Goal: Task Accomplishment & Management: Manage account settings

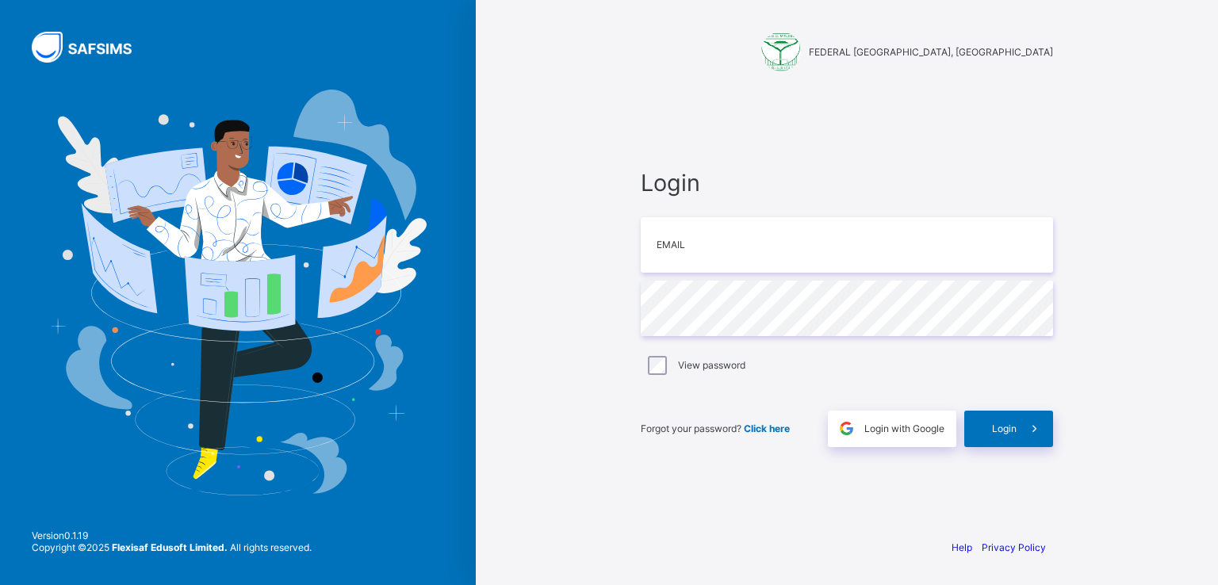
click at [784, 259] on input "email" at bounding box center [847, 245] width 412 height 56
type input "**********"
click at [990, 435] on div "Login" at bounding box center [1008, 429] width 89 height 36
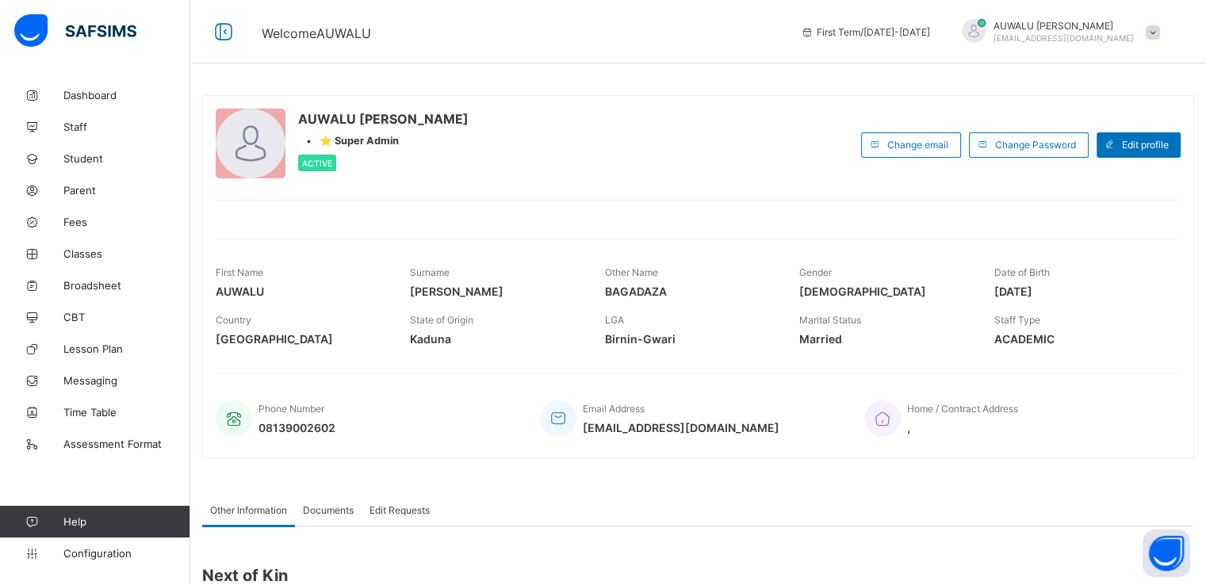
click at [93, 534] on link "Help" at bounding box center [95, 522] width 190 height 32
click at [98, 558] on span "Configuration" at bounding box center [126, 553] width 126 height 13
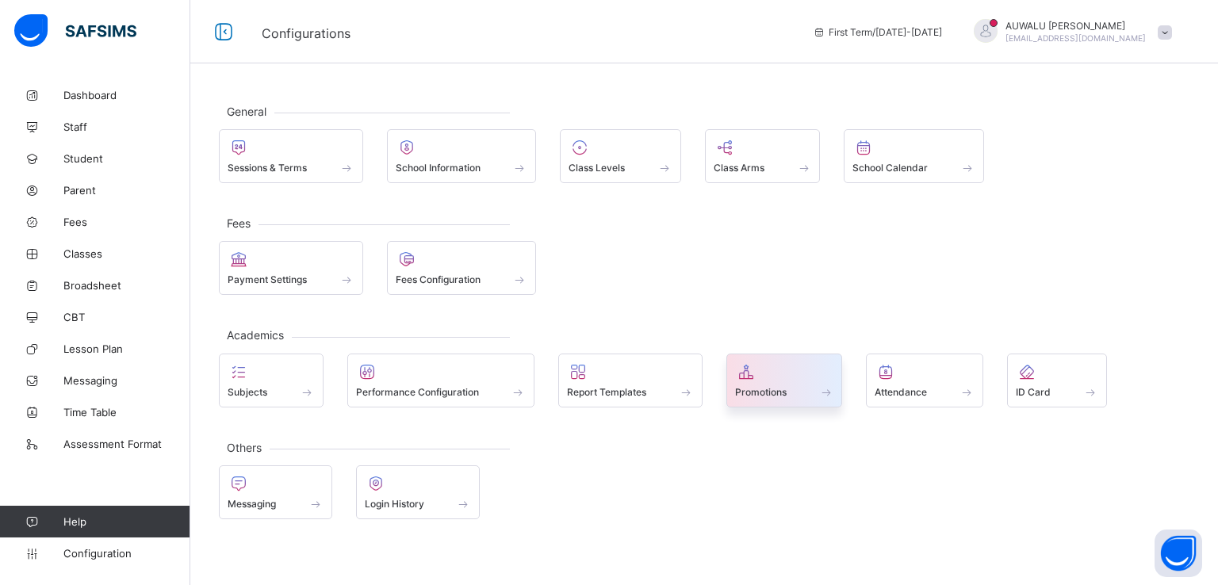
click at [758, 391] on span "Promotions" at bounding box center [761, 392] width 52 height 12
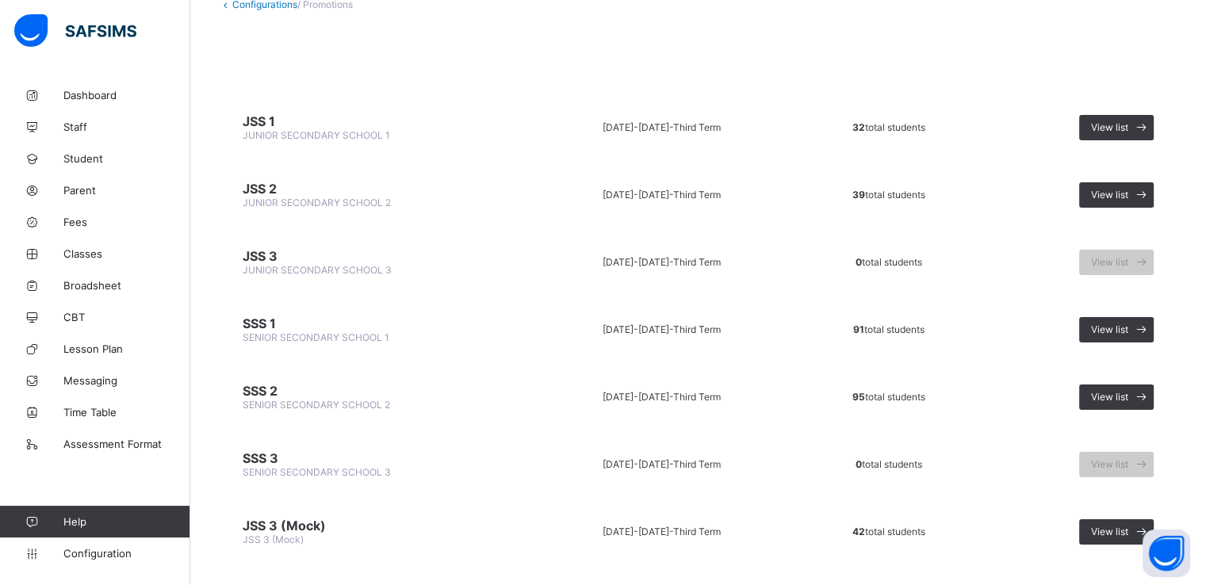
scroll to position [107, 0]
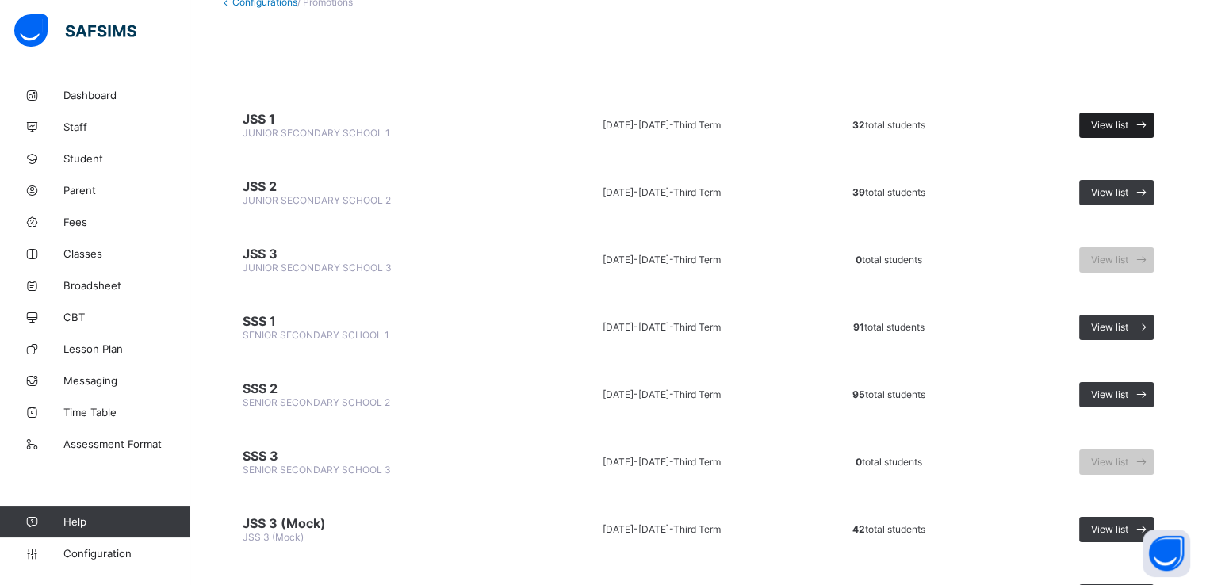
click at [1119, 124] on span "View list" at bounding box center [1109, 125] width 37 height 12
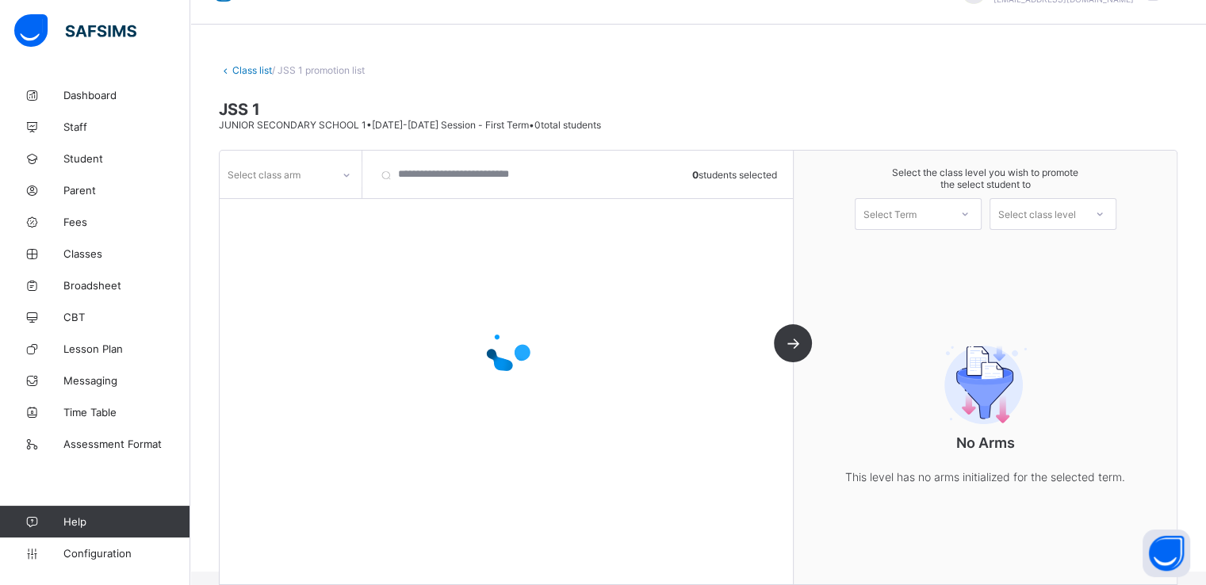
scroll to position [58, 0]
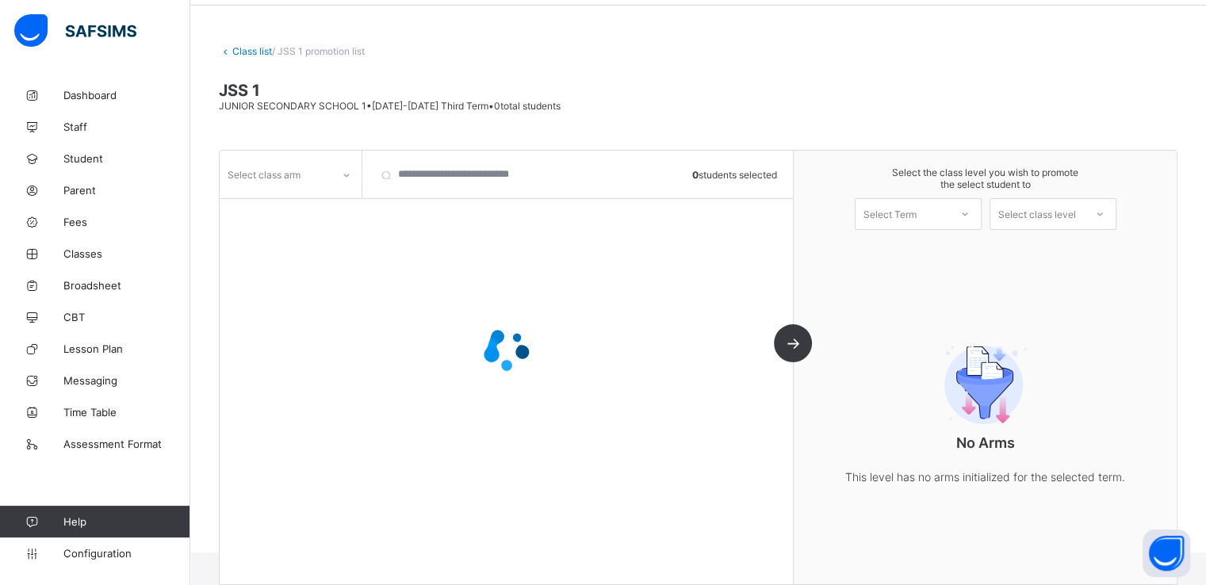
click at [351, 178] on div at bounding box center [346, 175] width 27 height 25
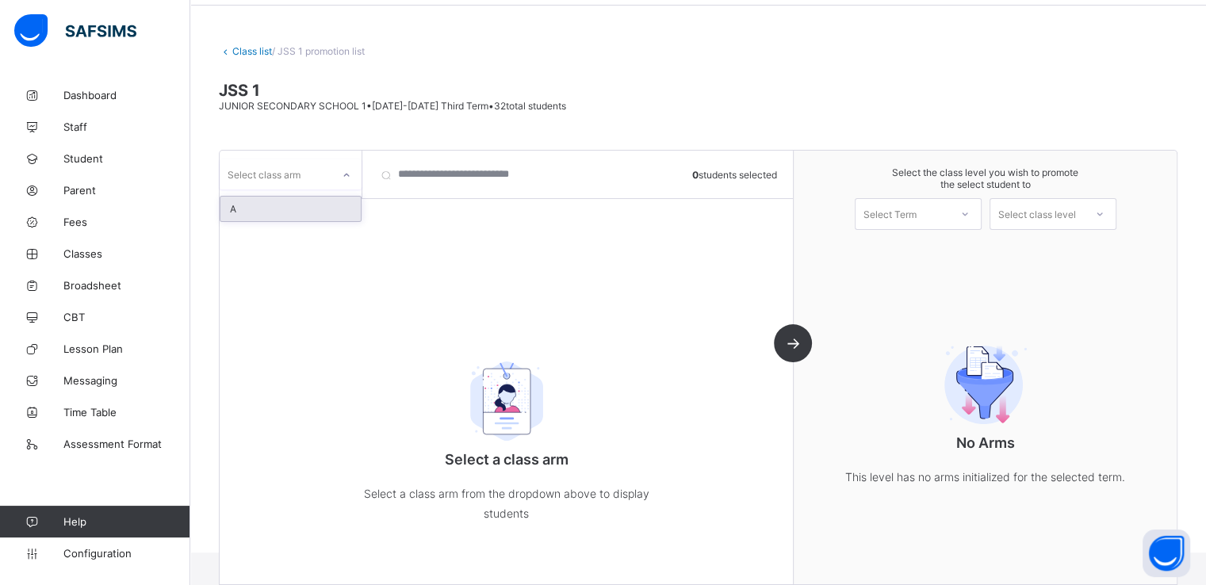
click at [279, 216] on div "A" at bounding box center [290, 209] width 140 height 25
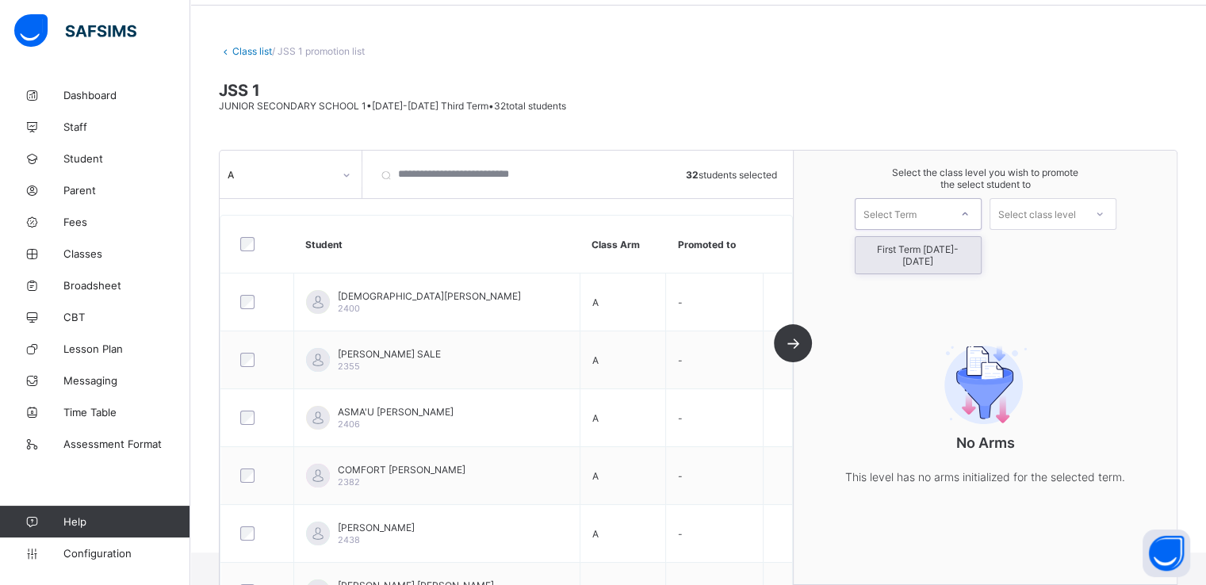
click at [917, 216] on div "Select Term" at bounding box center [890, 214] width 53 height 32
click at [910, 254] on div "First Term [DATE]-[DATE]" at bounding box center [918, 255] width 125 height 36
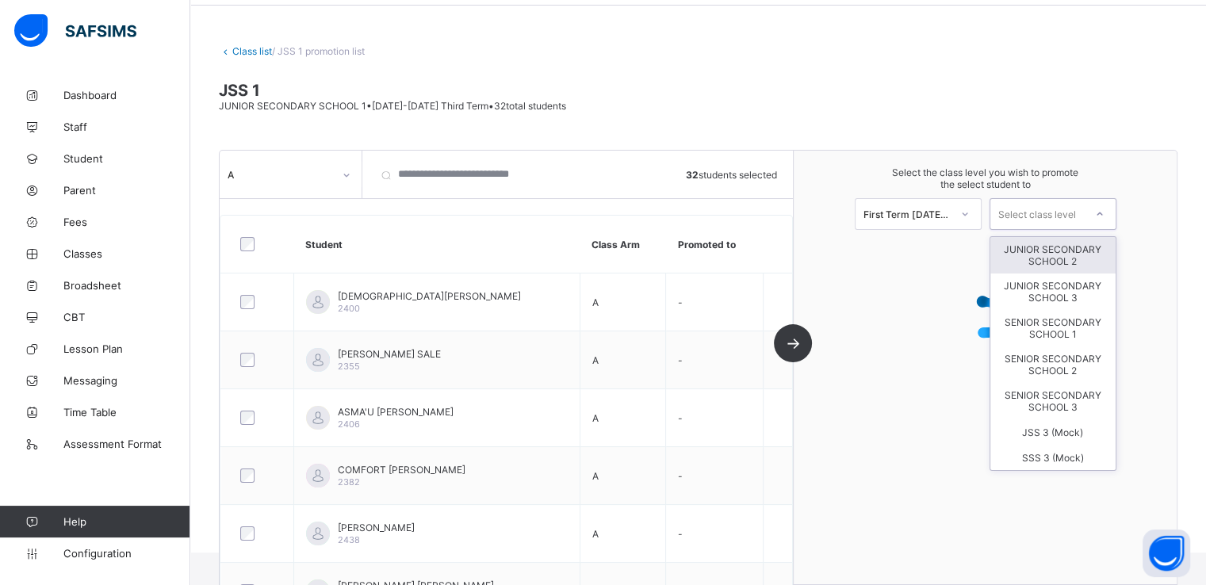
click at [1045, 213] on div "Select class level" at bounding box center [1037, 214] width 78 height 32
click at [1052, 253] on div "JUNIOR SECONDARY SCHOOL 2" at bounding box center [1052, 255] width 125 height 36
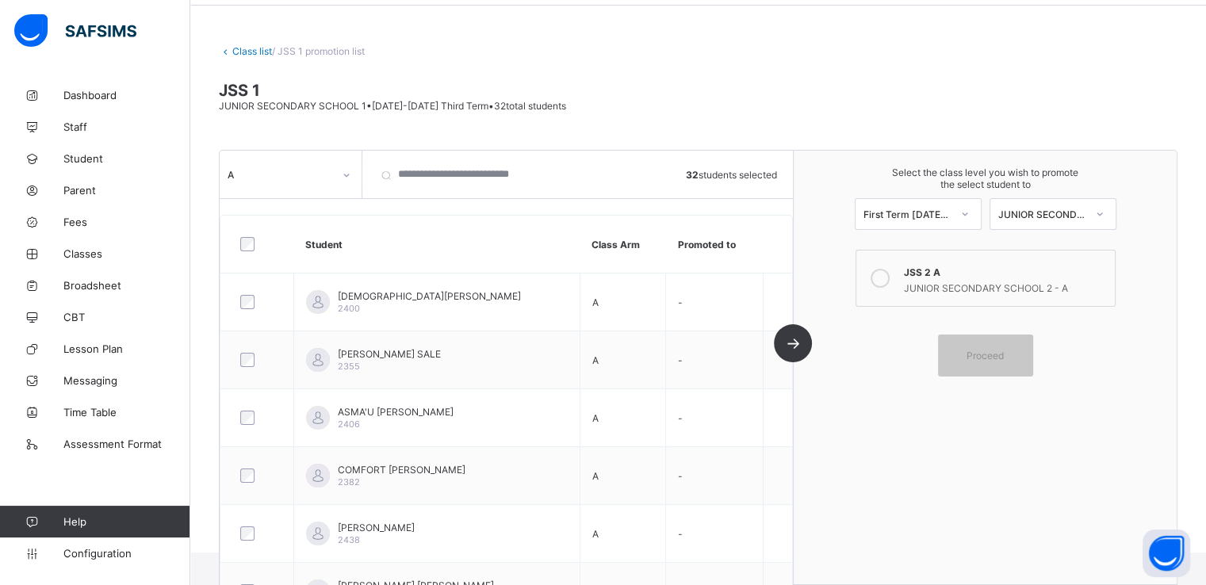
click at [883, 277] on icon at bounding box center [880, 278] width 19 height 19
click at [995, 357] on span "Proceed" at bounding box center [985, 356] width 37 height 12
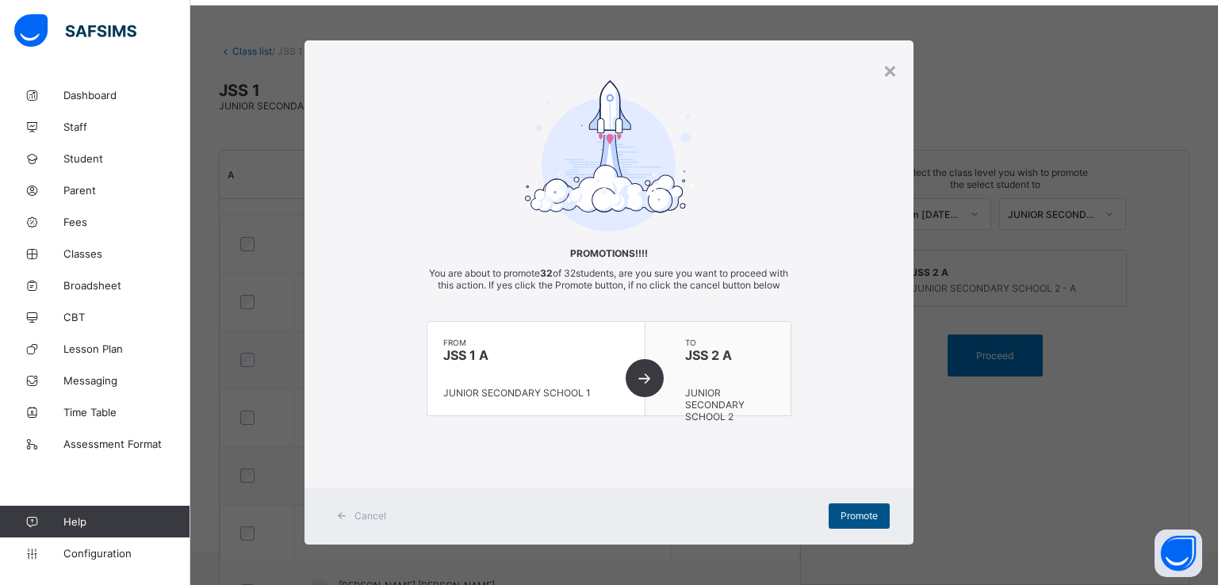
click at [856, 529] on div "Promote" at bounding box center [859, 516] width 61 height 25
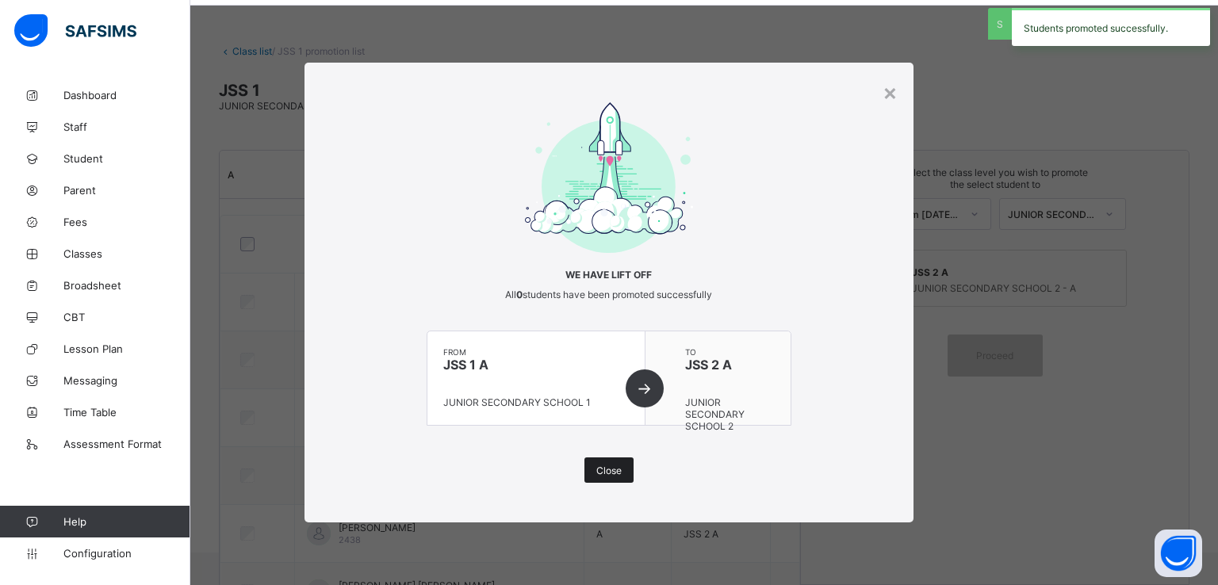
click at [605, 465] on span "Close" at bounding box center [608, 471] width 25 height 12
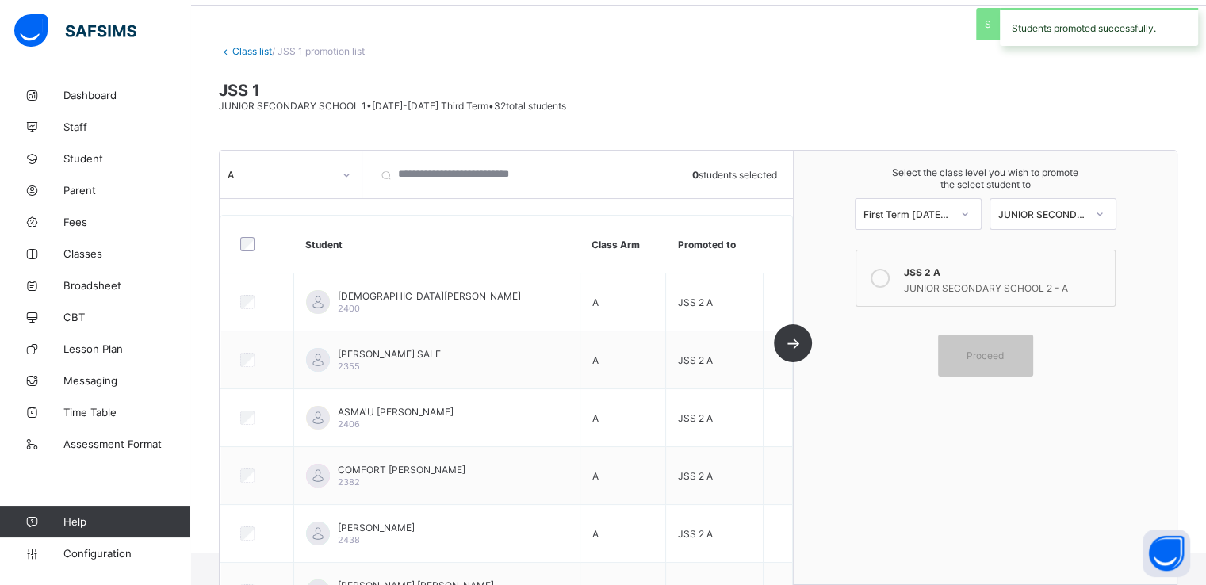
click at [339, 159] on div at bounding box center [346, 174] width 30 height 30
click at [238, 47] on link "Class list" at bounding box center [252, 51] width 40 height 12
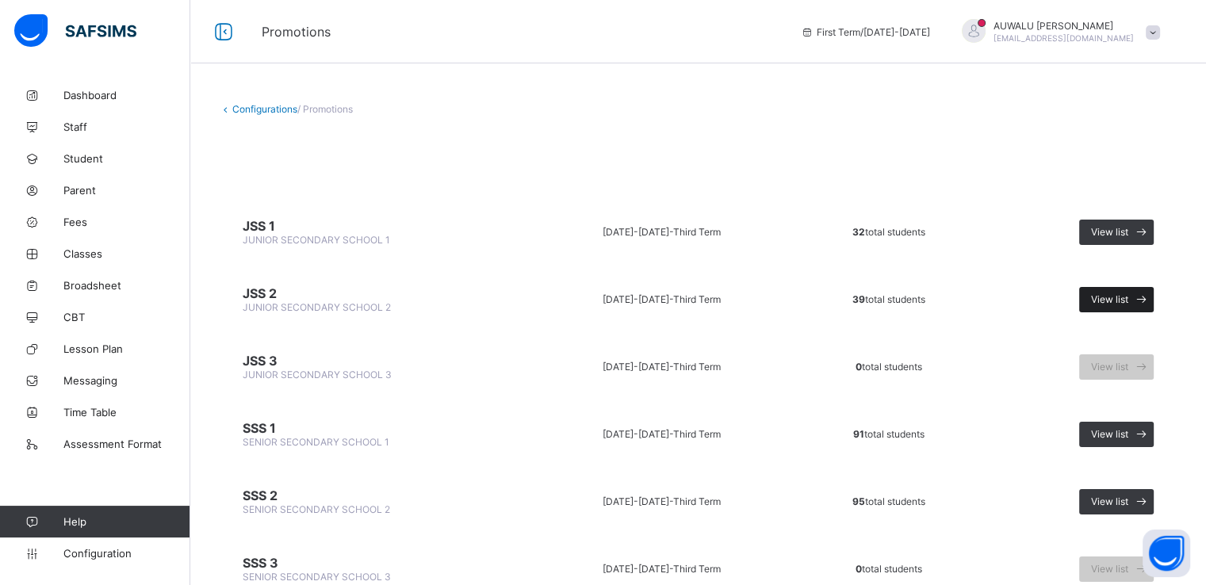
click at [1110, 296] on span "View list" at bounding box center [1109, 299] width 37 height 12
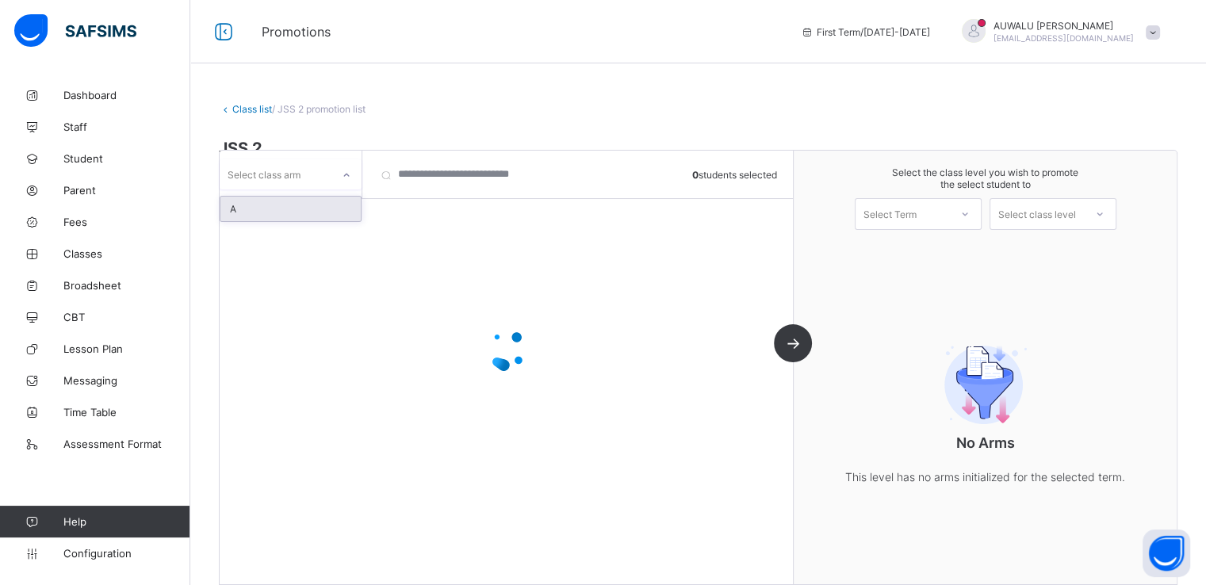
click at [337, 169] on div at bounding box center [346, 175] width 27 height 25
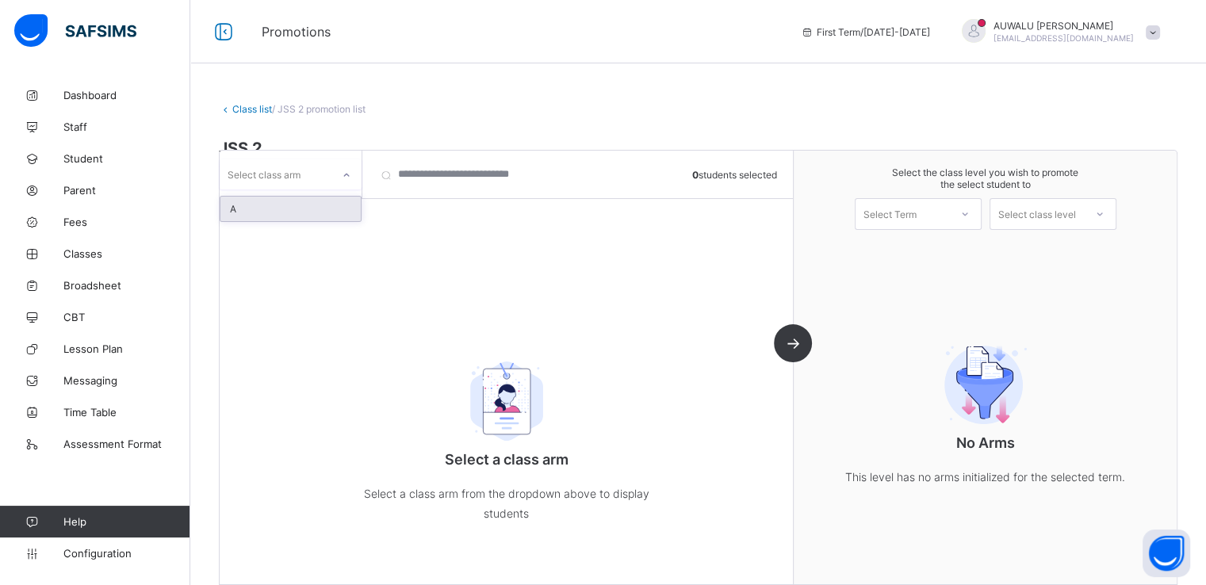
click at [305, 197] on div "A" at bounding box center [290, 209] width 140 height 25
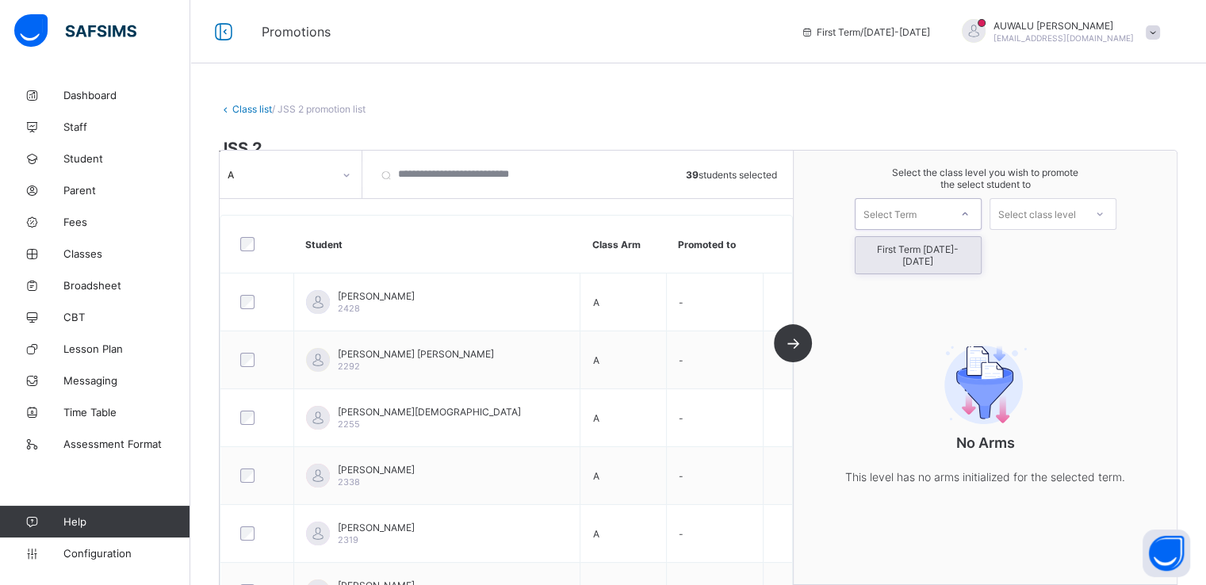
click at [947, 214] on div "Select Term" at bounding box center [903, 214] width 94 height 22
click at [923, 250] on div "First Term [DATE]-[DATE]" at bounding box center [918, 255] width 125 height 36
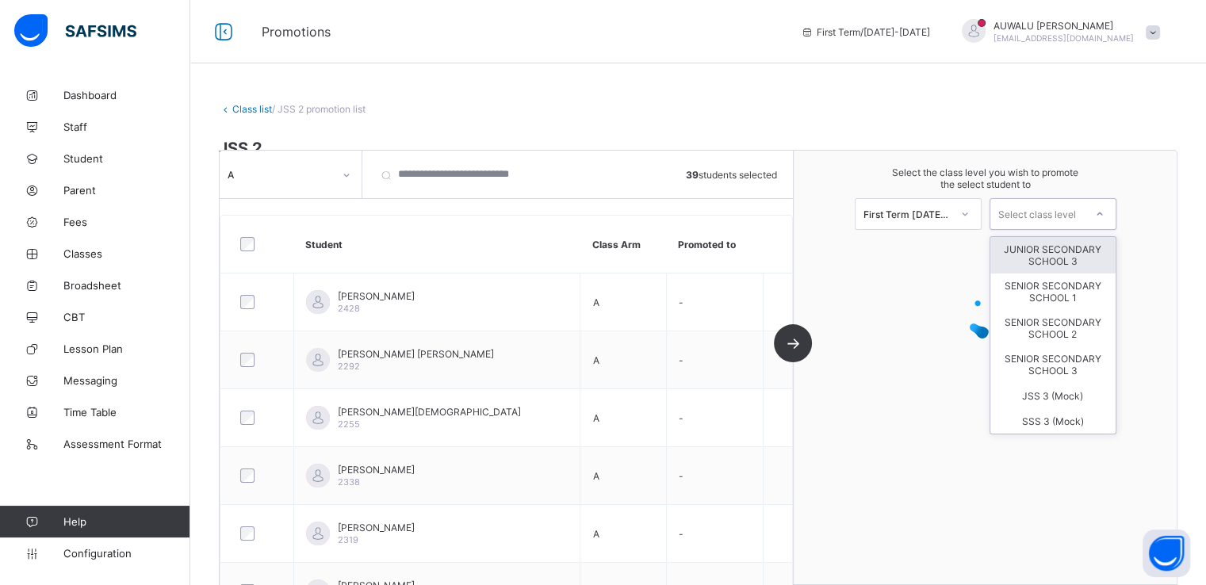
click at [1053, 221] on div "Select class level" at bounding box center [1037, 214] width 78 height 32
click at [1053, 254] on div "JUNIOR SECONDARY SCHOOL 3" at bounding box center [1052, 255] width 125 height 36
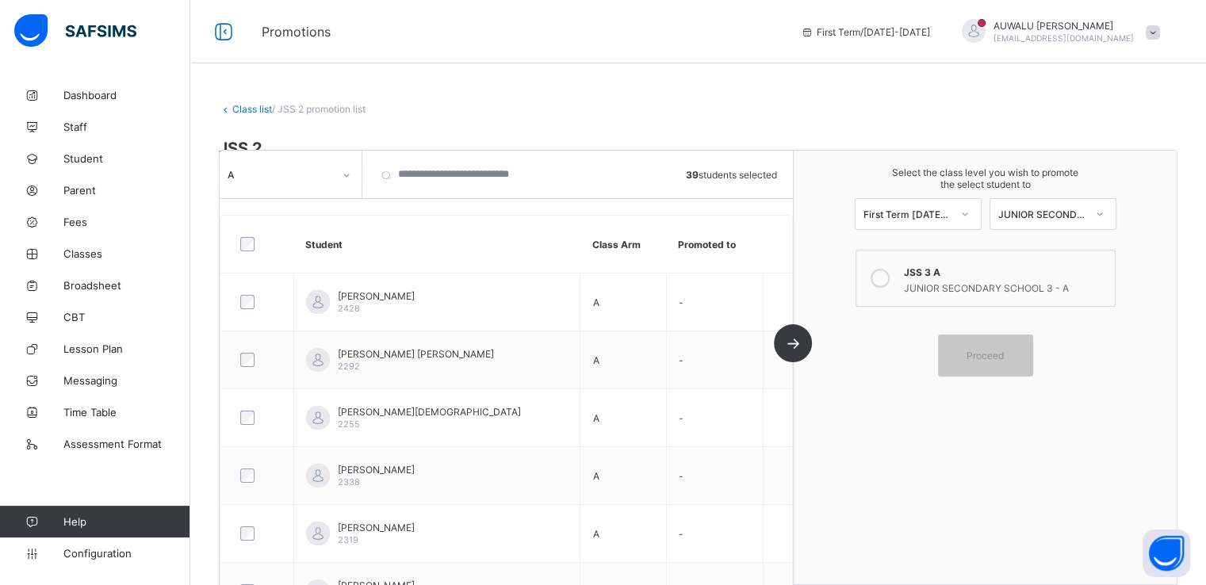
click at [882, 273] on icon at bounding box center [880, 278] width 19 height 19
click at [986, 351] on span "Proceed" at bounding box center [985, 356] width 37 height 12
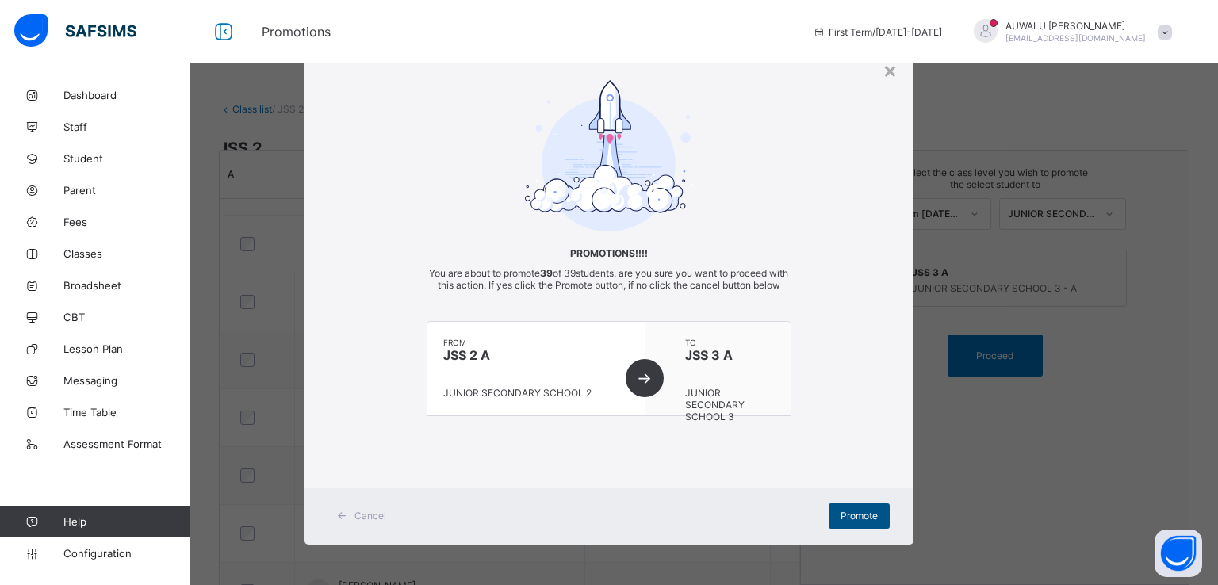
click at [841, 522] on span "Promote" at bounding box center [859, 516] width 37 height 12
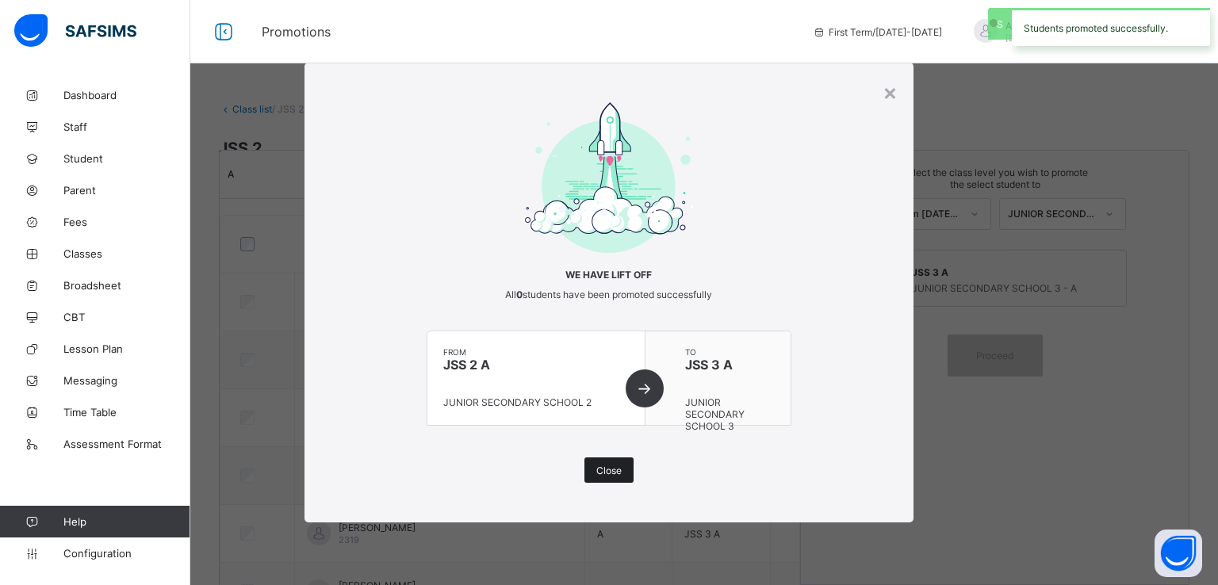
click at [600, 473] on span "Close" at bounding box center [608, 471] width 25 height 12
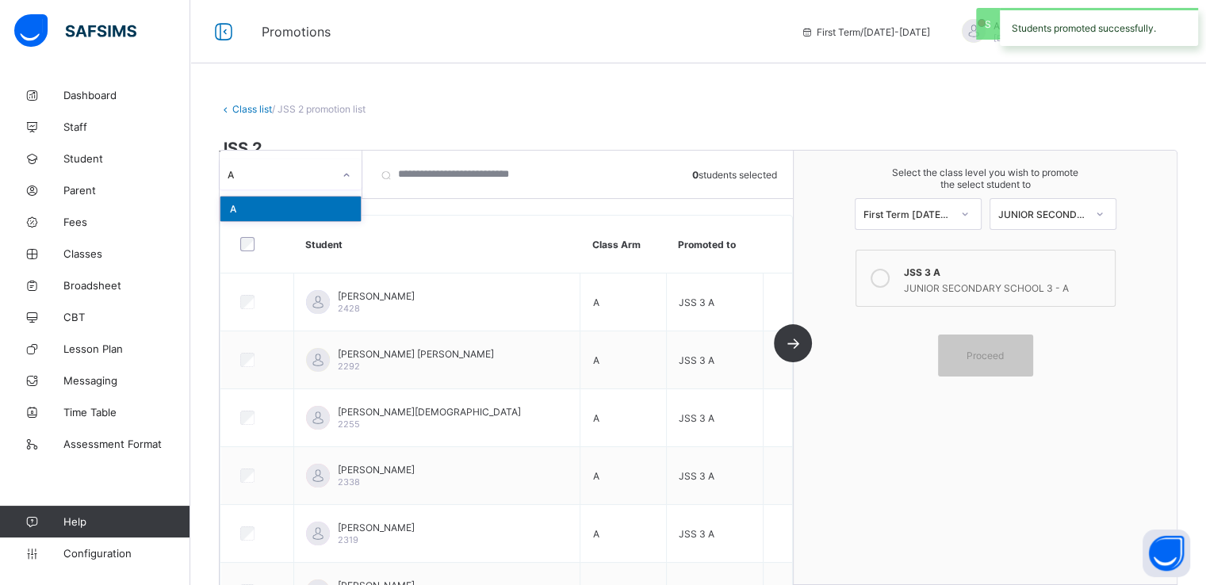
click at [338, 173] on div at bounding box center [346, 175] width 27 height 25
click at [246, 112] on link "Class list" at bounding box center [252, 109] width 40 height 12
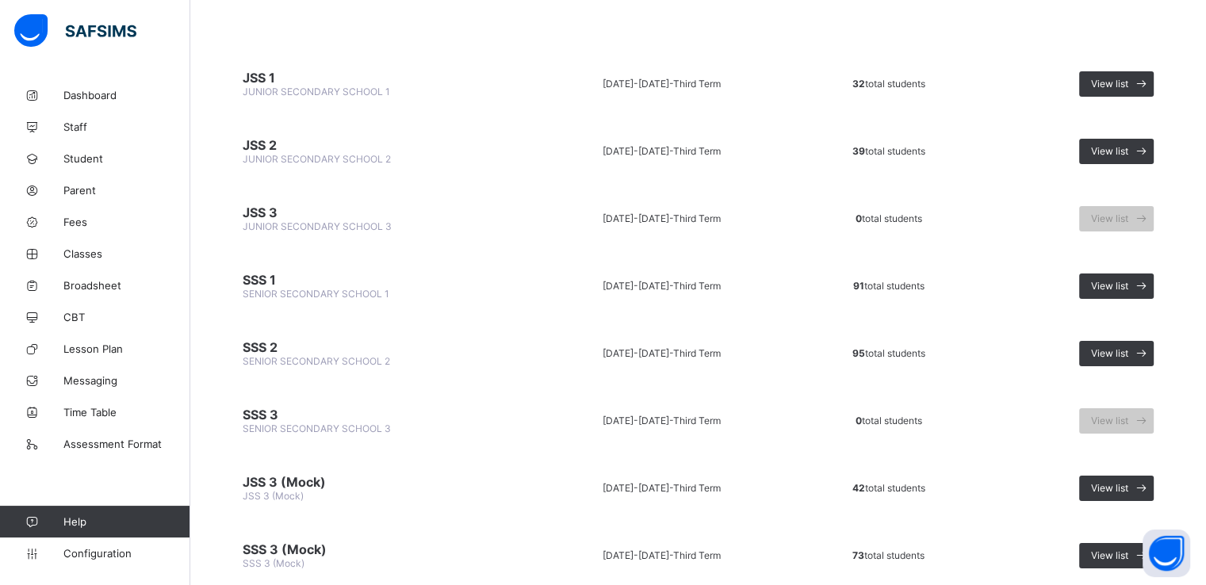
scroll to position [149, 0]
click at [1128, 281] on span "View list" at bounding box center [1109, 285] width 37 height 12
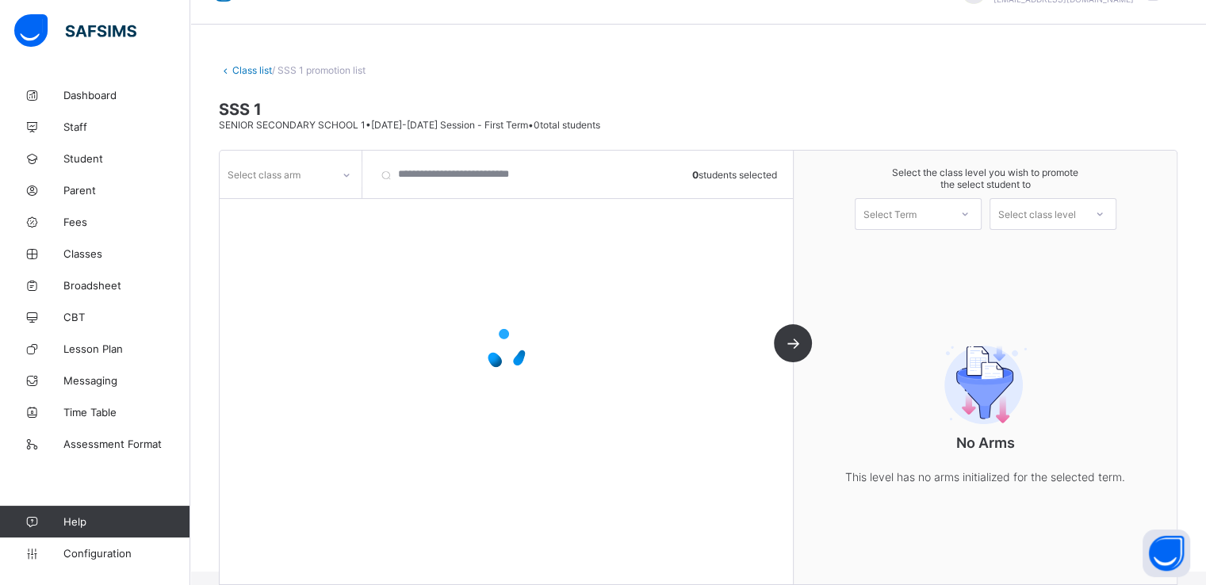
scroll to position [58, 0]
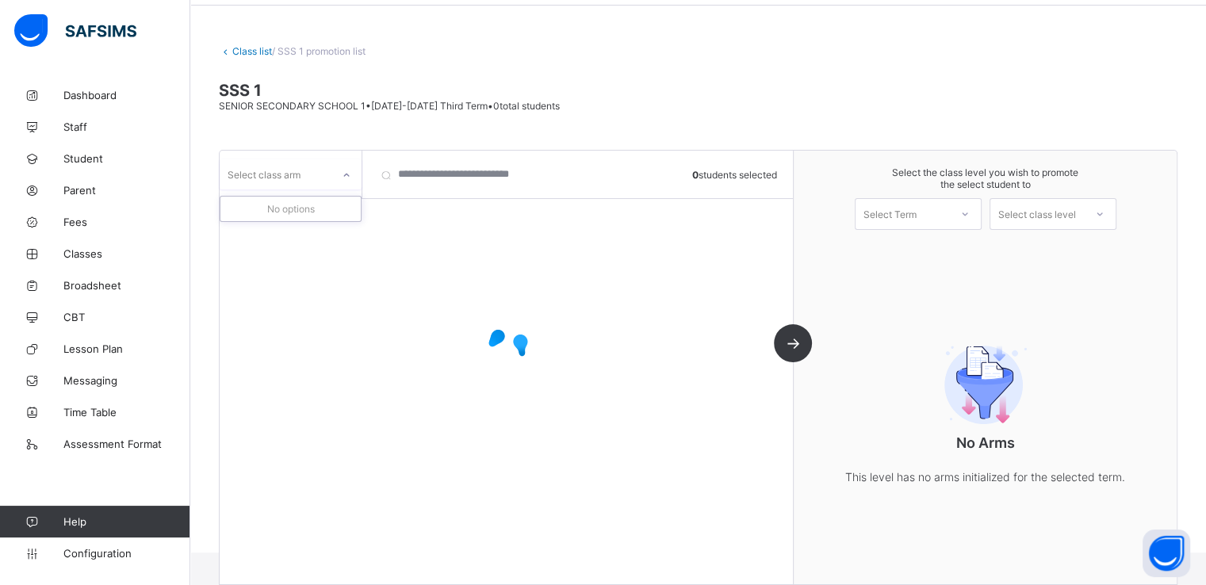
click at [340, 178] on div at bounding box center [346, 175] width 27 height 25
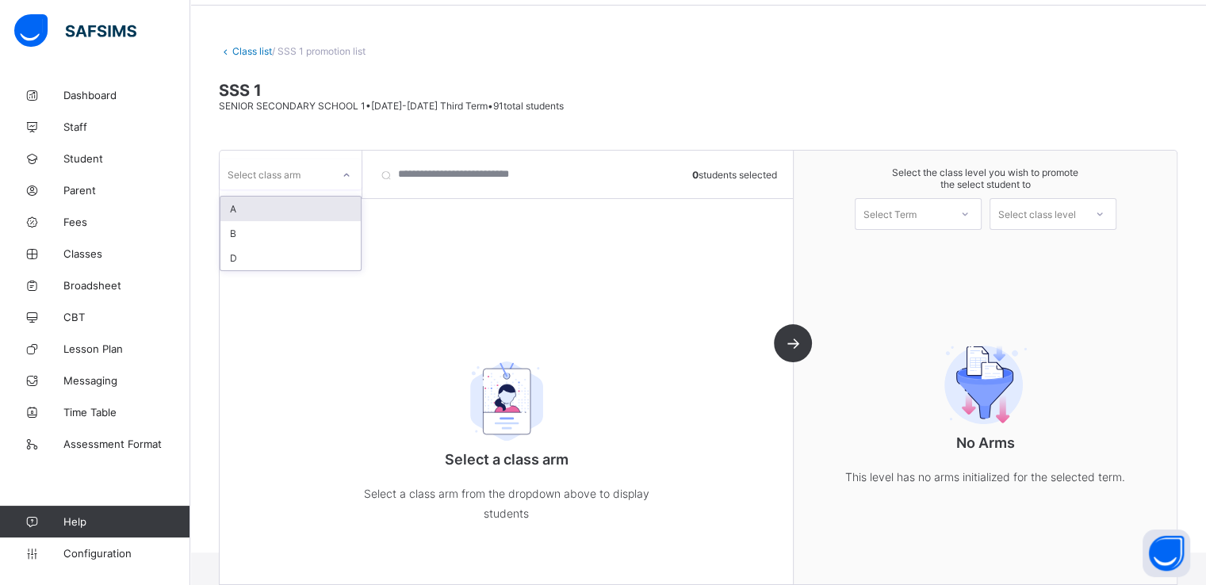
click at [266, 211] on div "A" at bounding box center [290, 209] width 140 height 25
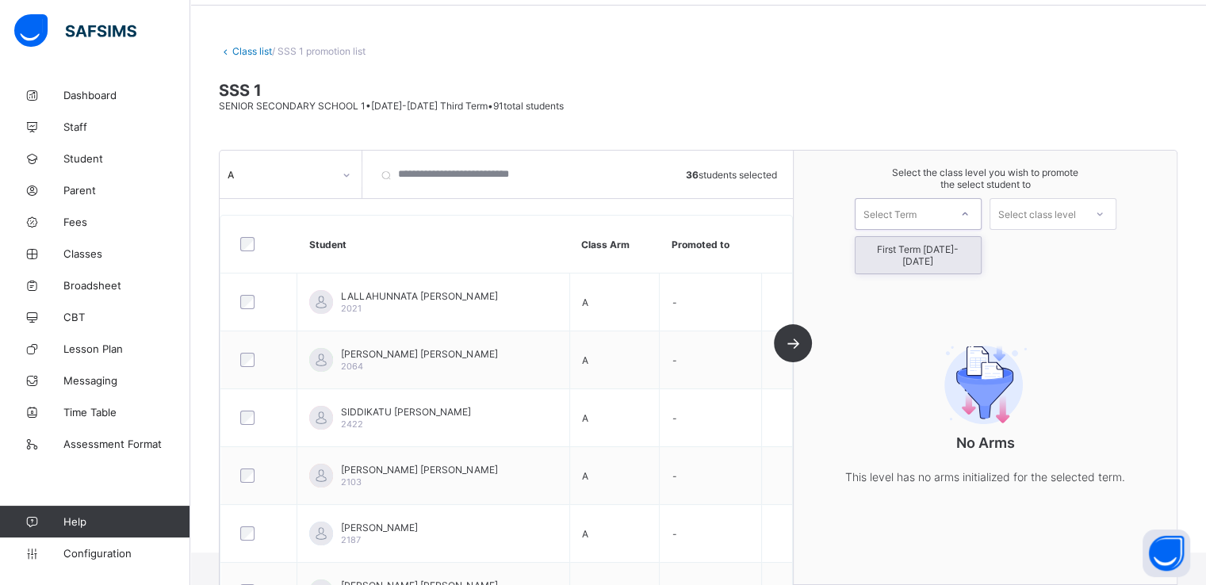
click at [974, 205] on div at bounding box center [965, 214] width 29 height 27
click at [928, 246] on div "First Term [DATE]-[DATE]" at bounding box center [918, 255] width 125 height 36
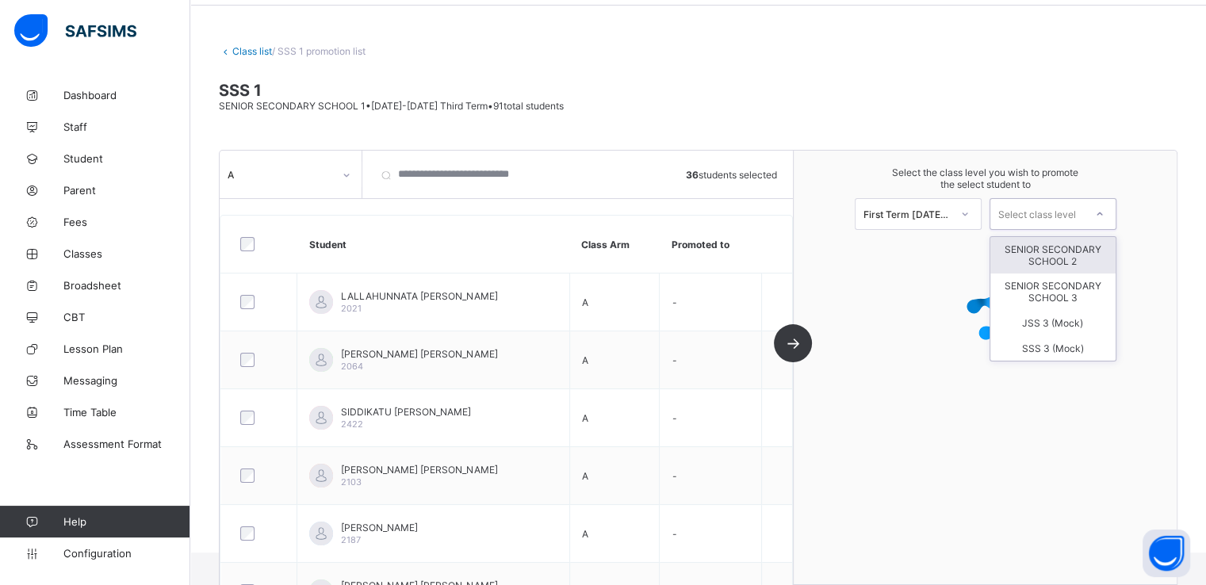
click at [1044, 220] on div "Select class level" at bounding box center [1037, 214] width 78 height 32
click at [1055, 253] on div "SENIOR SECONDARY SCHOOL 2" at bounding box center [1052, 255] width 125 height 36
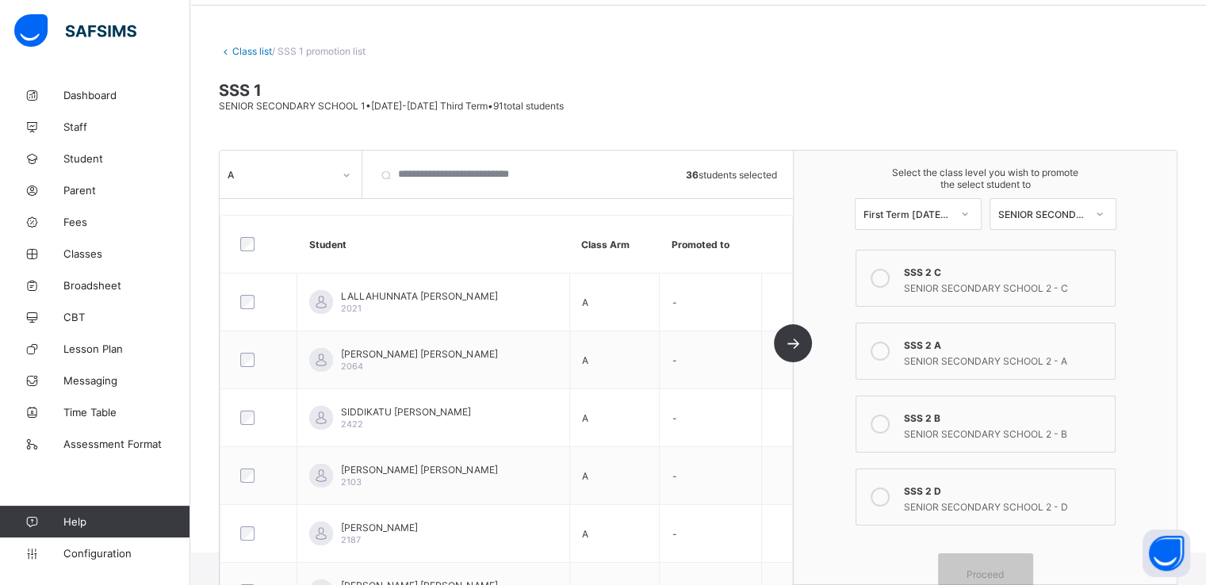
click at [890, 354] on icon at bounding box center [880, 351] width 19 height 19
click at [974, 575] on span "Proceed" at bounding box center [985, 575] width 71 height 12
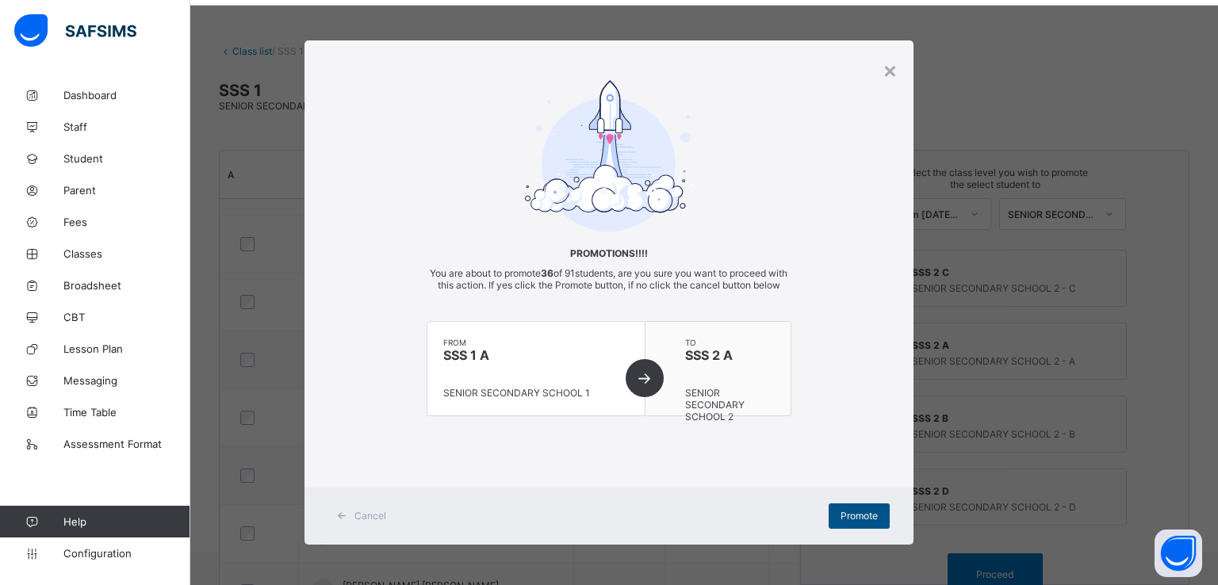
click at [845, 522] on span "Promote" at bounding box center [859, 516] width 37 height 12
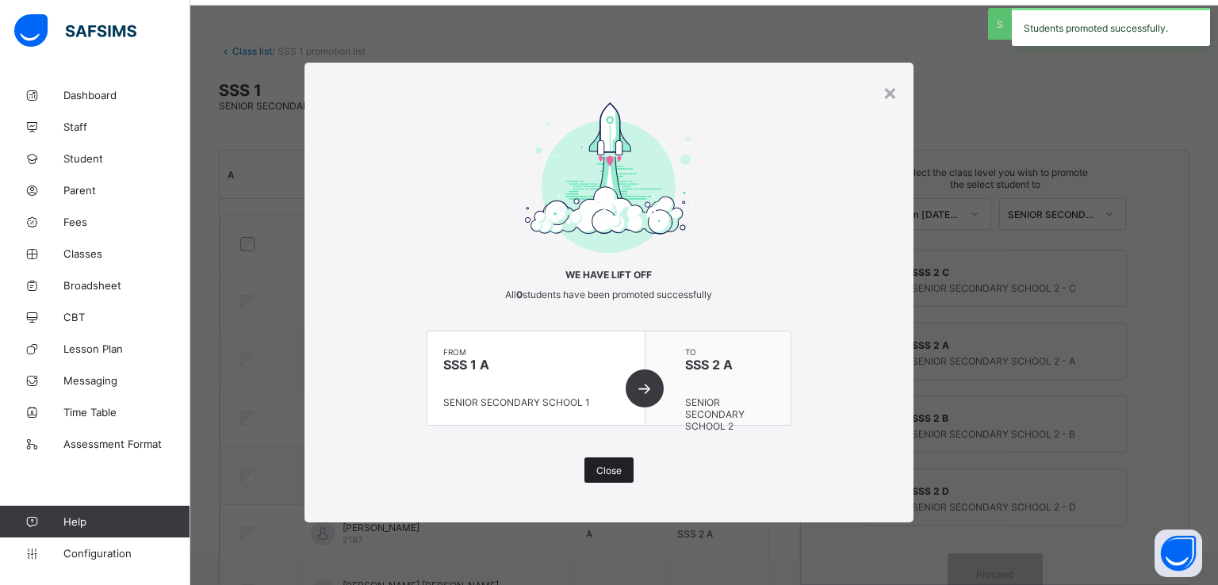
click at [613, 469] on span "Close" at bounding box center [608, 471] width 25 height 12
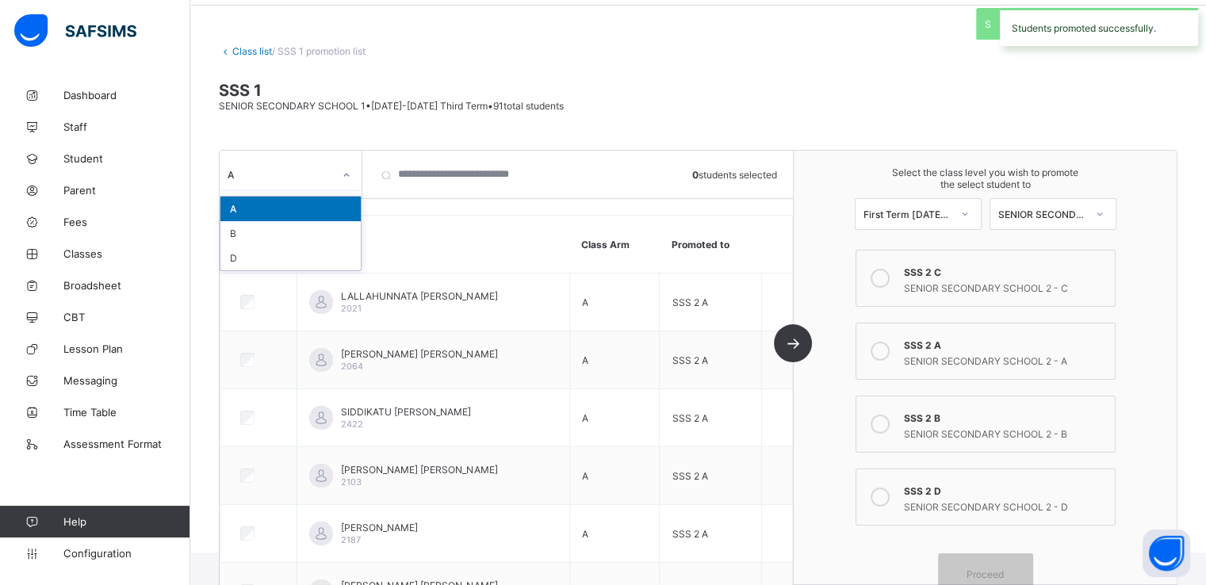
click at [340, 167] on div at bounding box center [346, 175] width 27 height 25
click at [270, 236] on div "B" at bounding box center [290, 233] width 140 height 25
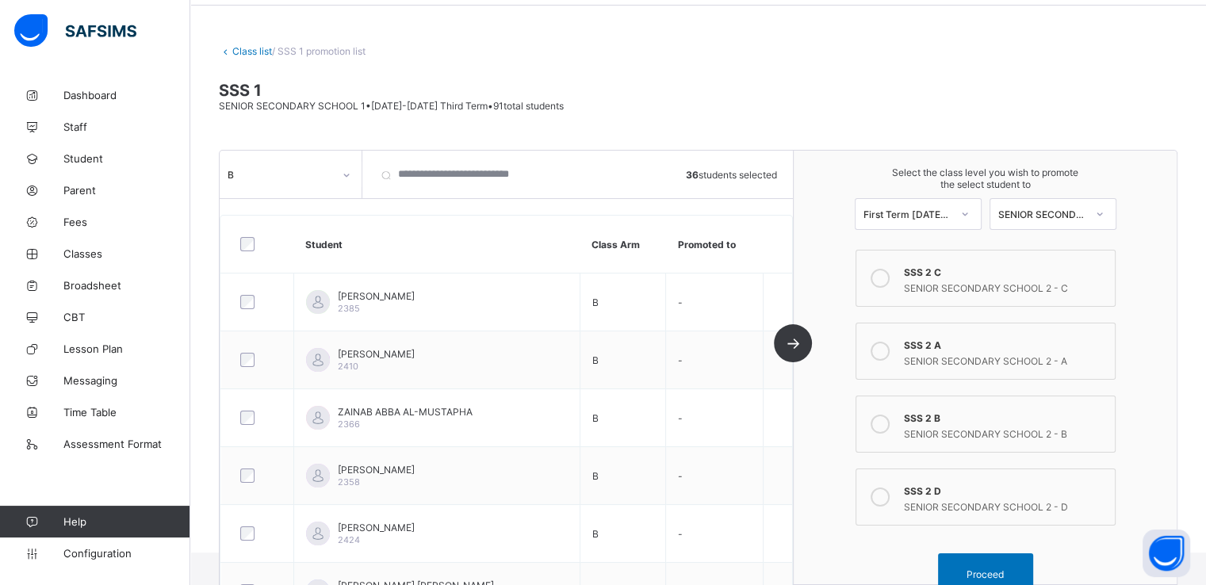
click at [890, 422] on icon at bounding box center [880, 424] width 19 height 19
click at [975, 570] on span "Proceed" at bounding box center [985, 575] width 71 height 12
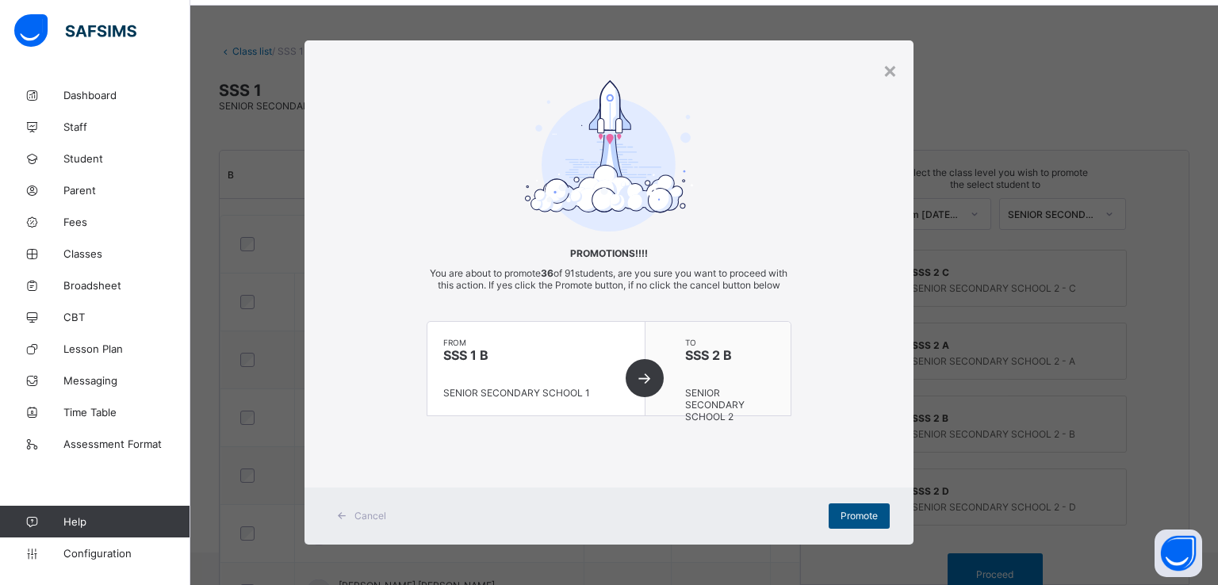
click at [852, 522] on span "Promote" at bounding box center [859, 516] width 37 height 12
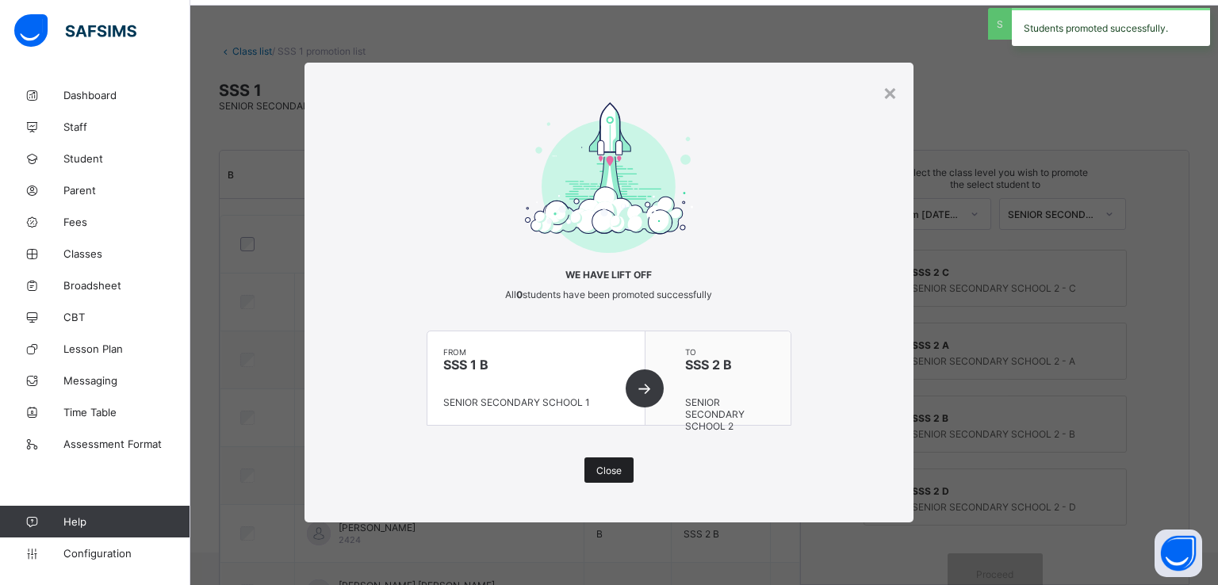
click at [603, 466] on span "Close" at bounding box center [608, 471] width 25 height 12
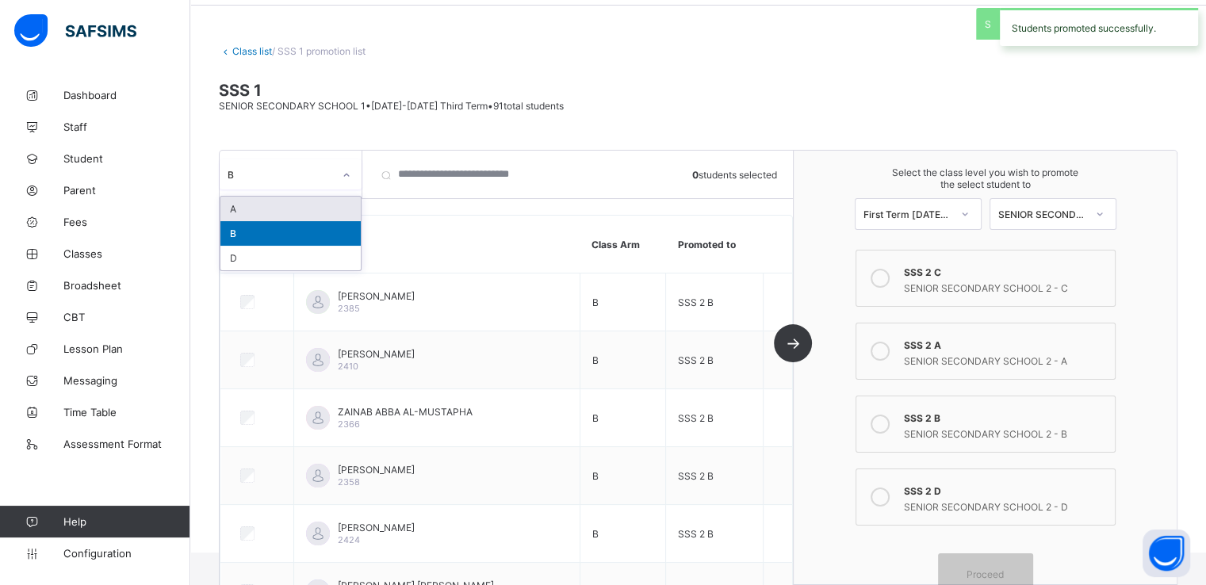
click at [339, 167] on div at bounding box center [346, 175] width 27 height 25
click at [250, 255] on div "D" at bounding box center [290, 258] width 140 height 25
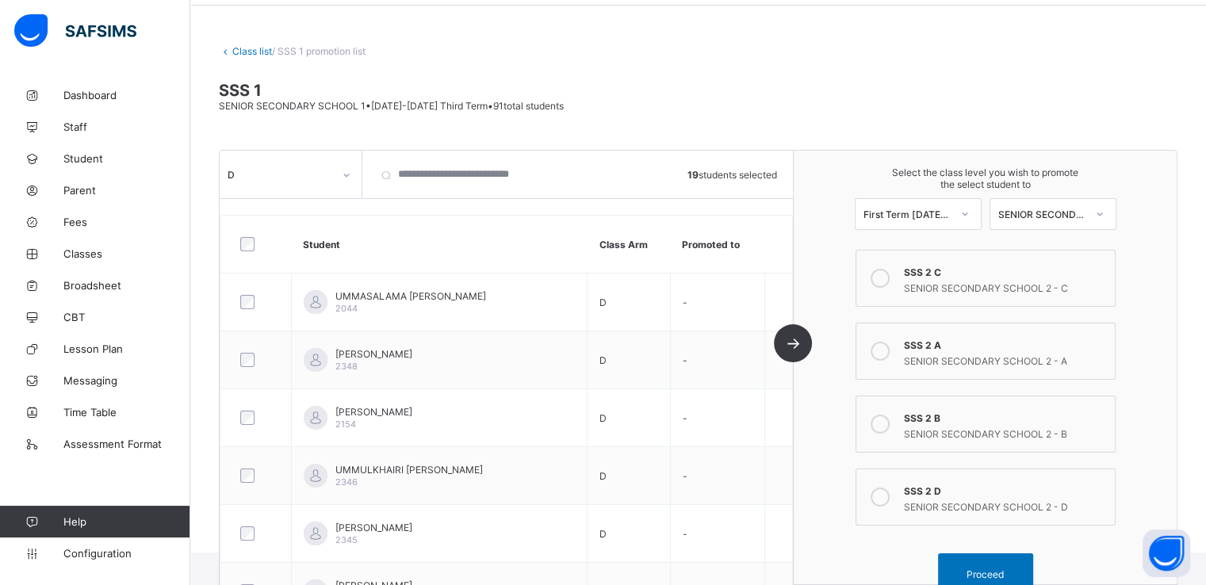
click at [891, 506] on div at bounding box center [880, 497] width 32 height 32
click at [990, 569] on span "Proceed" at bounding box center [985, 575] width 37 height 12
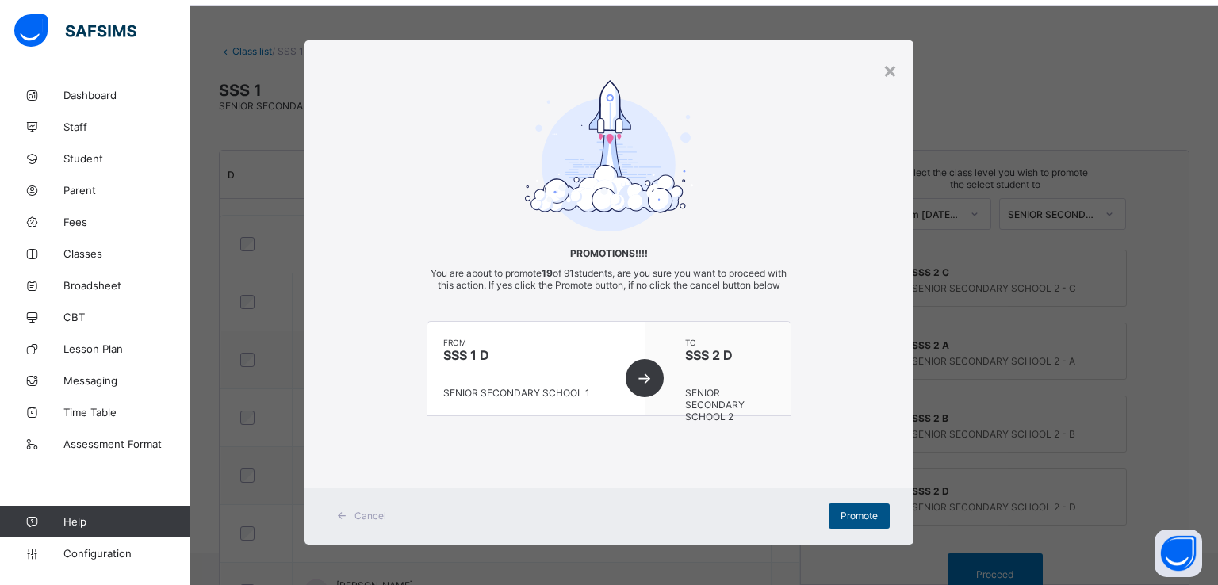
click at [857, 522] on span "Promote" at bounding box center [859, 516] width 37 height 12
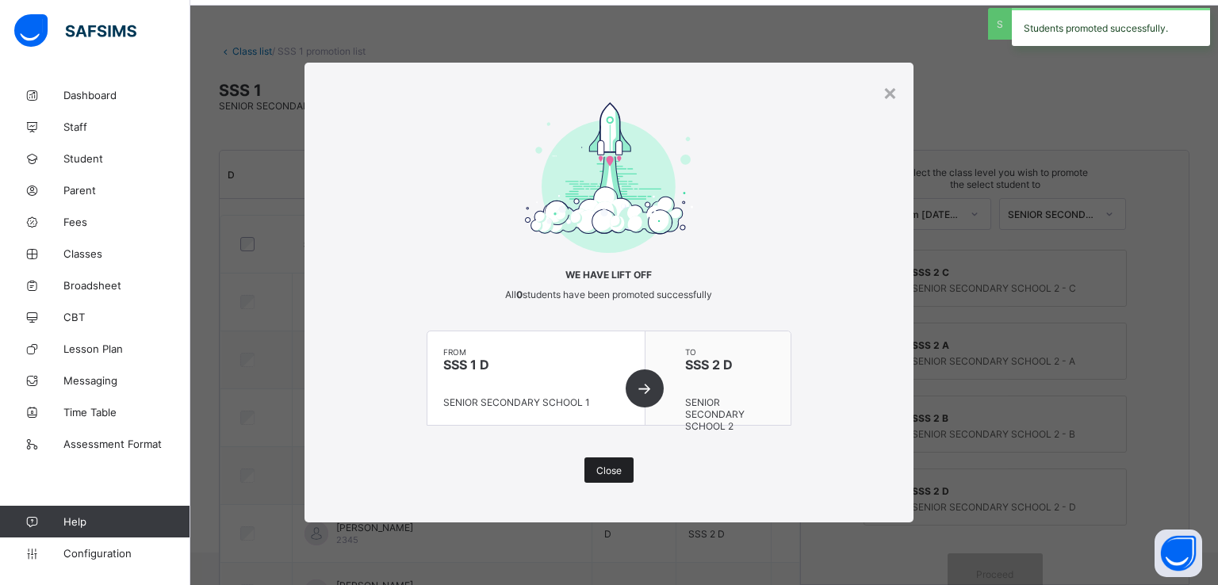
click at [619, 471] on span "Close" at bounding box center [608, 471] width 25 height 12
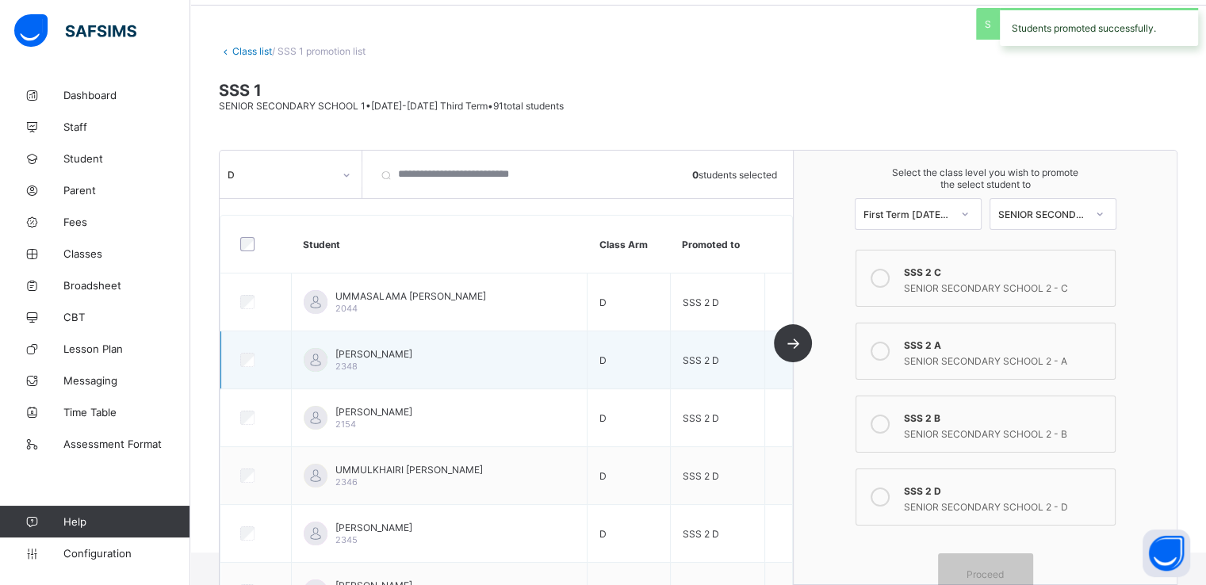
scroll to position [0, 0]
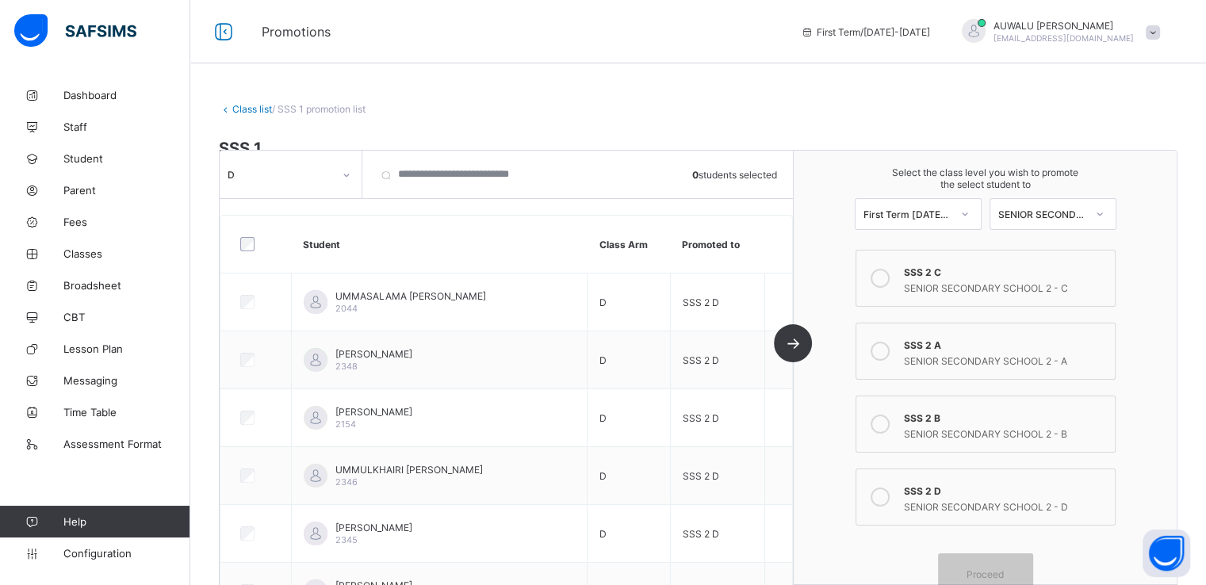
click at [239, 112] on link "Class list" at bounding box center [252, 109] width 40 height 12
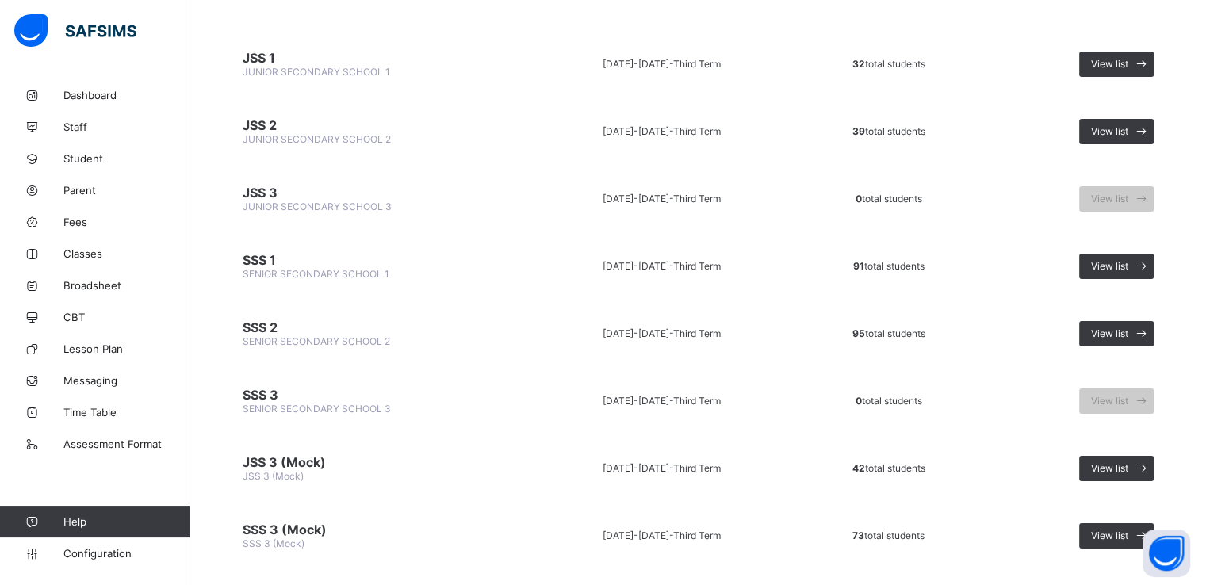
scroll to position [197, 0]
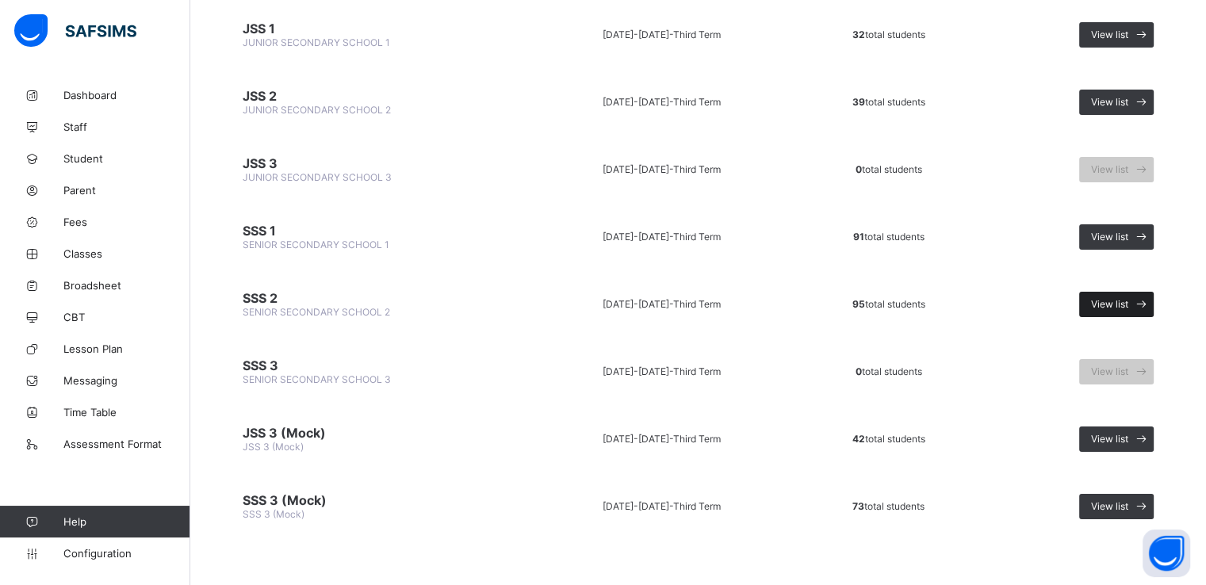
click at [1128, 302] on span "View list" at bounding box center [1109, 304] width 37 height 12
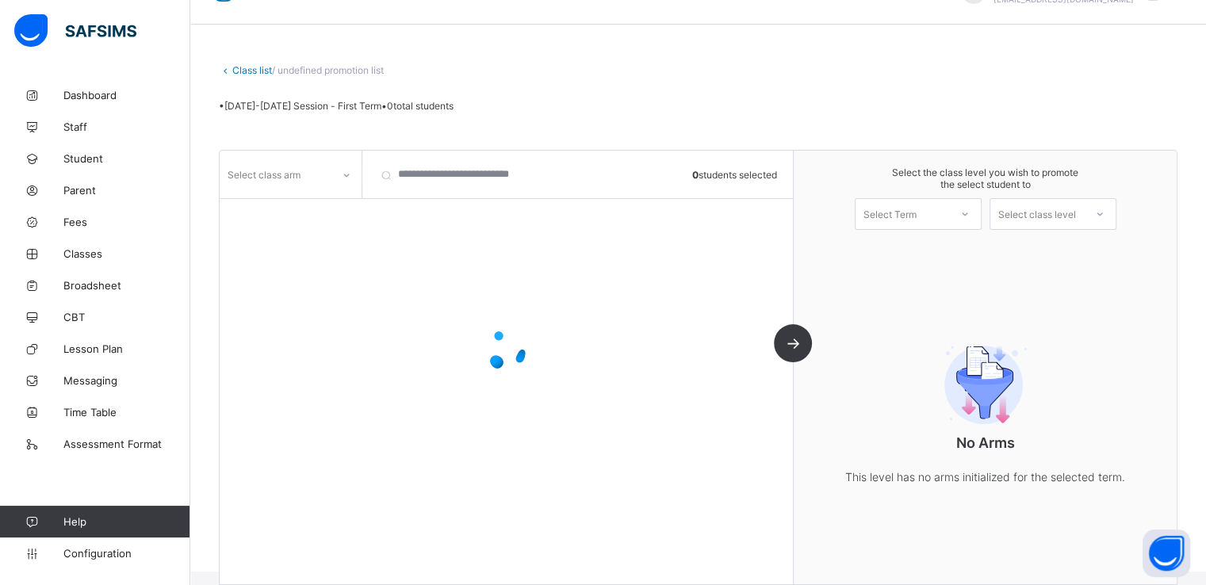
scroll to position [58, 0]
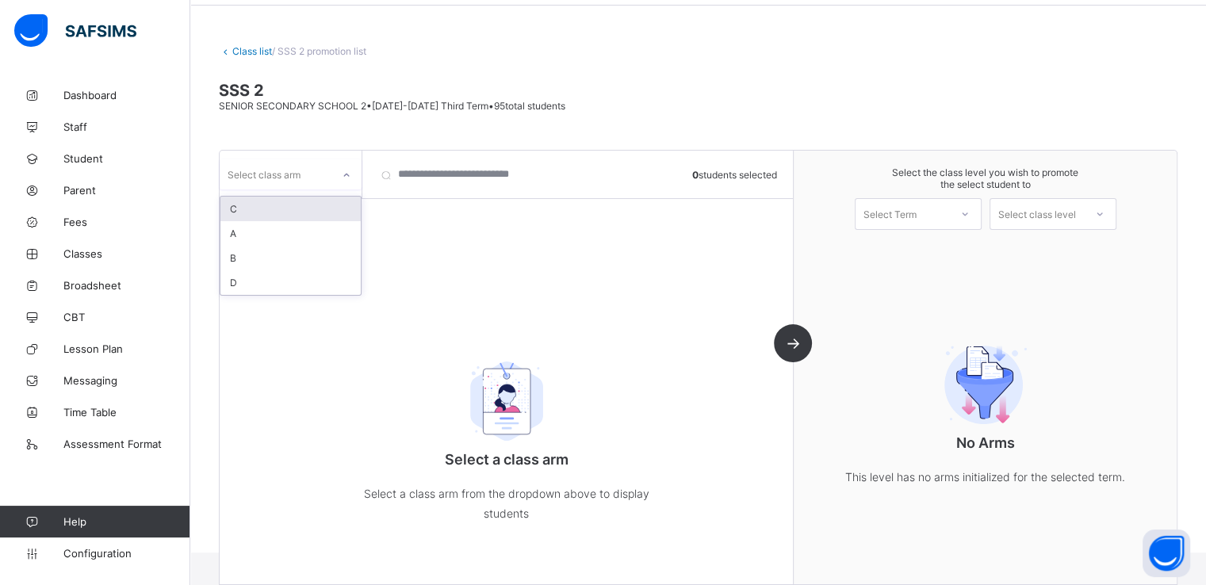
click at [339, 164] on div at bounding box center [346, 175] width 27 height 25
click at [260, 240] on div "A" at bounding box center [290, 233] width 140 height 25
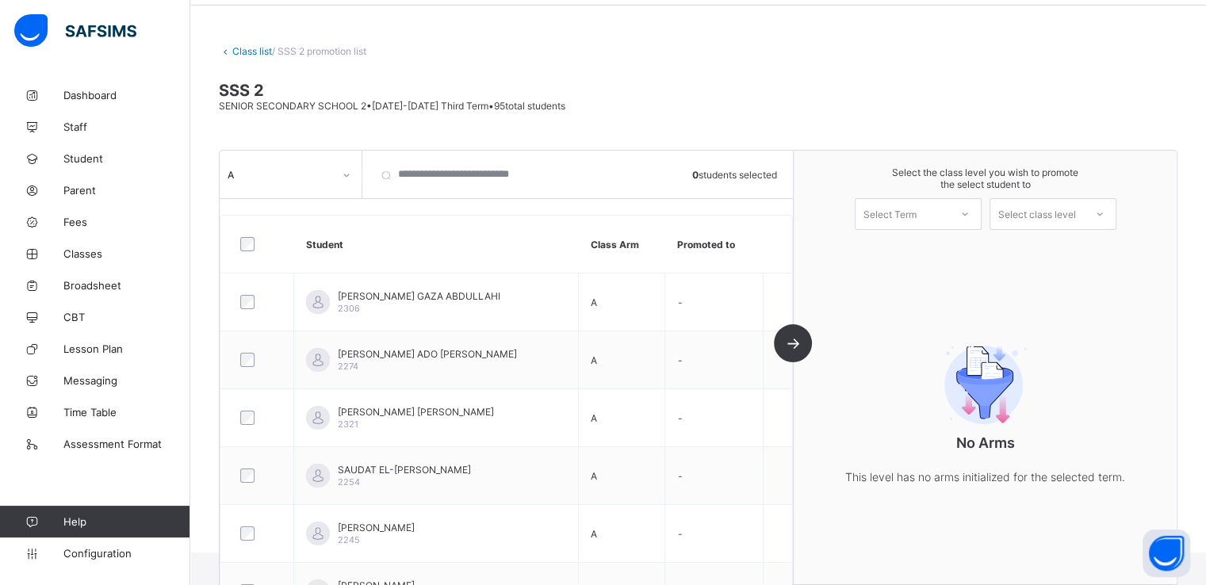
click at [244, 251] on div at bounding box center [257, 244] width 49 height 33
click at [929, 212] on div "Select Term" at bounding box center [903, 214] width 94 height 22
click at [910, 253] on div "First Term [DATE]-[DATE]" at bounding box center [918, 255] width 125 height 36
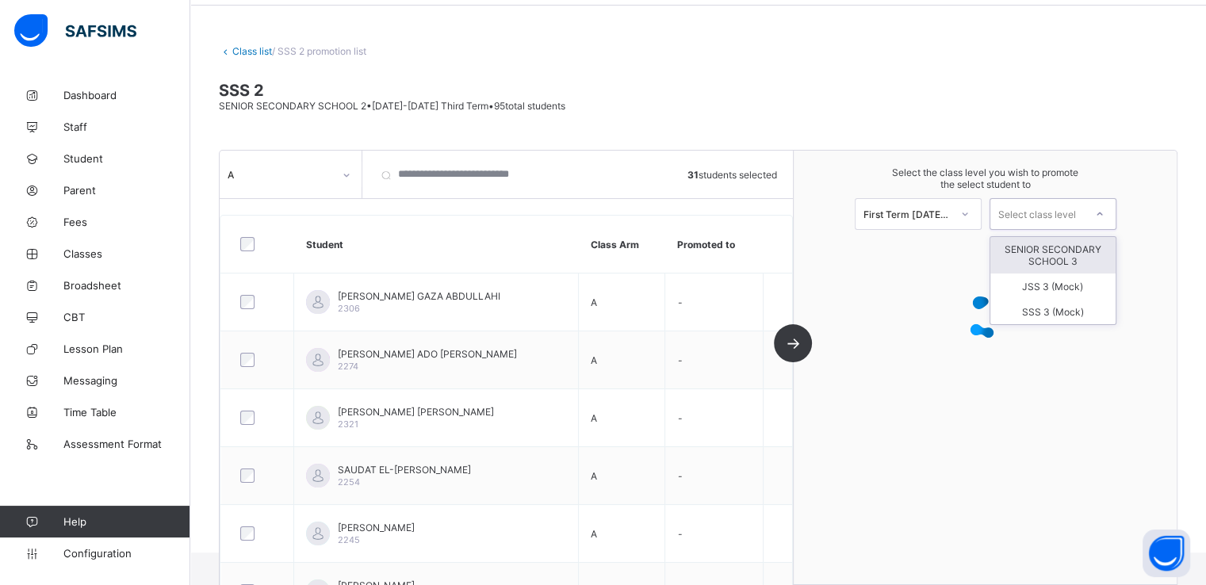
click at [1074, 210] on div "Select class level" at bounding box center [1037, 214] width 78 height 32
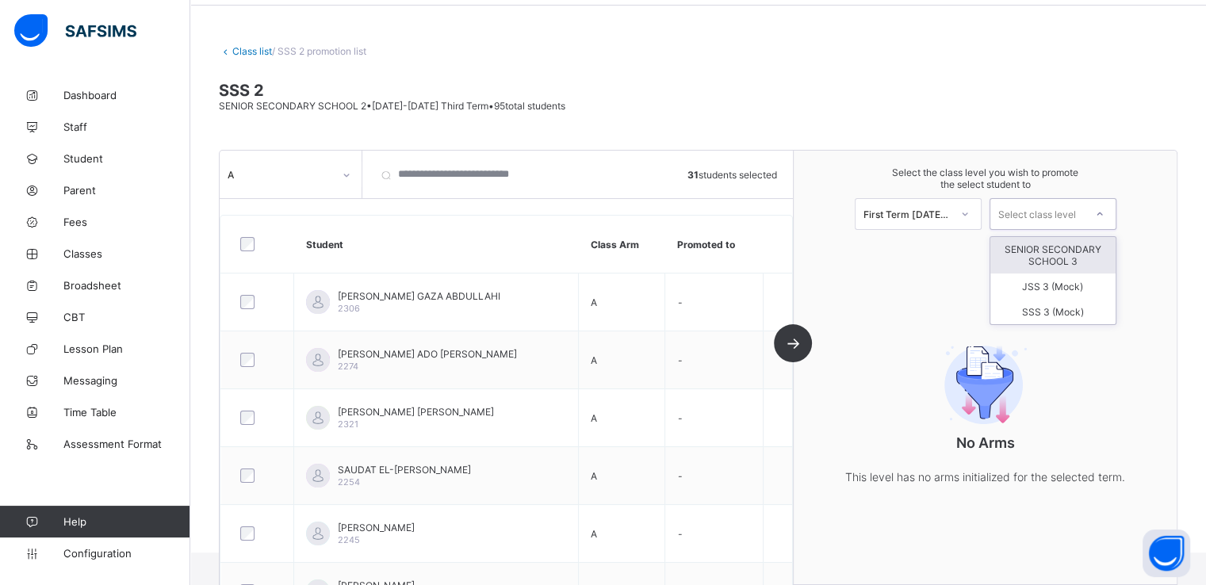
click at [1063, 247] on div "SENIOR SECONDARY SCHOOL 3" at bounding box center [1052, 255] width 125 height 36
click at [1071, 207] on div "SENIOR SECONDARY SCHOOL 3" at bounding box center [1037, 214] width 94 height 22
click at [1066, 259] on div "SENIOR SECONDARY SCHOOL 3" at bounding box center [1052, 255] width 125 height 36
click at [95, 553] on span "Configuration" at bounding box center [126, 553] width 126 height 13
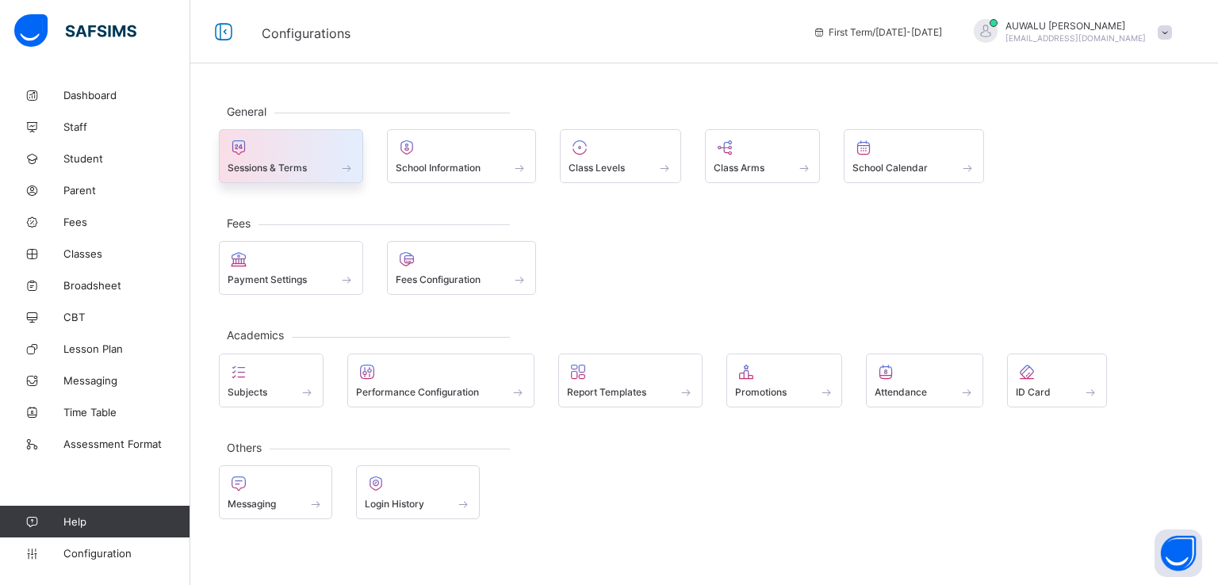
click at [278, 169] on span "Sessions & Terms" at bounding box center [267, 168] width 79 height 12
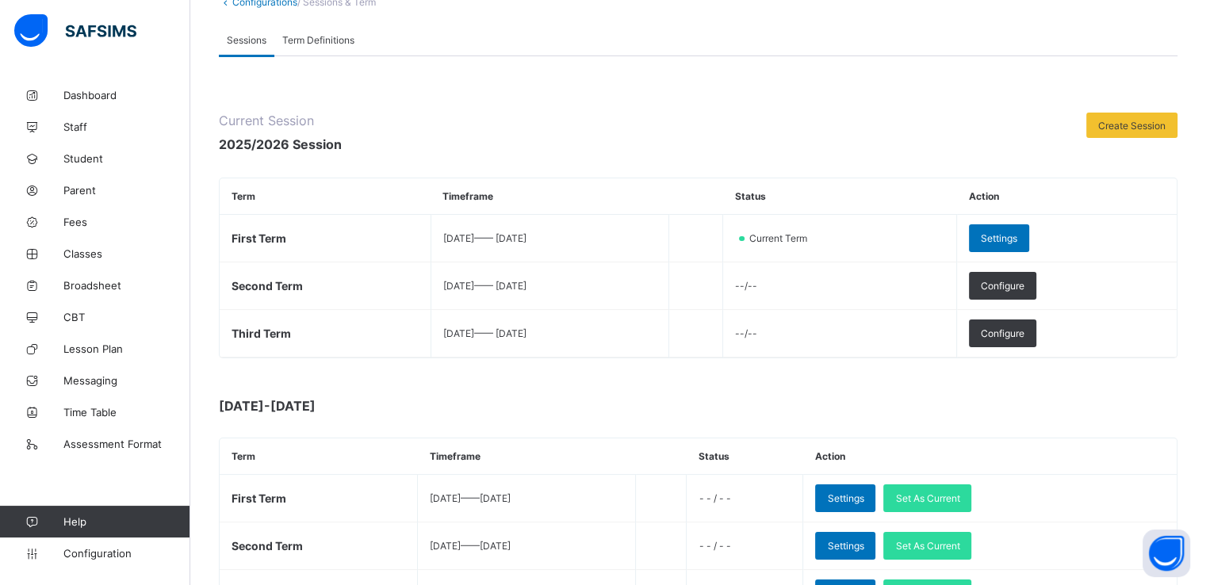
scroll to position [110, 0]
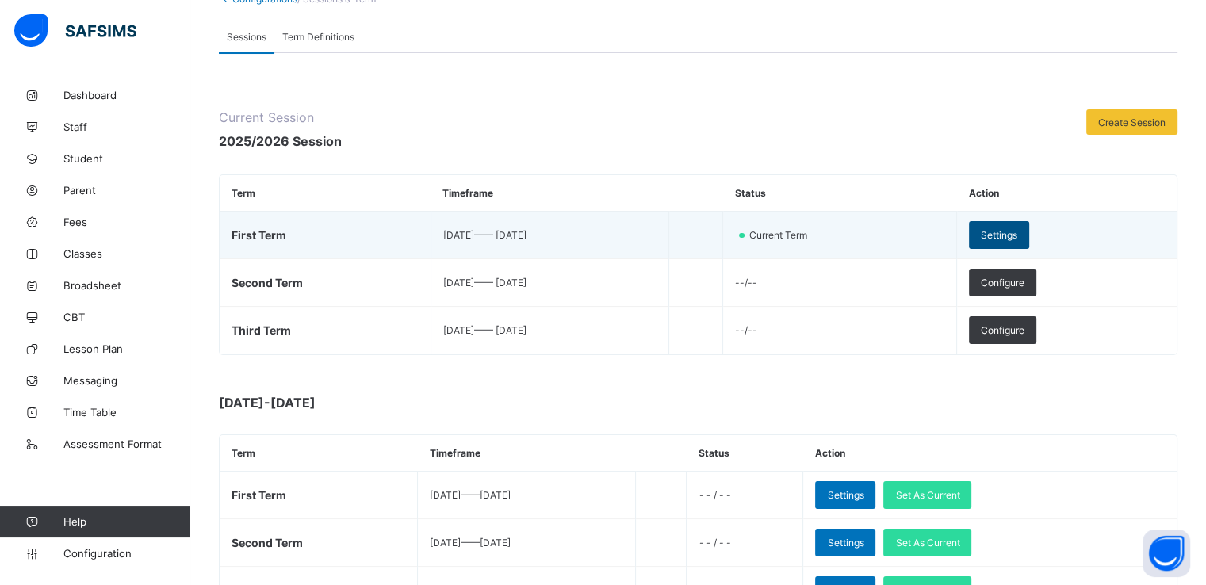
click at [1017, 236] on span "Settings" at bounding box center [999, 235] width 36 height 12
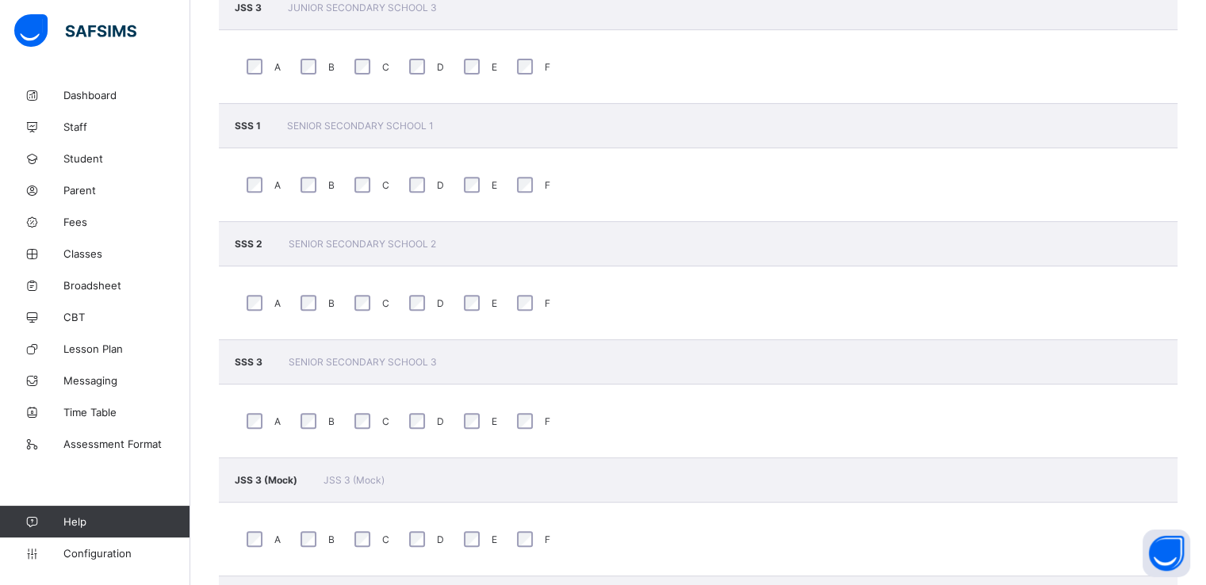
scroll to position [786, 0]
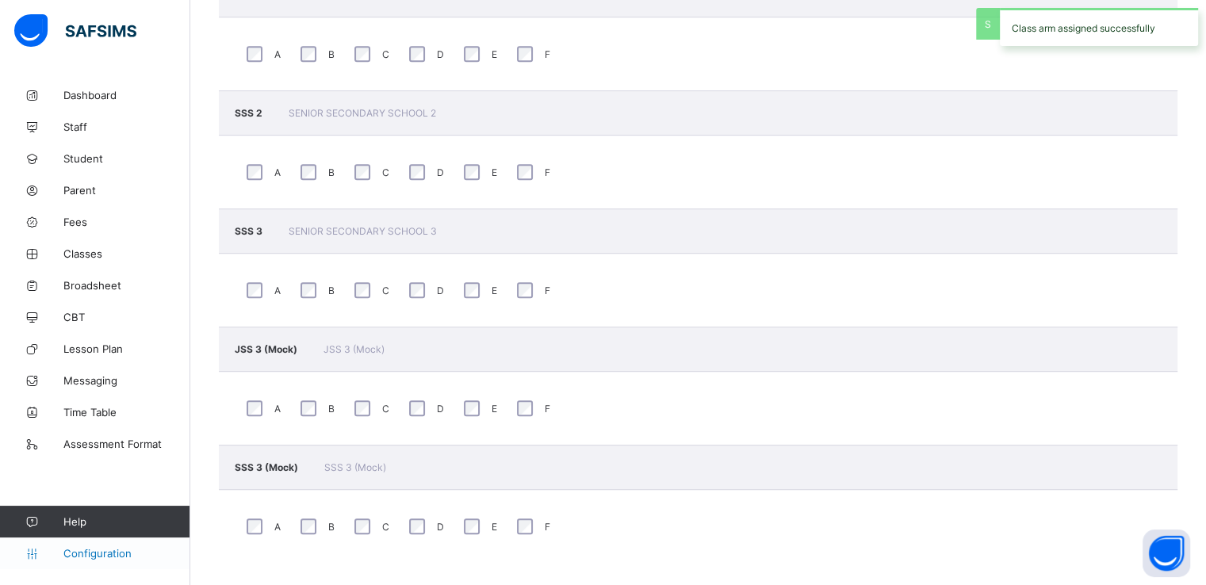
click at [79, 552] on span "Configuration" at bounding box center [126, 553] width 126 height 13
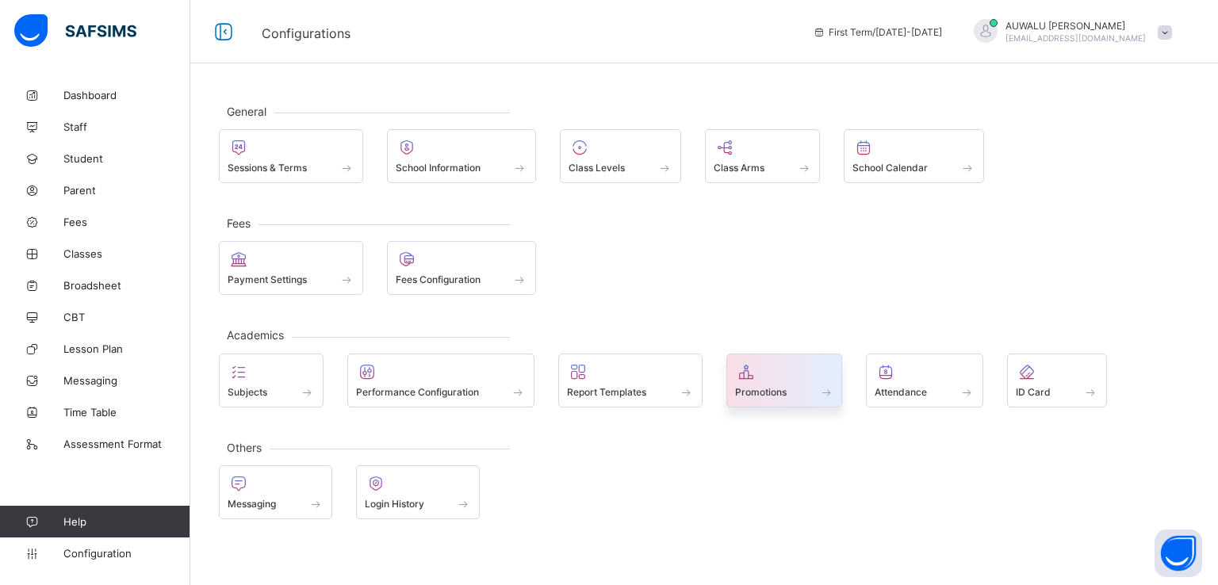
click at [772, 386] on span "Promotions" at bounding box center [761, 392] width 52 height 12
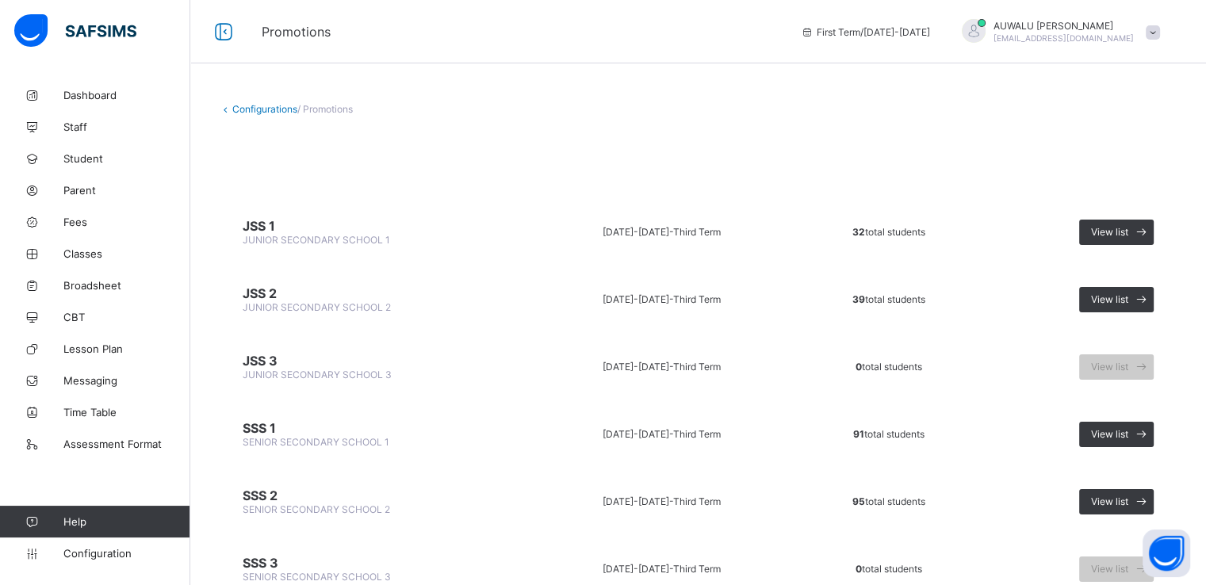
scroll to position [197, 0]
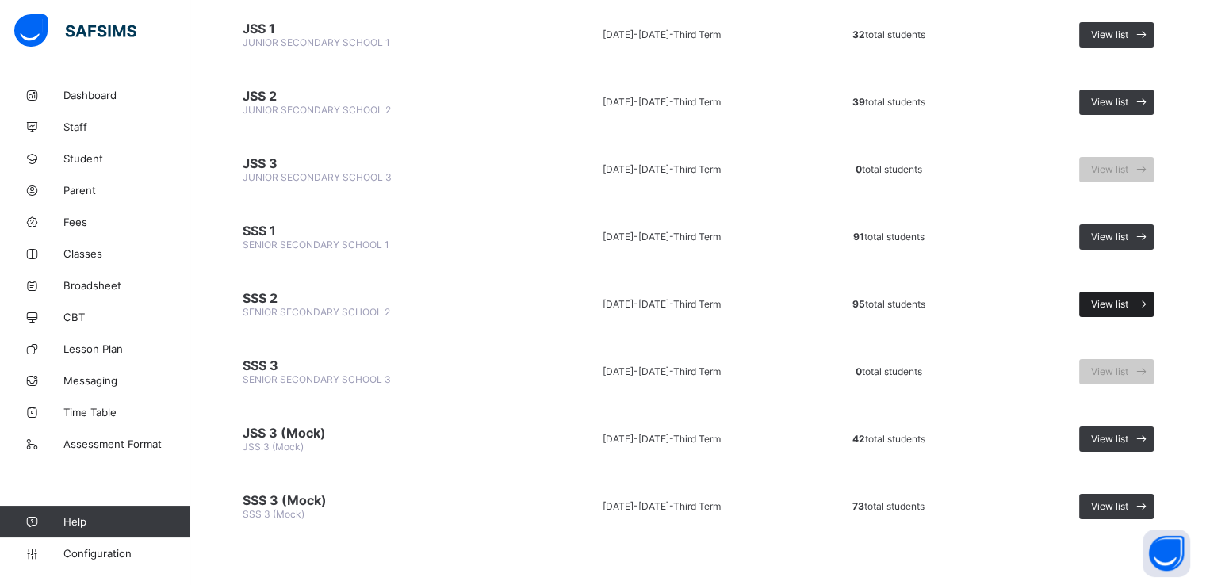
click at [1128, 301] on span "View list" at bounding box center [1109, 304] width 37 height 12
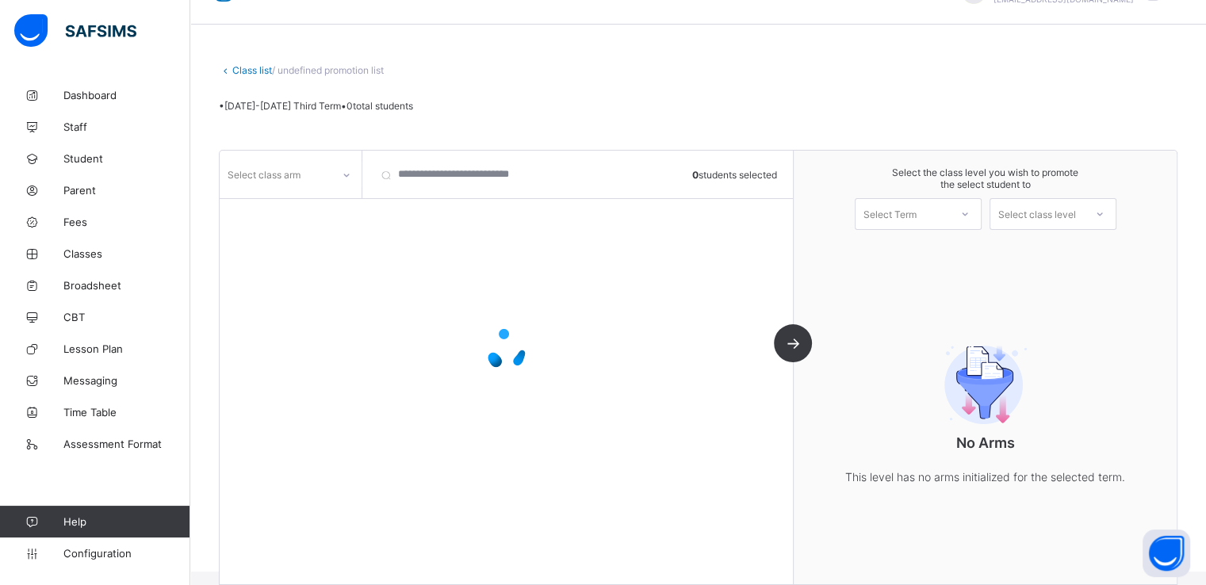
scroll to position [58, 0]
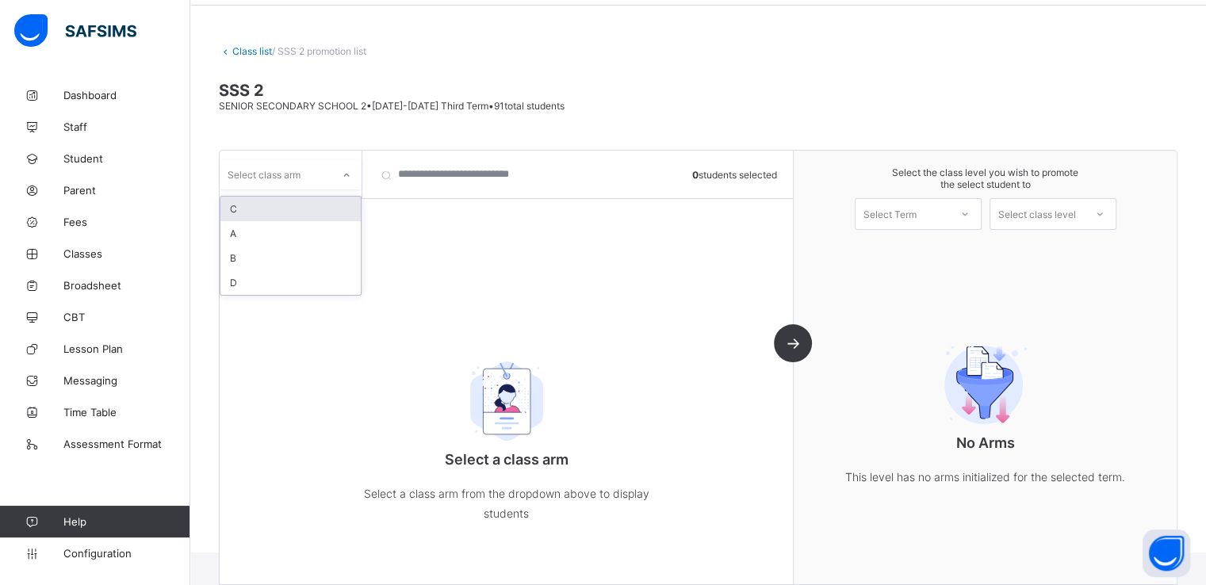
click at [333, 178] on div at bounding box center [346, 175] width 27 height 25
click at [271, 238] on div "A" at bounding box center [290, 233] width 140 height 25
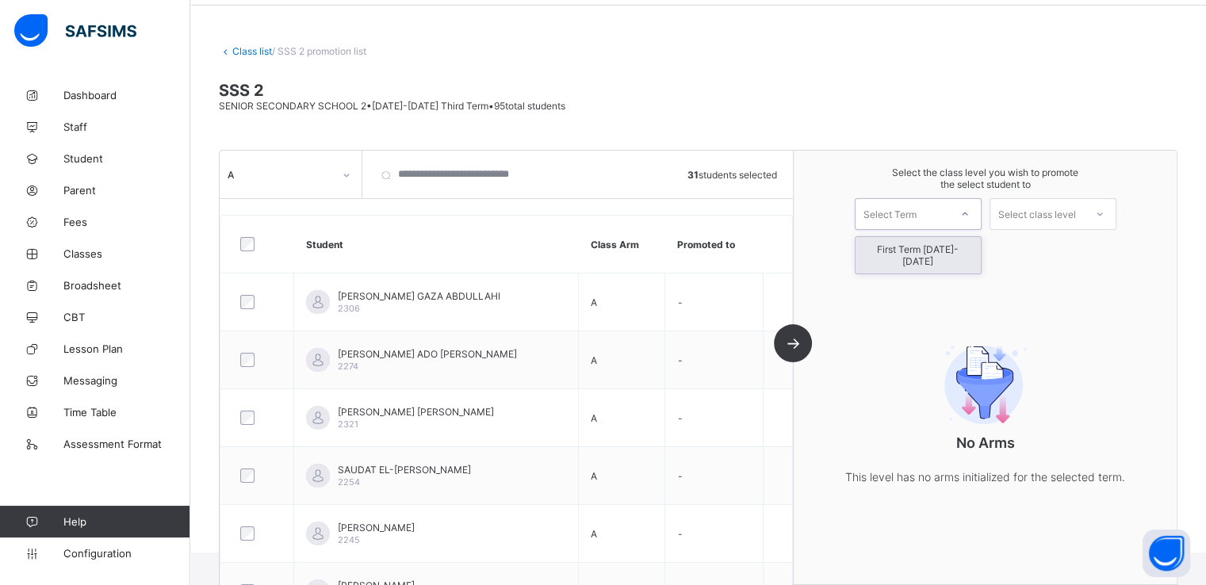
click at [893, 216] on div "Select Term" at bounding box center [890, 214] width 53 height 32
click at [897, 251] on div "First Term [DATE]-[DATE]" at bounding box center [918, 255] width 125 height 36
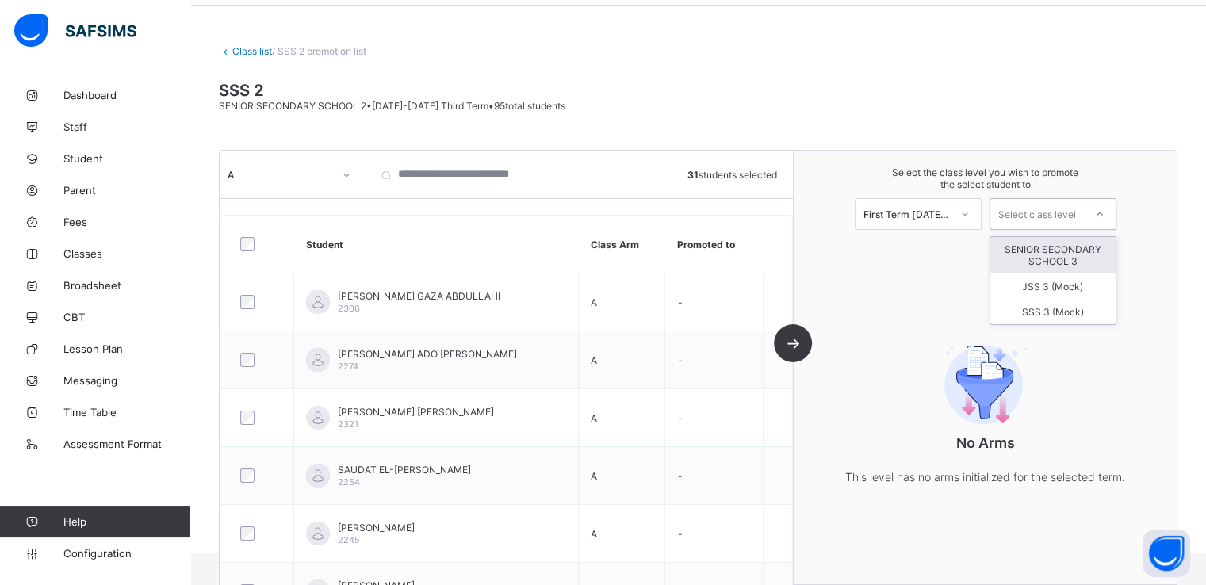
click at [1040, 220] on div "Select class level" at bounding box center [1037, 214] width 78 height 32
click at [1047, 247] on div "SENIOR SECONDARY SCHOOL 3" at bounding box center [1052, 255] width 125 height 36
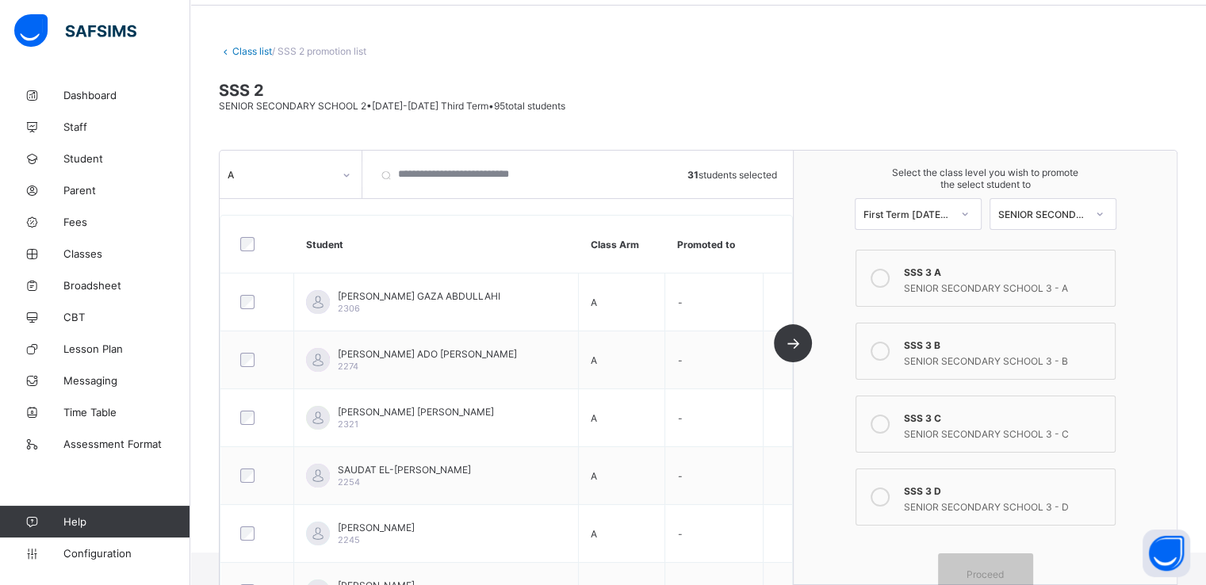
click at [894, 266] on div at bounding box center [880, 278] width 32 height 32
click at [986, 573] on span "Proceed" at bounding box center [985, 575] width 37 height 12
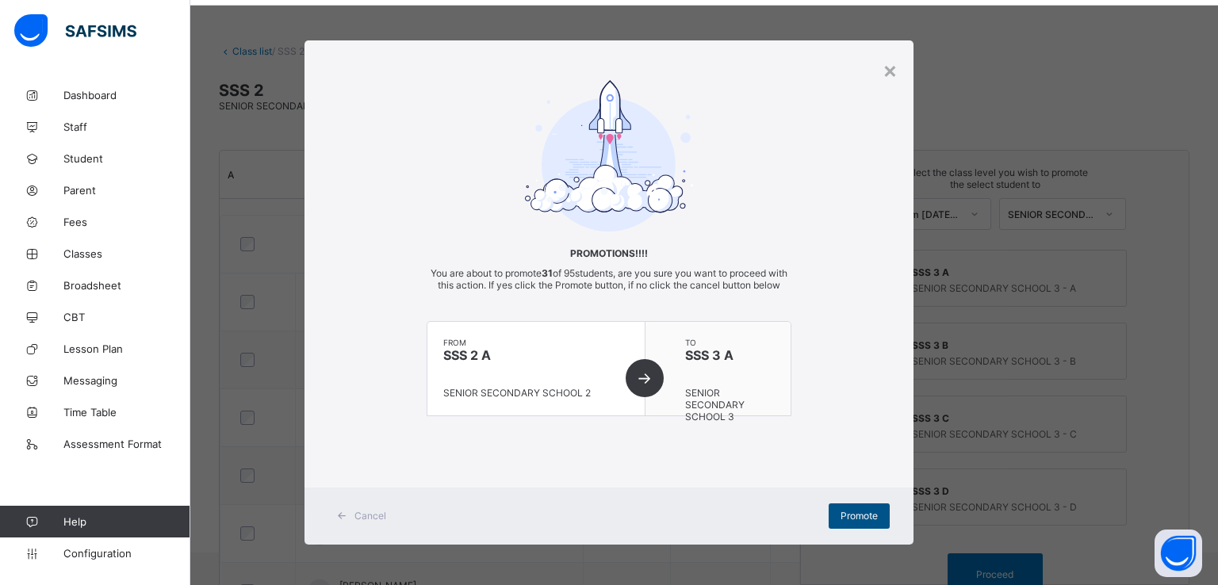
click at [841, 522] on span "Promote" at bounding box center [859, 516] width 37 height 12
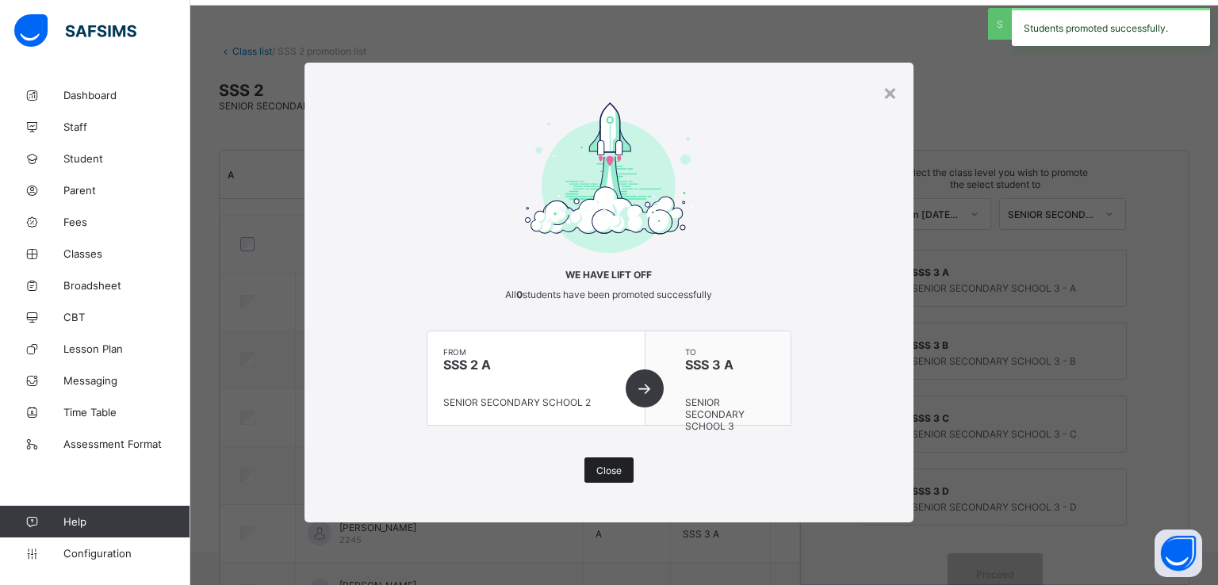
click at [593, 480] on div "Close" at bounding box center [608, 470] width 49 height 25
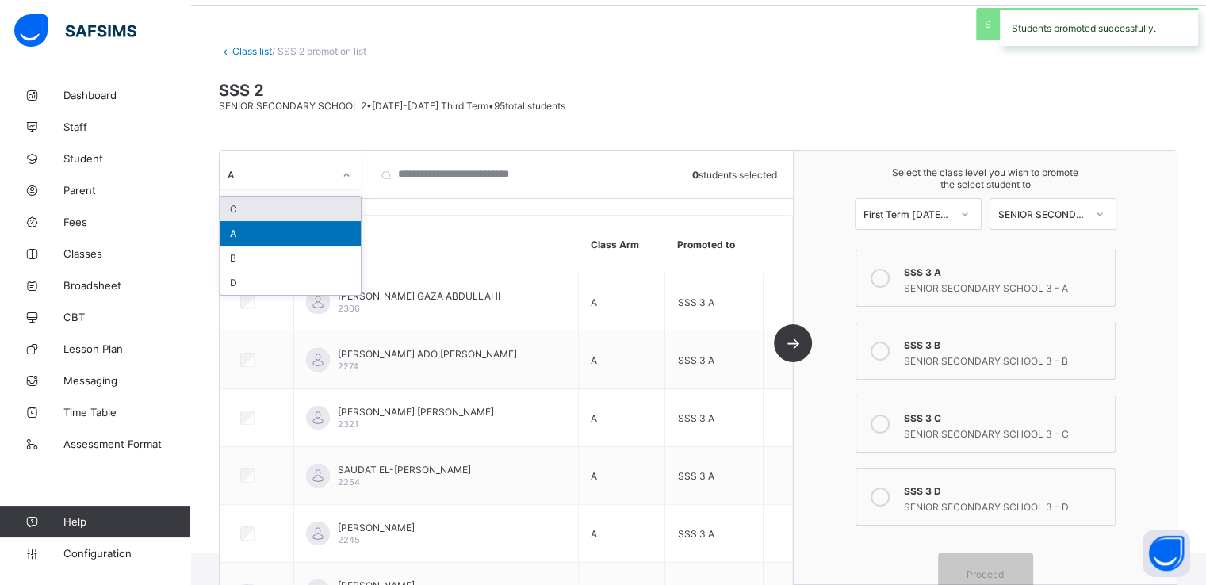
click at [329, 167] on div "A" at bounding box center [276, 174] width 112 height 22
click at [250, 254] on div "B" at bounding box center [290, 258] width 140 height 25
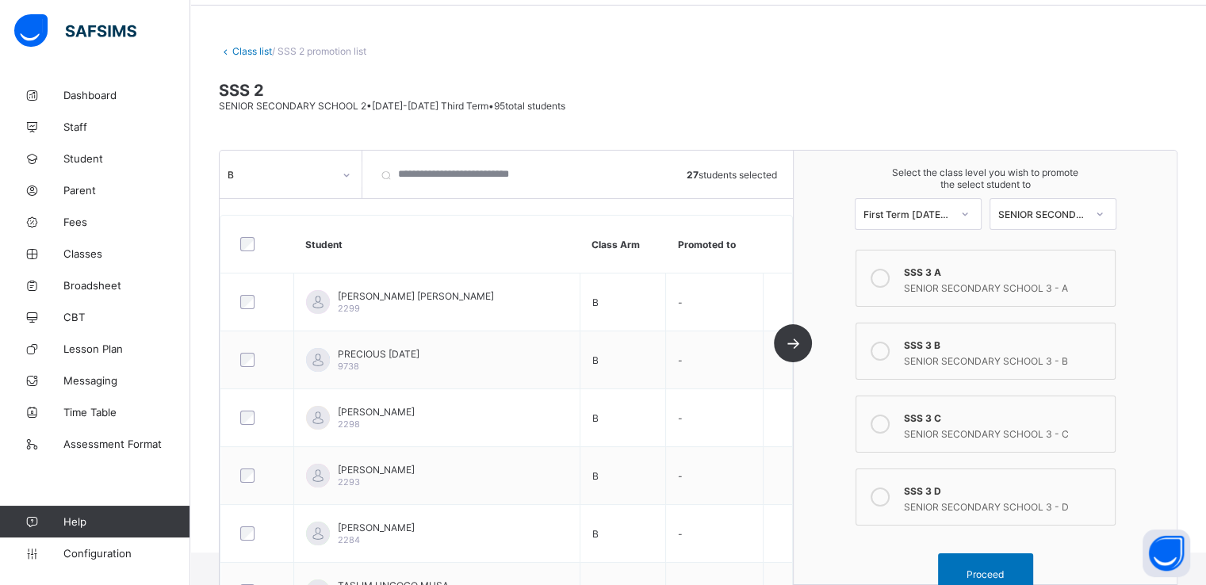
click at [886, 350] on icon at bounding box center [880, 351] width 19 height 19
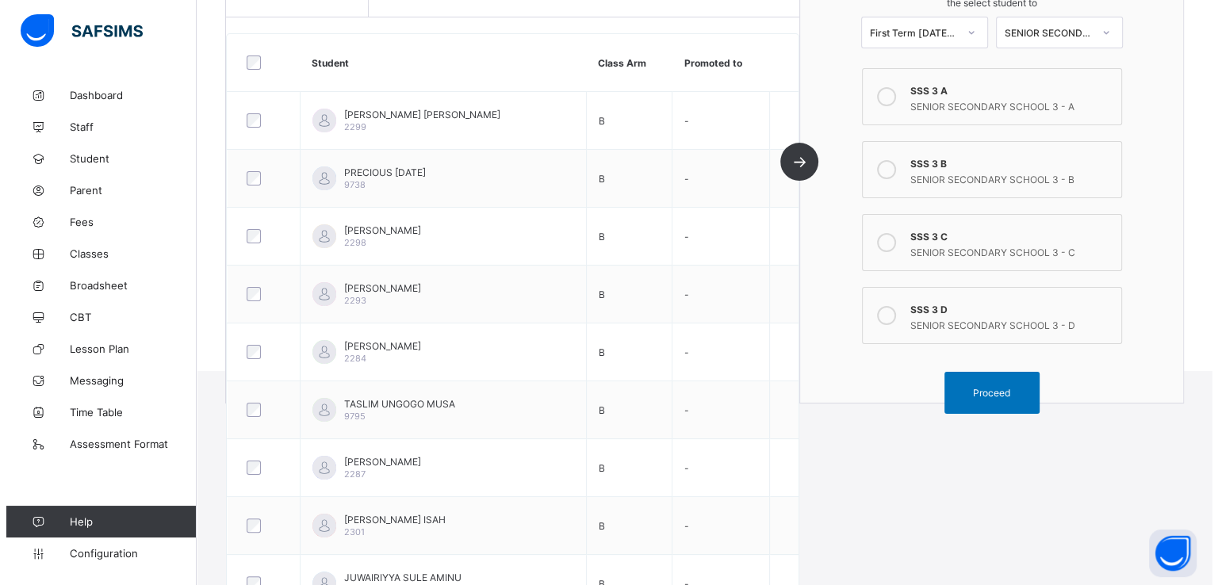
scroll to position [255, 0]
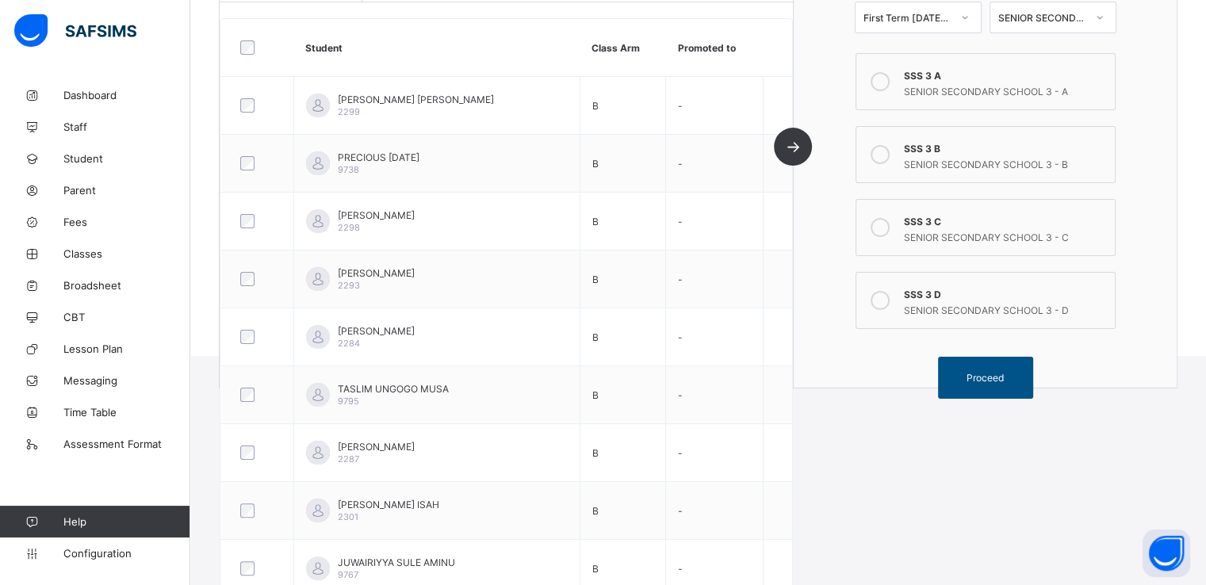
click at [984, 372] on span "Proceed" at bounding box center [985, 378] width 37 height 12
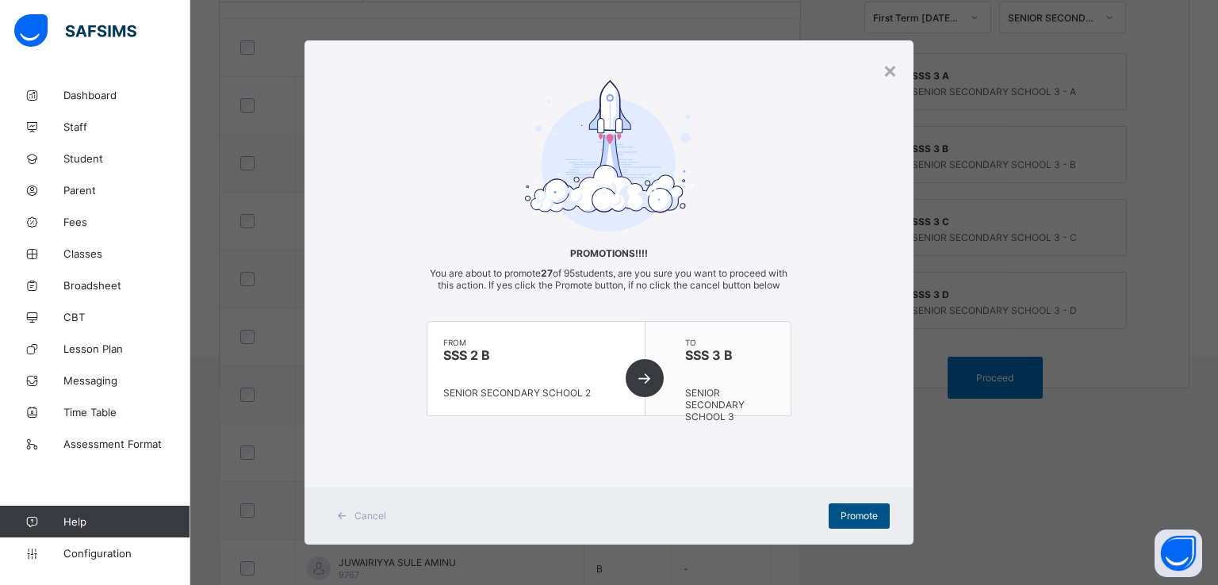
click at [845, 522] on span "Promote" at bounding box center [859, 516] width 37 height 12
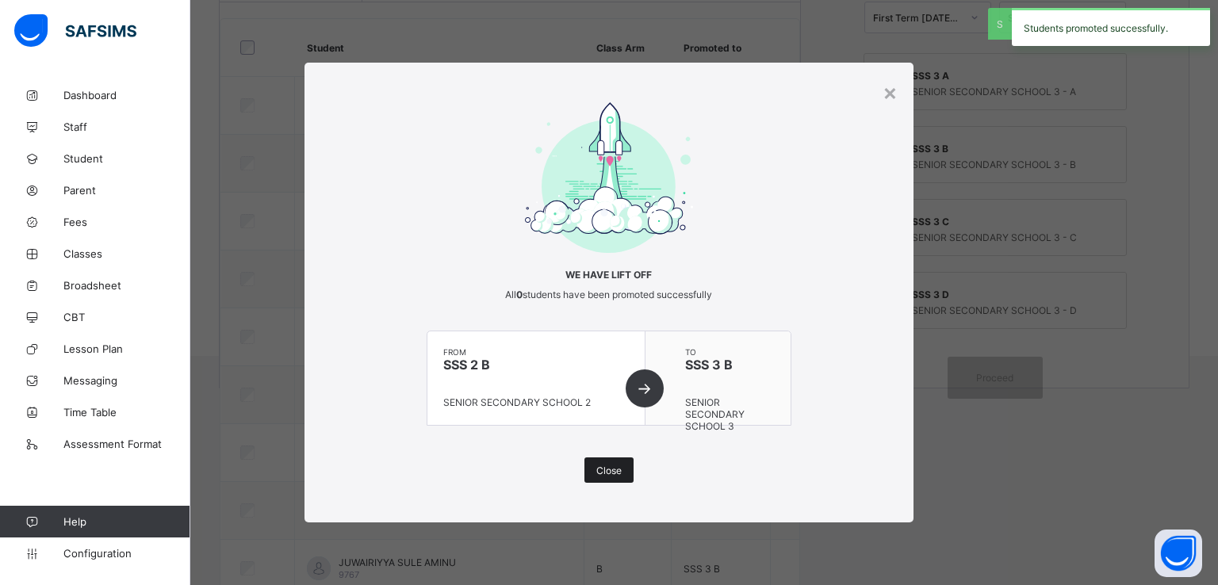
click at [610, 473] on span "Close" at bounding box center [608, 471] width 25 height 12
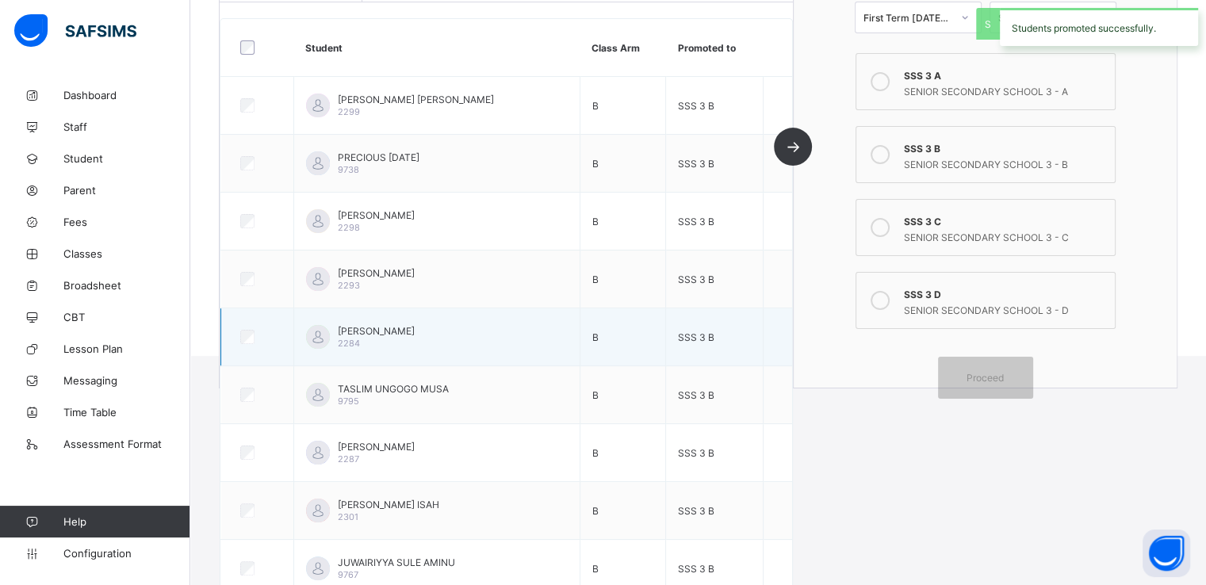
scroll to position [0, 0]
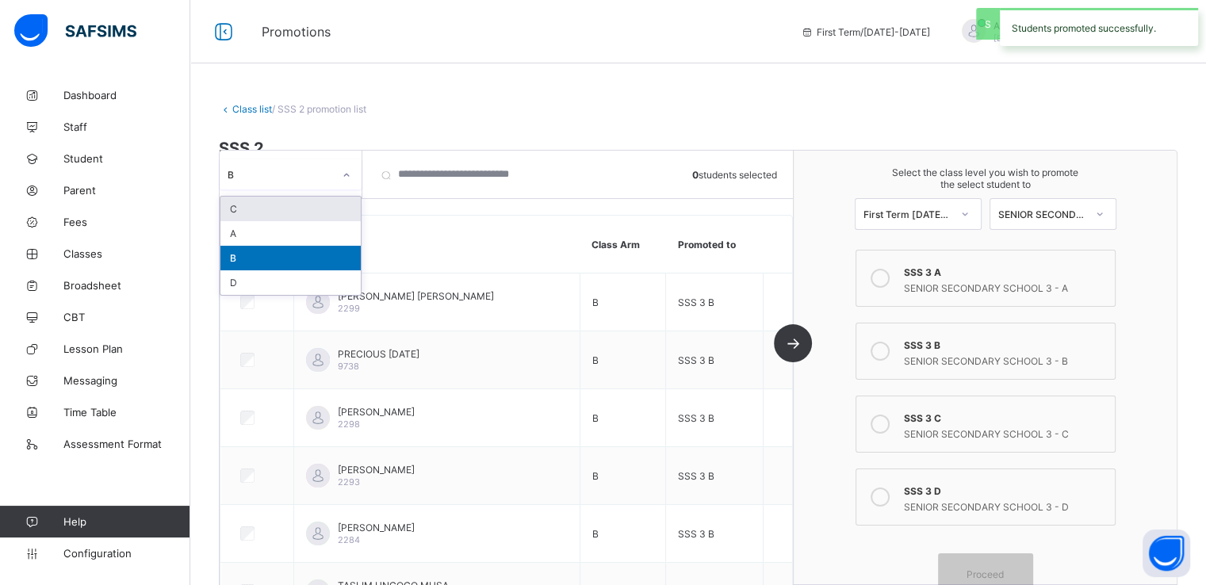
click at [327, 175] on div "B" at bounding box center [280, 174] width 105 height 12
click at [267, 210] on div "C" at bounding box center [290, 209] width 140 height 25
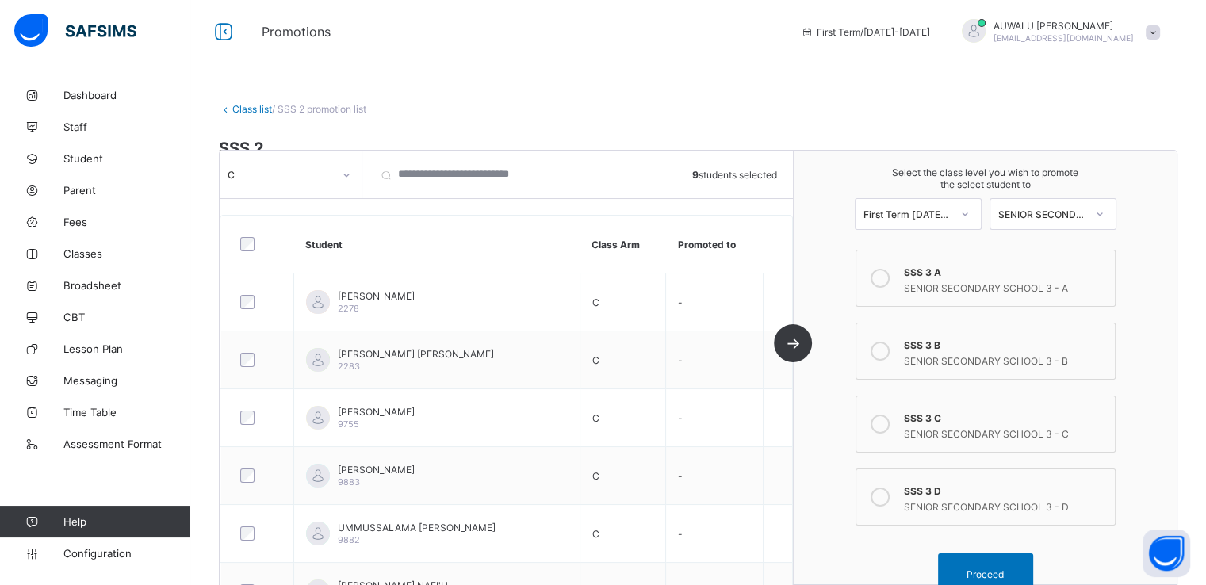
click at [890, 427] on icon at bounding box center [880, 424] width 19 height 19
click at [982, 572] on span "Proceed" at bounding box center [985, 575] width 37 height 12
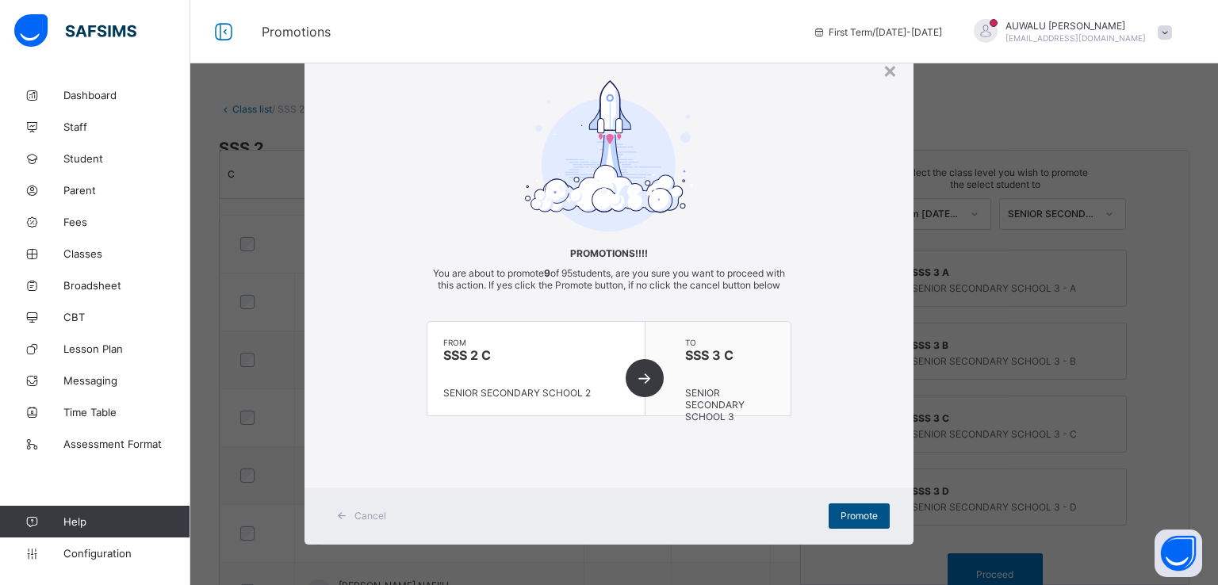
click at [853, 522] on span "Promote" at bounding box center [859, 516] width 37 height 12
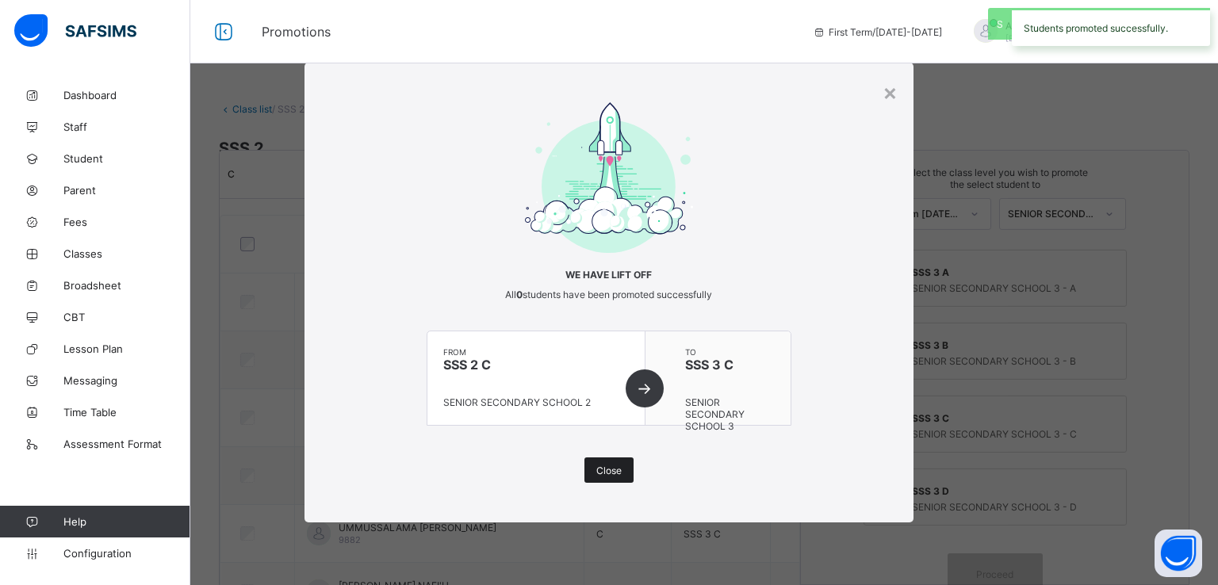
click at [607, 467] on span "Close" at bounding box center [608, 471] width 25 height 12
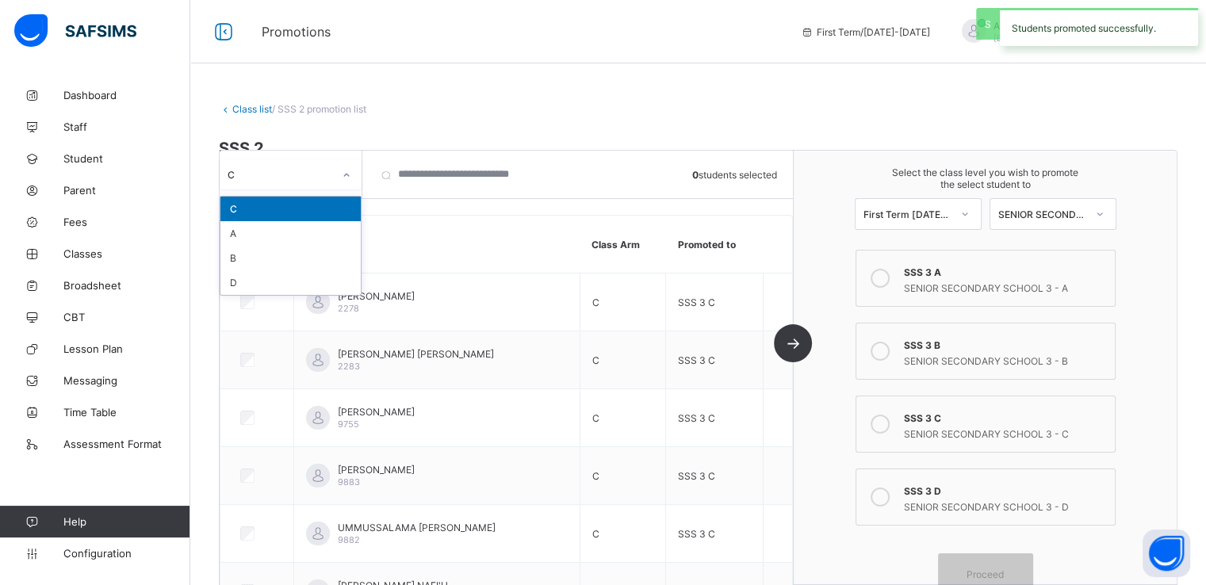
click at [340, 167] on div at bounding box center [346, 175] width 27 height 25
click at [228, 285] on div "D" at bounding box center [290, 282] width 140 height 25
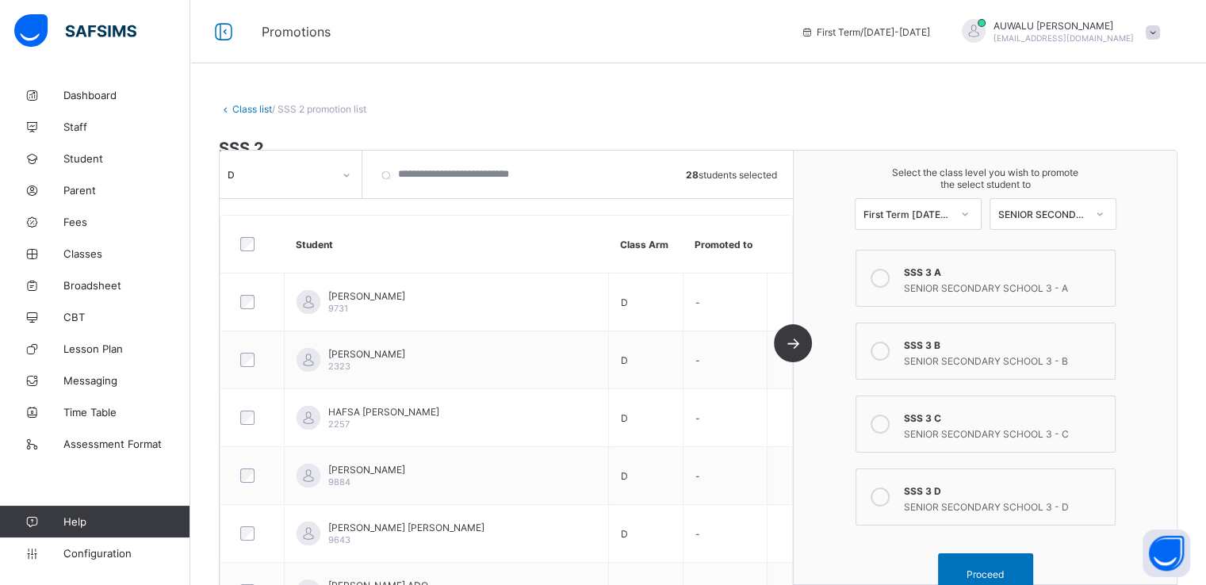
click at [887, 495] on icon at bounding box center [880, 497] width 19 height 19
click at [978, 576] on span "Proceed" at bounding box center [985, 575] width 37 height 12
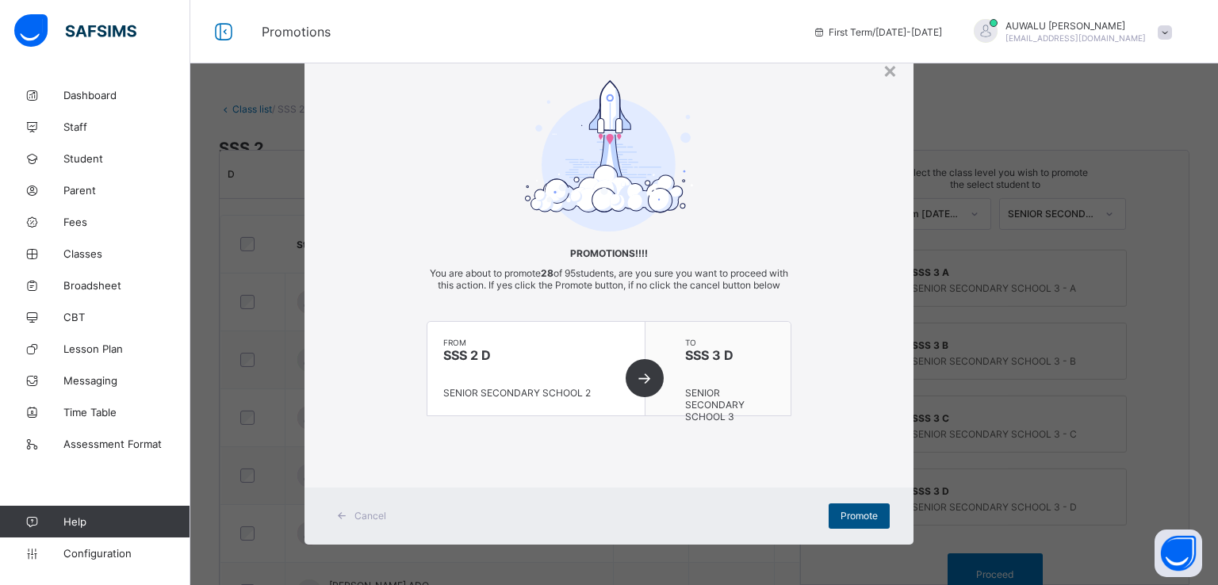
click at [846, 522] on span "Promote" at bounding box center [859, 516] width 37 height 12
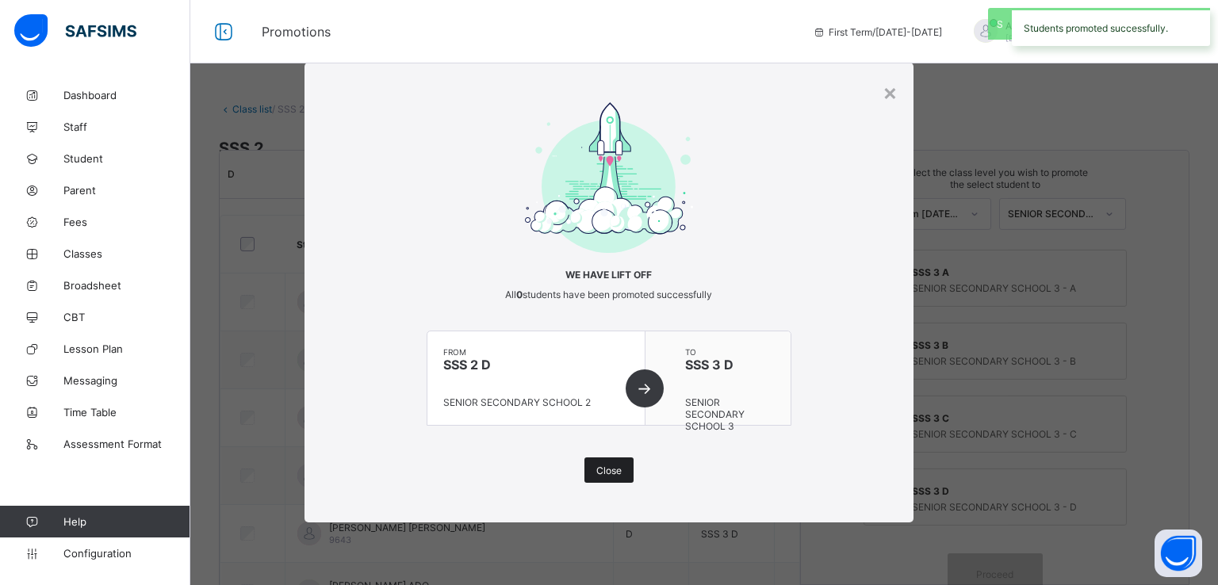
click at [620, 467] on span "Close" at bounding box center [608, 471] width 25 height 12
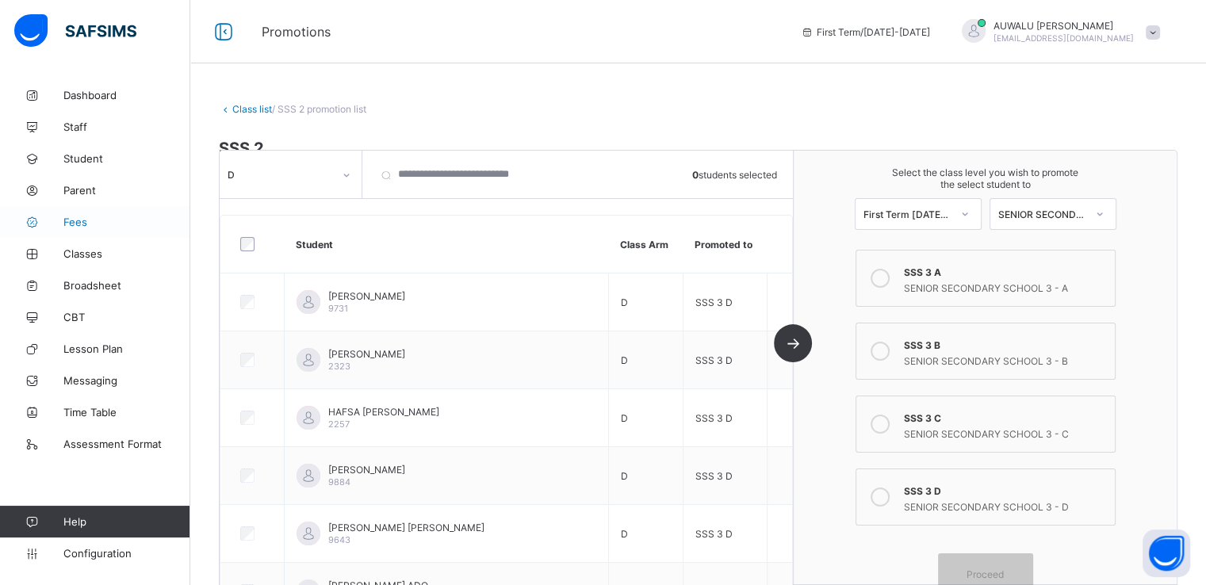
click at [68, 224] on span "Fees" at bounding box center [126, 222] width 127 height 13
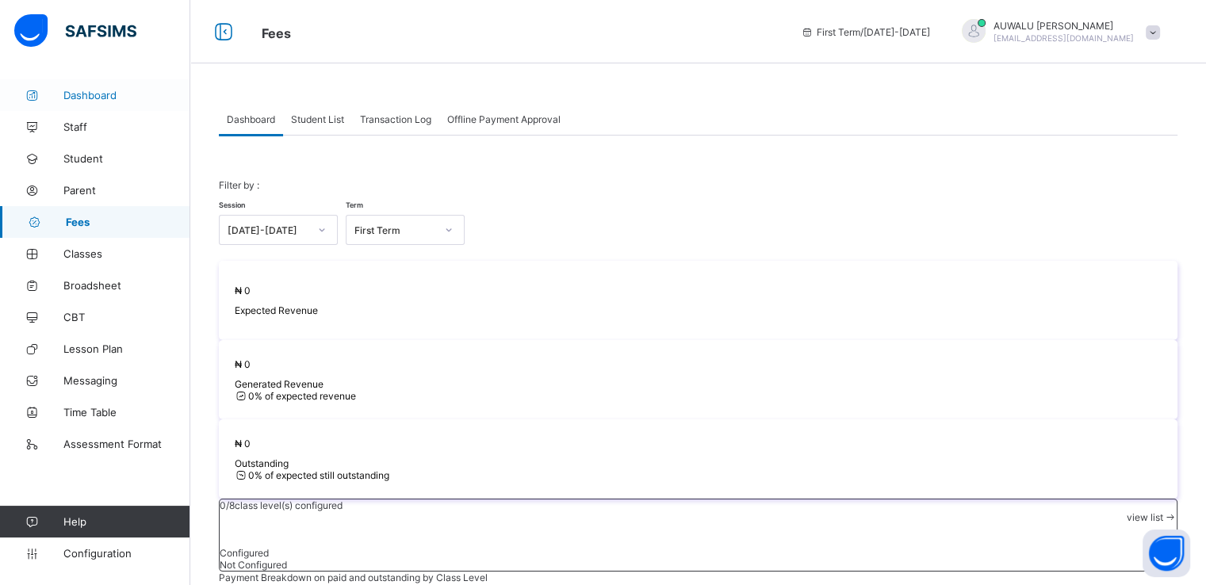
click at [95, 93] on span "Dashboard" at bounding box center [126, 95] width 127 height 13
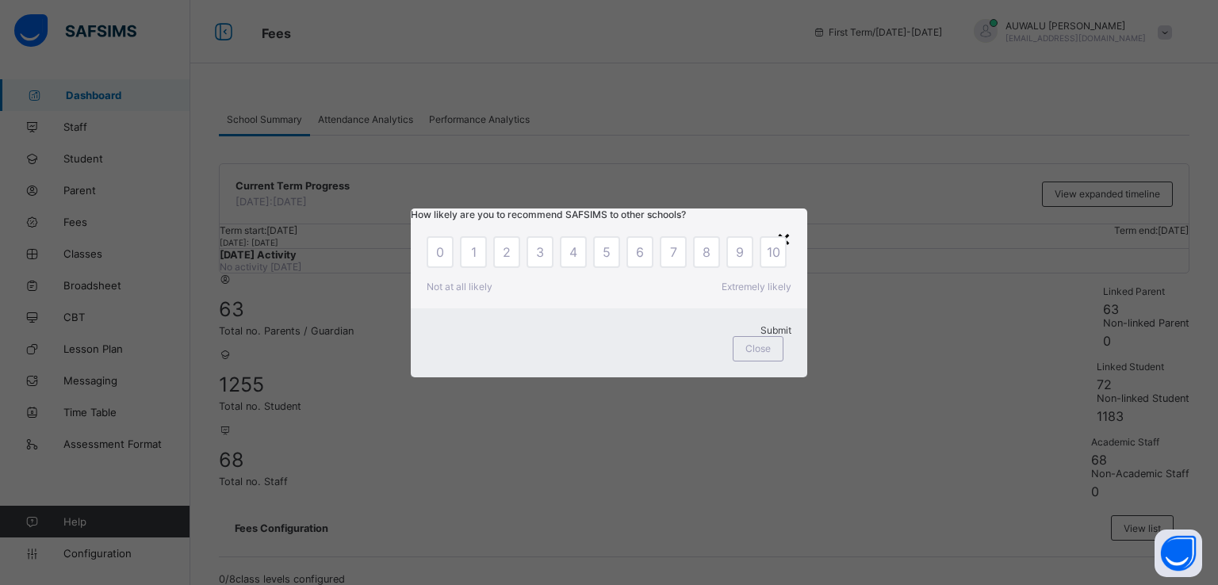
click at [779, 224] on div "×" at bounding box center [783, 237] width 15 height 27
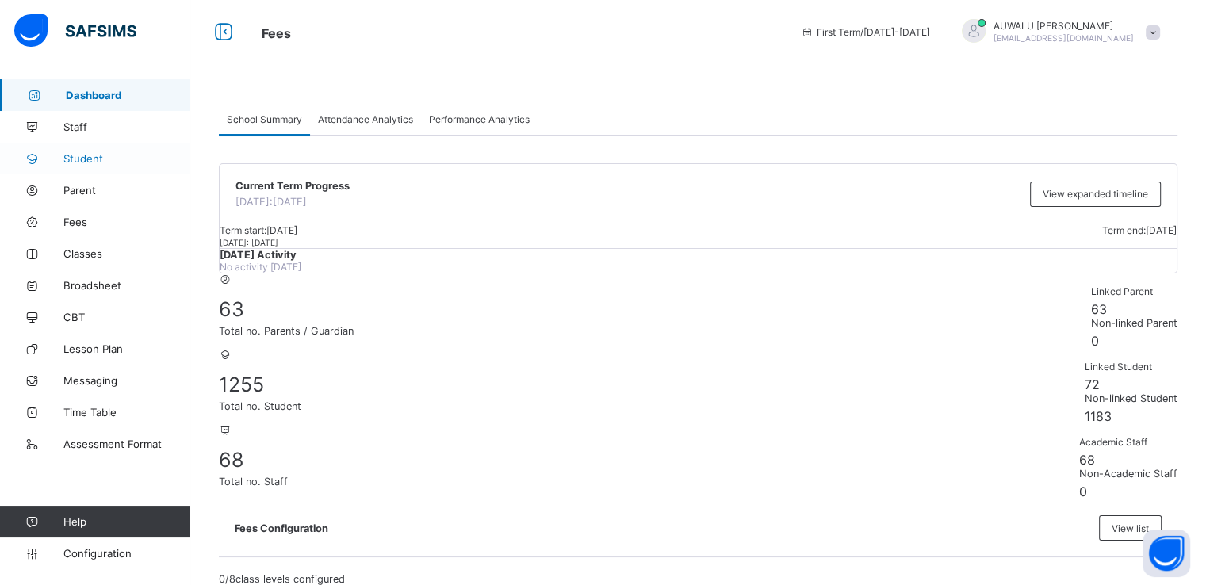
click at [89, 158] on span "Student" at bounding box center [126, 158] width 127 height 13
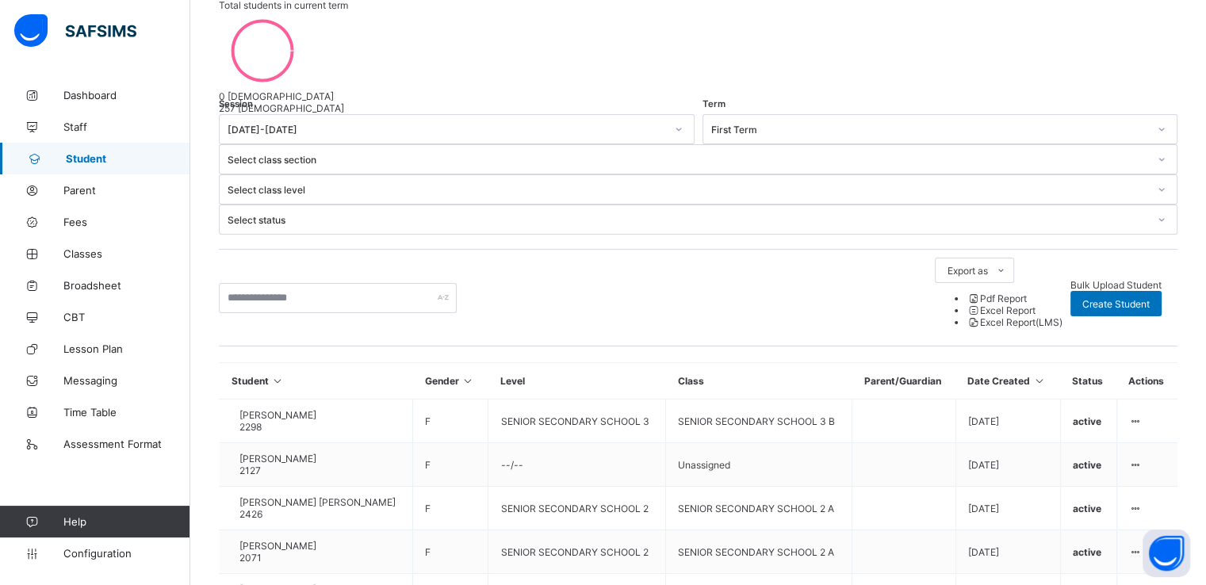
scroll to position [262, 0]
click at [82, 216] on span "Fees" at bounding box center [126, 222] width 127 height 13
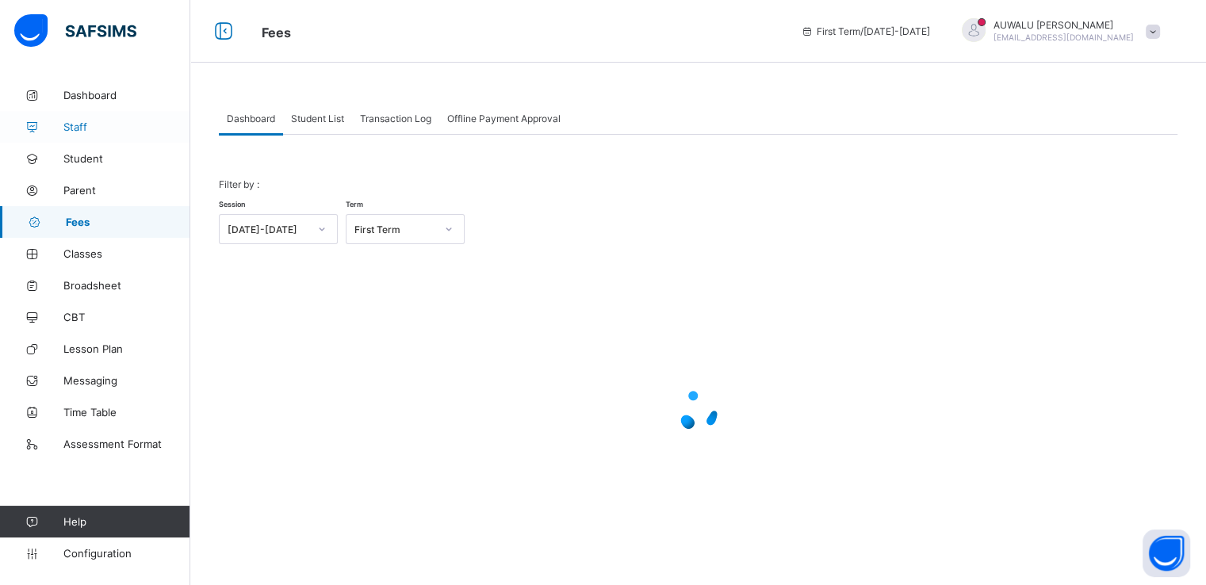
scroll to position [26, 0]
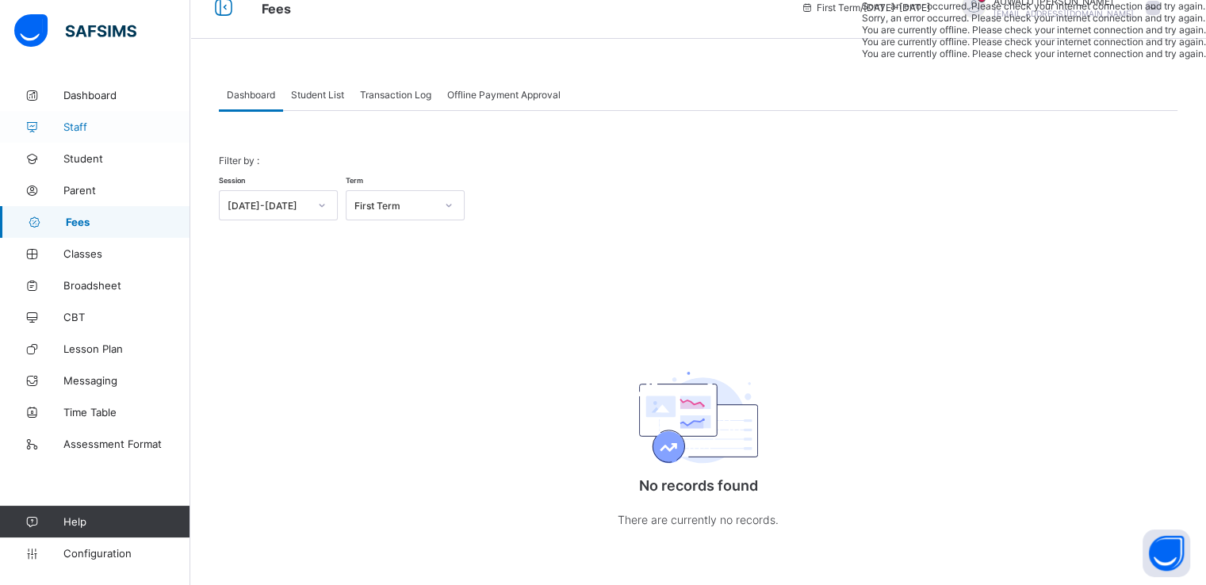
click at [84, 125] on span "Staff" at bounding box center [126, 127] width 127 height 13
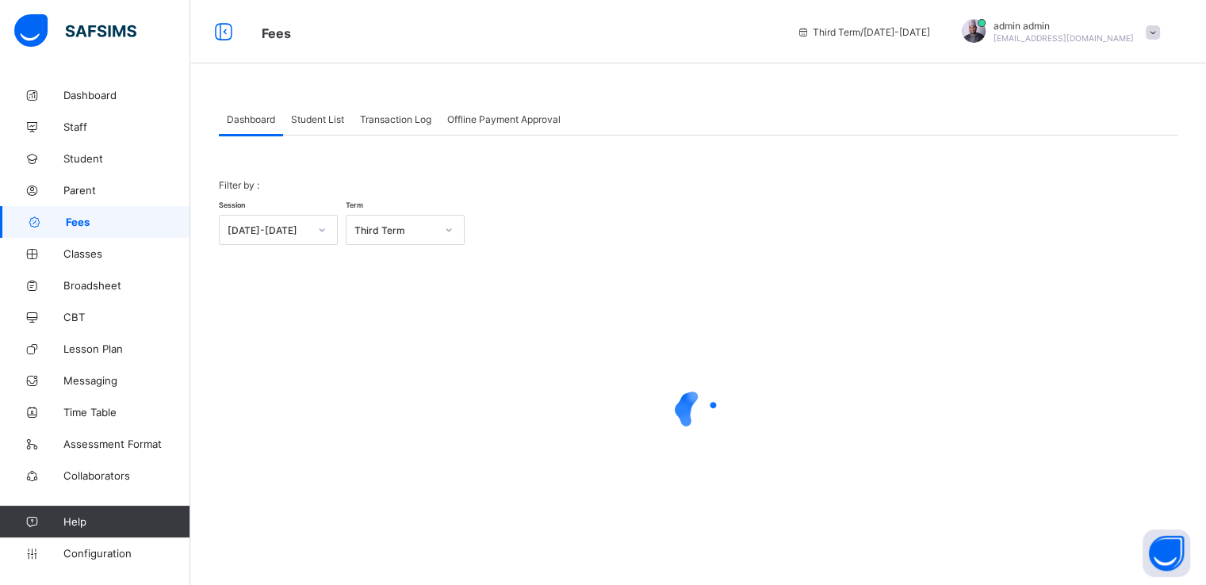
click at [317, 113] on span "Student List" at bounding box center [317, 119] width 53 height 12
click at [86, 561] on link "Configuration" at bounding box center [95, 554] width 190 height 32
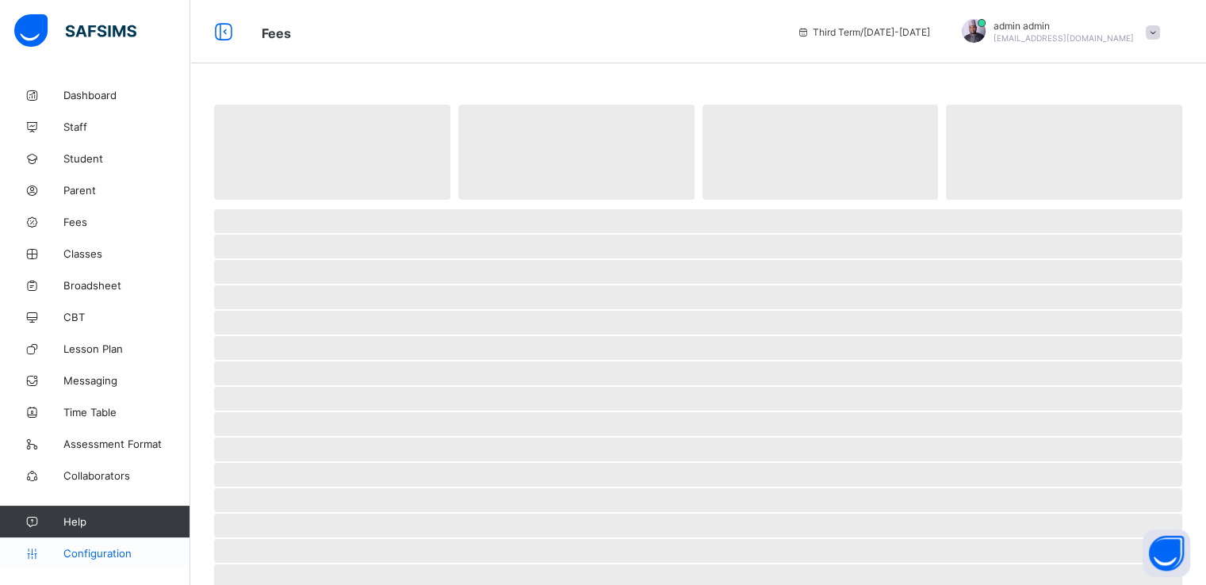
click at [92, 550] on span "Configuration" at bounding box center [126, 553] width 126 height 13
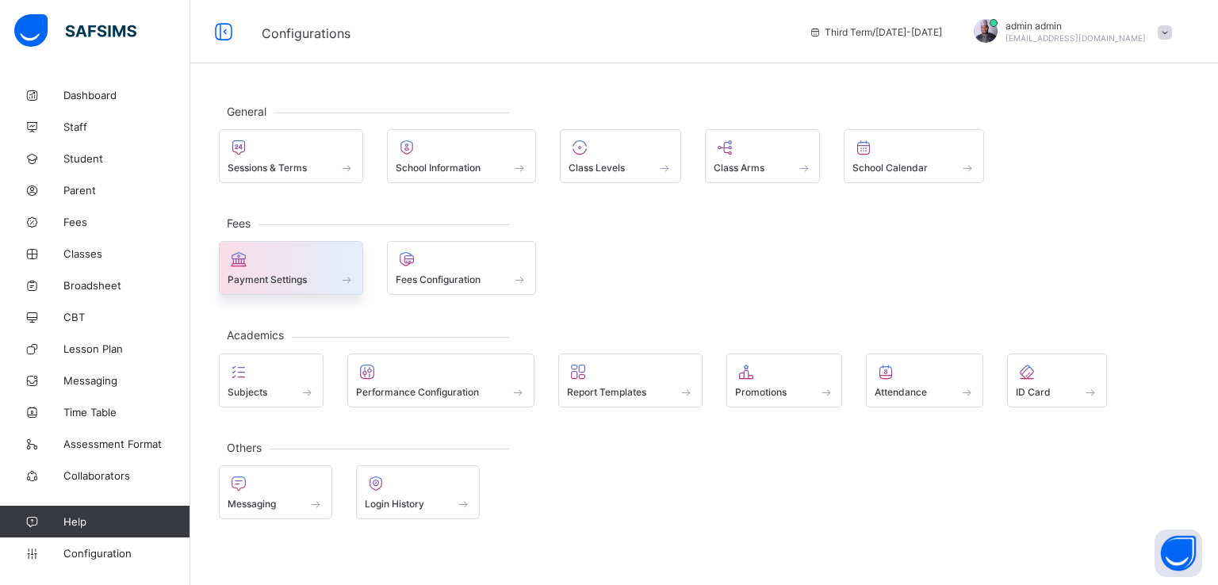
click at [273, 273] on div "Payment Settings" at bounding box center [291, 279] width 127 height 13
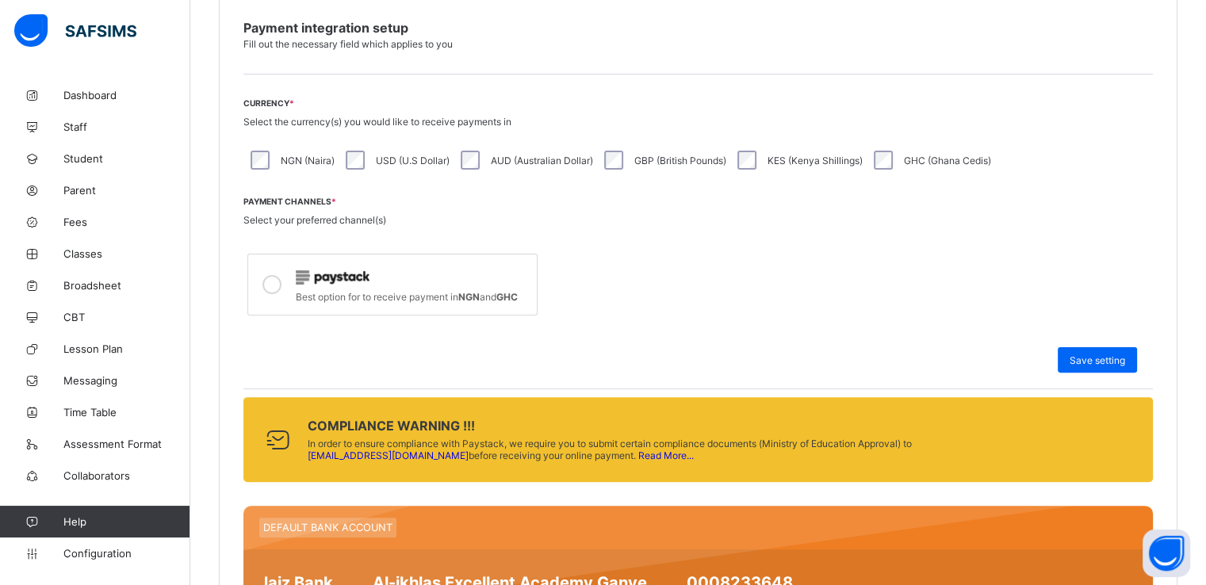
scroll to position [392, 0]
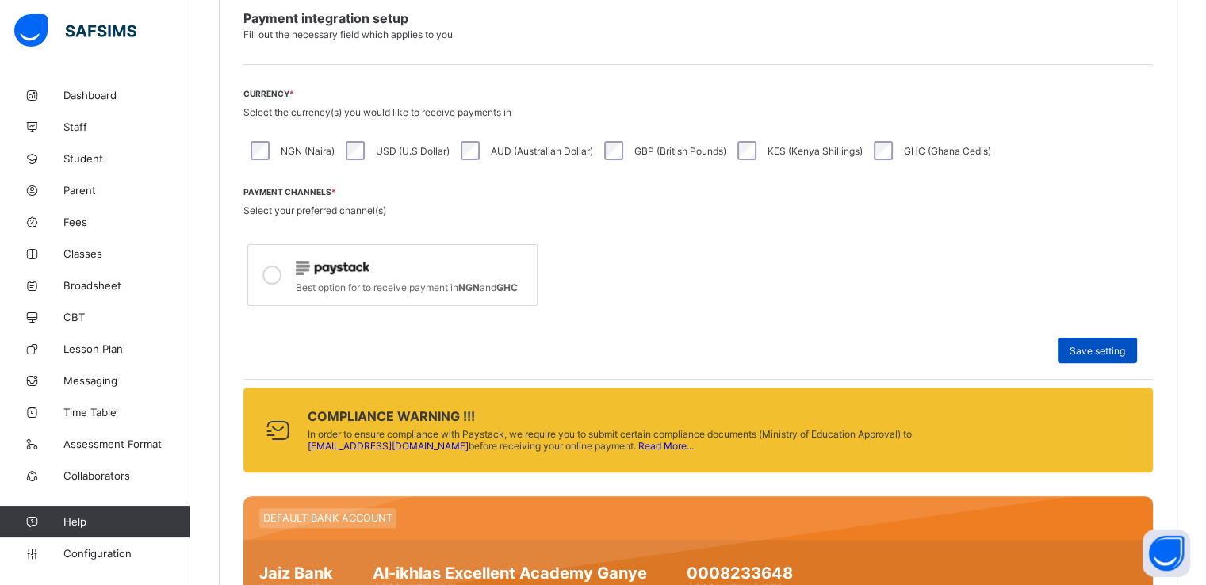
click at [1097, 357] on div "Save setting" at bounding box center [1097, 350] width 79 height 25
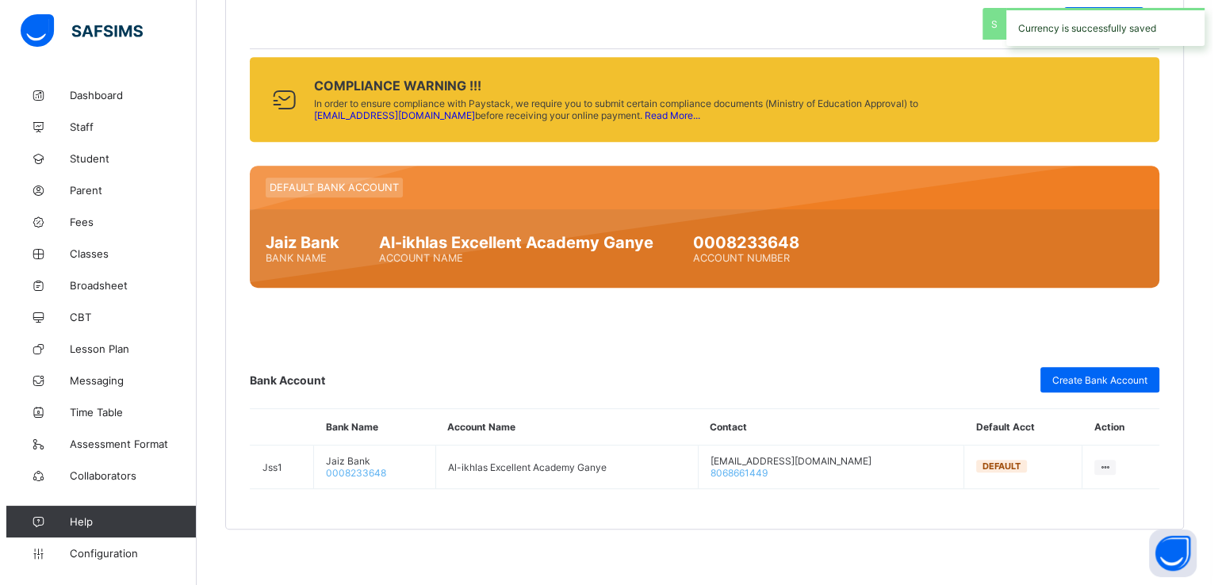
scroll to position [732, 0]
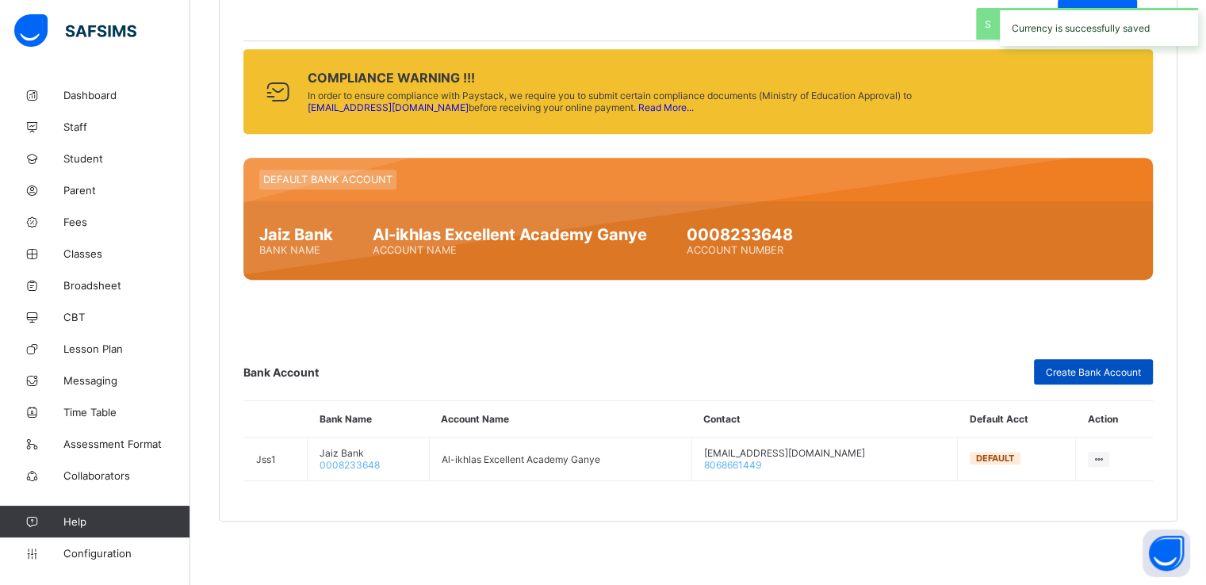
click at [1089, 372] on span "Create Bank Account" at bounding box center [1093, 372] width 95 height 12
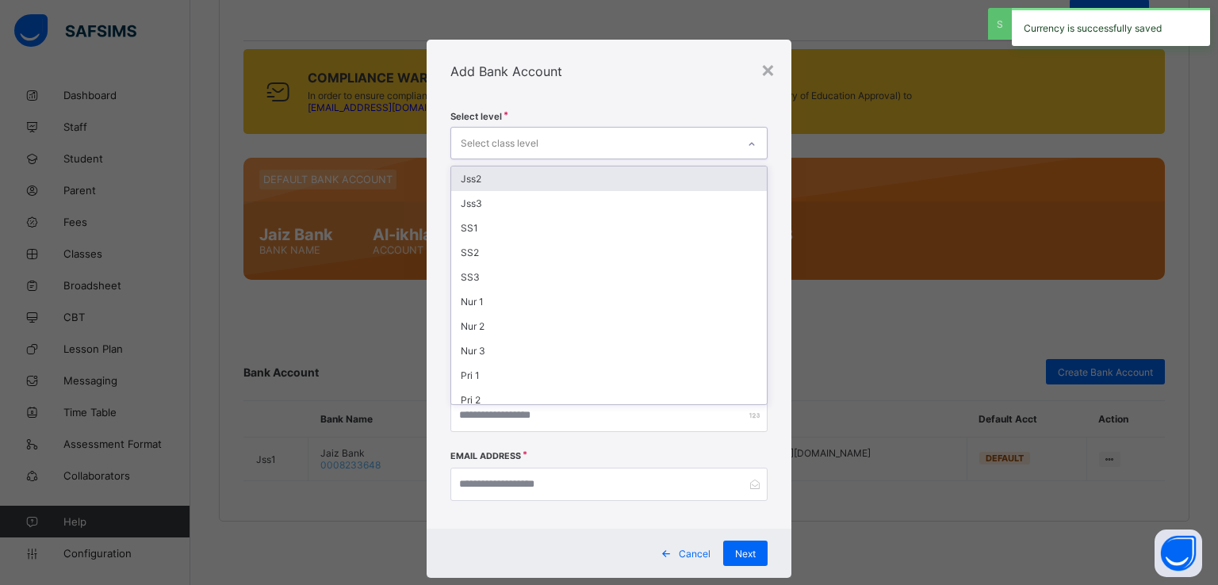
click at [607, 138] on div "Select class level" at bounding box center [594, 143] width 286 height 31
click at [497, 178] on div "Jss2" at bounding box center [609, 179] width 316 height 25
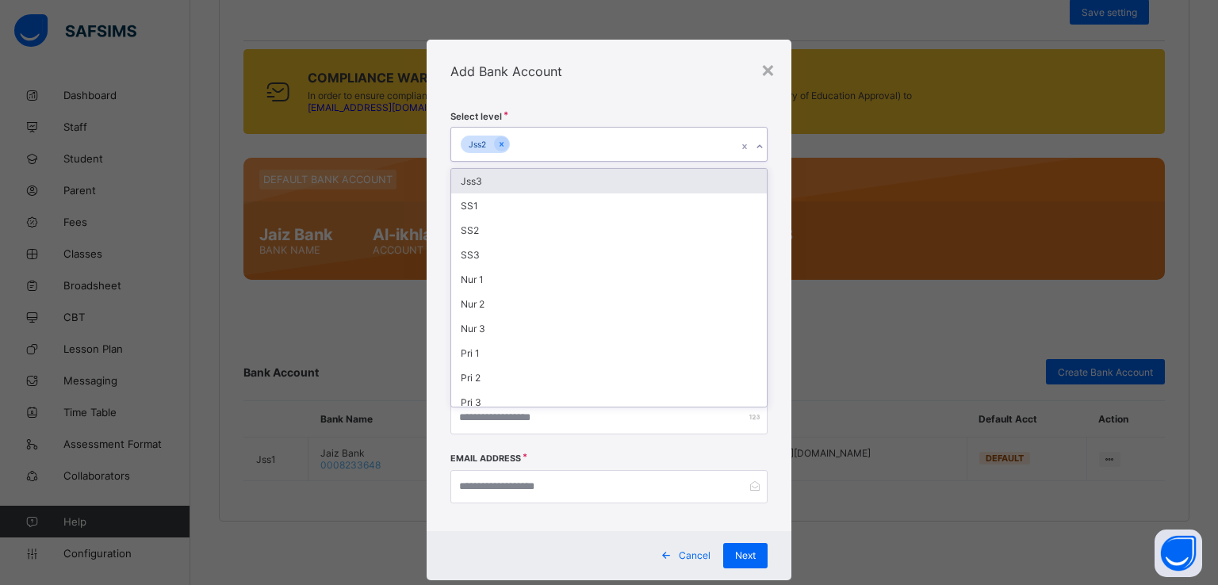
click at [615, 86] on div "Add Bank Account" at bounding box center [610, 71] width 366 height 63
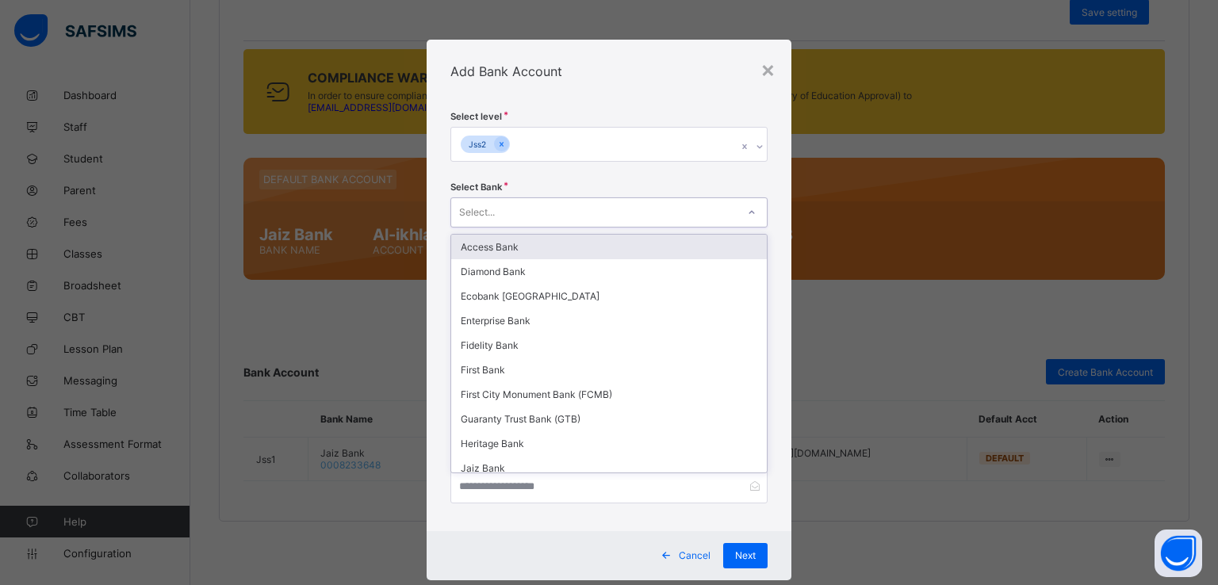
click at [547, 213] on div "Select..." at bounding box center [594, 212] width 286 height 22
click at [494, 243] on div "Access Bank" at bounding box center [609, 247] width 316 height 25
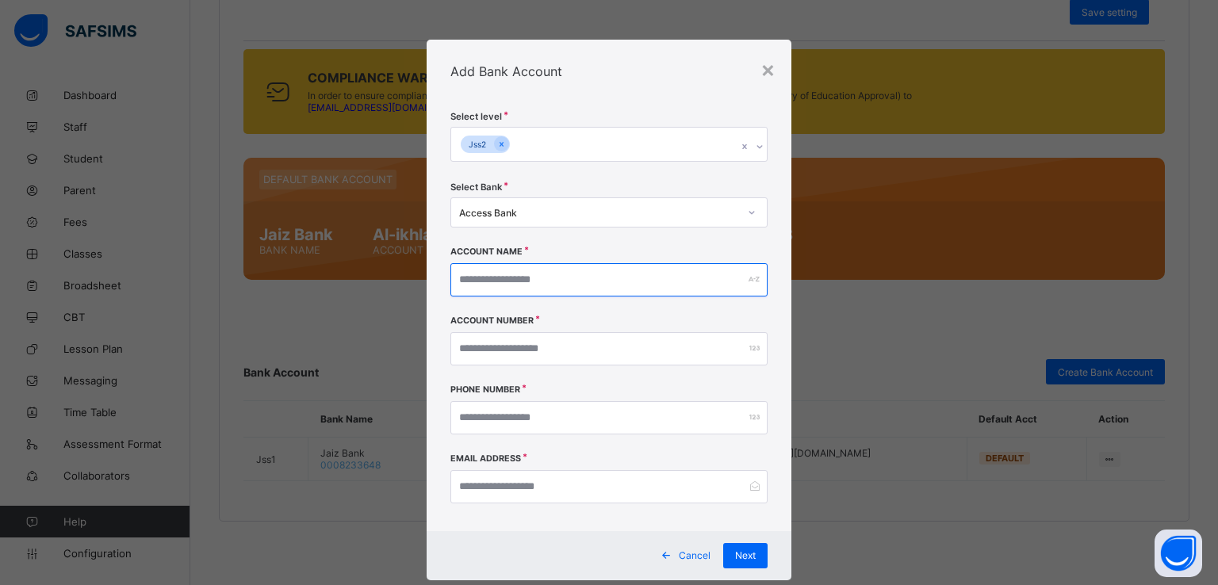
click at [538, 289] on input "text" at bounding box center [609, 279] width 318 height 33
type input "********"
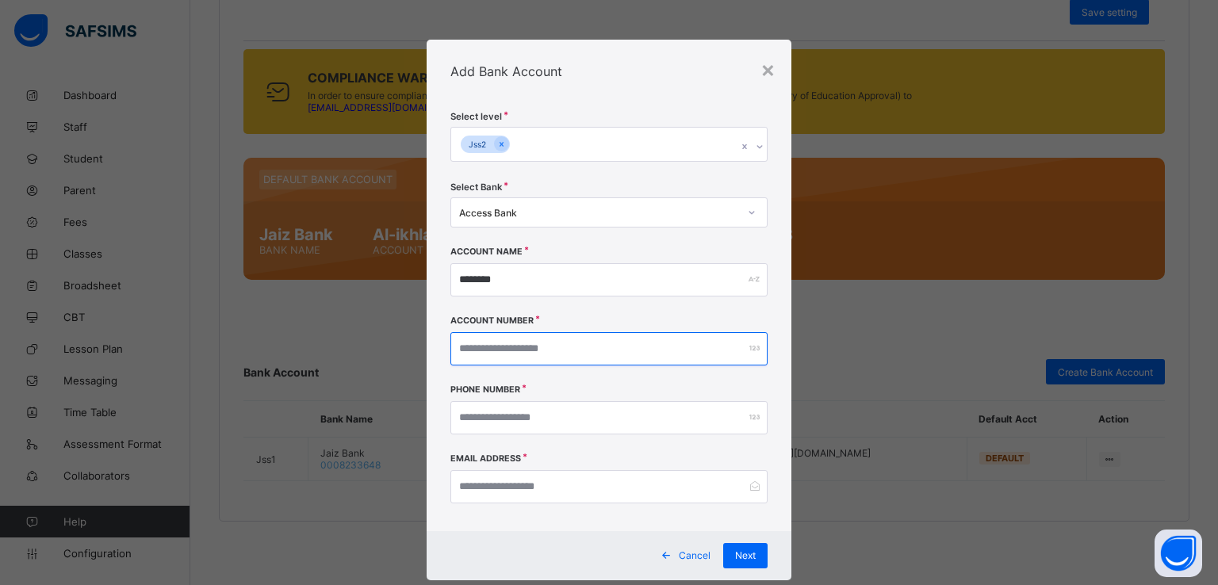
click at [510, 351] on input "number" at bounding box center [609, 348] width 318 height 33
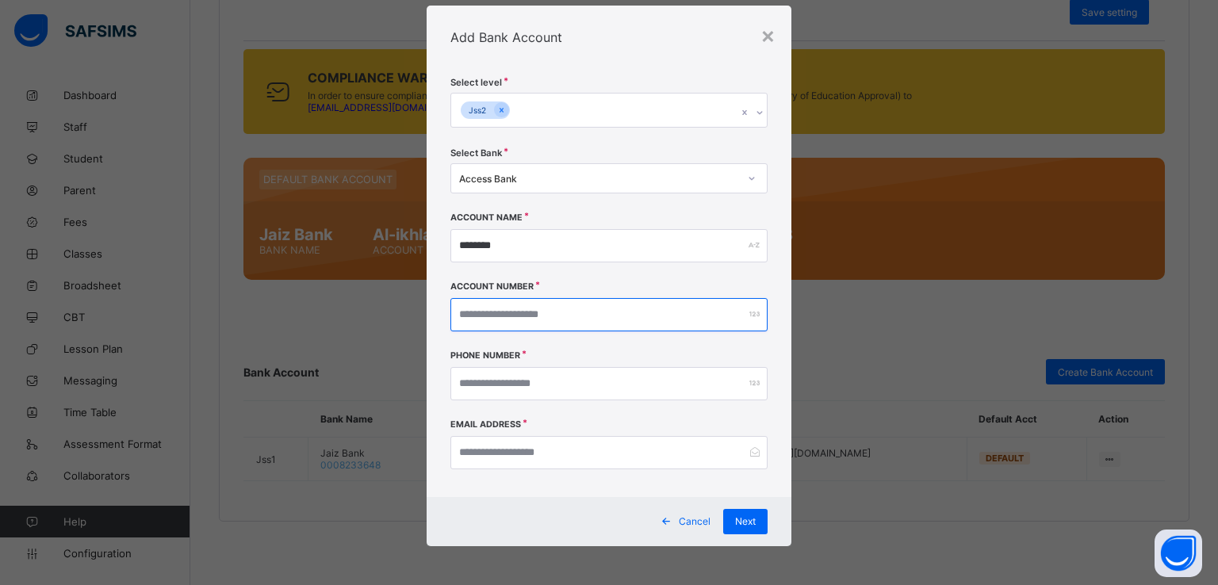
type input "********"
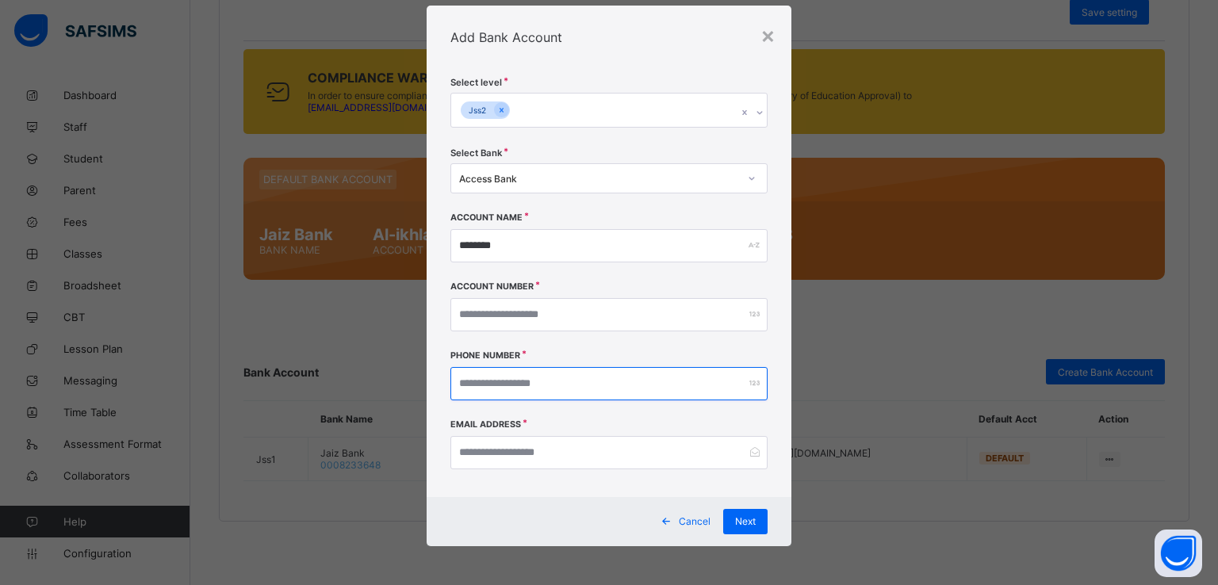
click at [502, 385] on input "number" at bounding box center [609, 383] width 318 height 33
type input "*"
type input "**********"
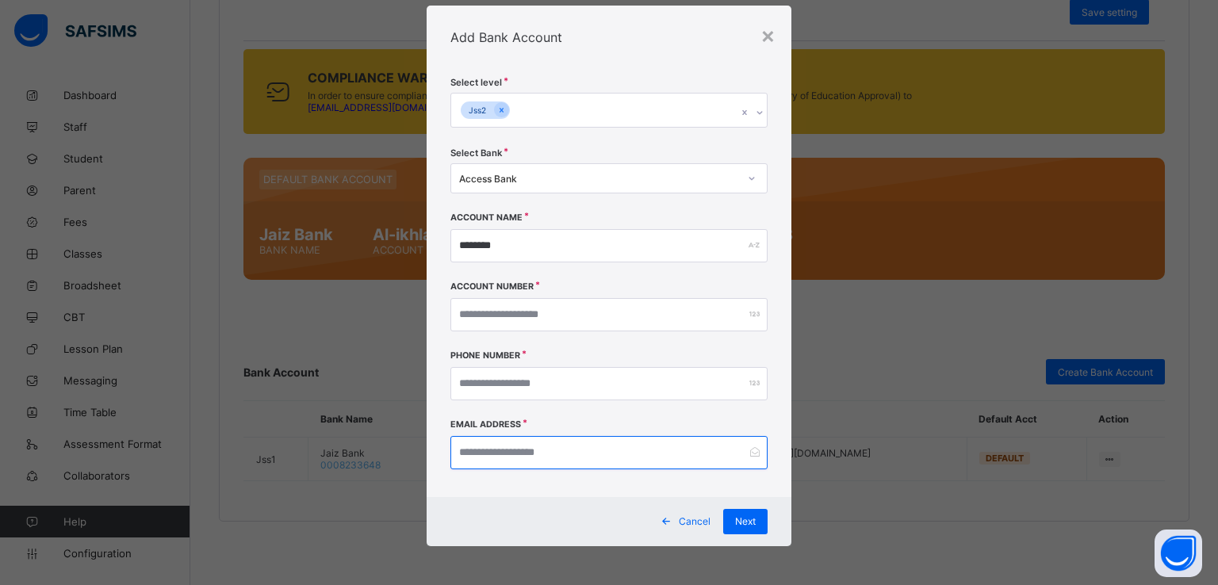
click at [481, 461] on input "email" at bounding box center [609, 452] width 318 height 33
type input "**********"
click at [739, 521] on span "Next" at bounding box center [745, 521] width 21 height 12
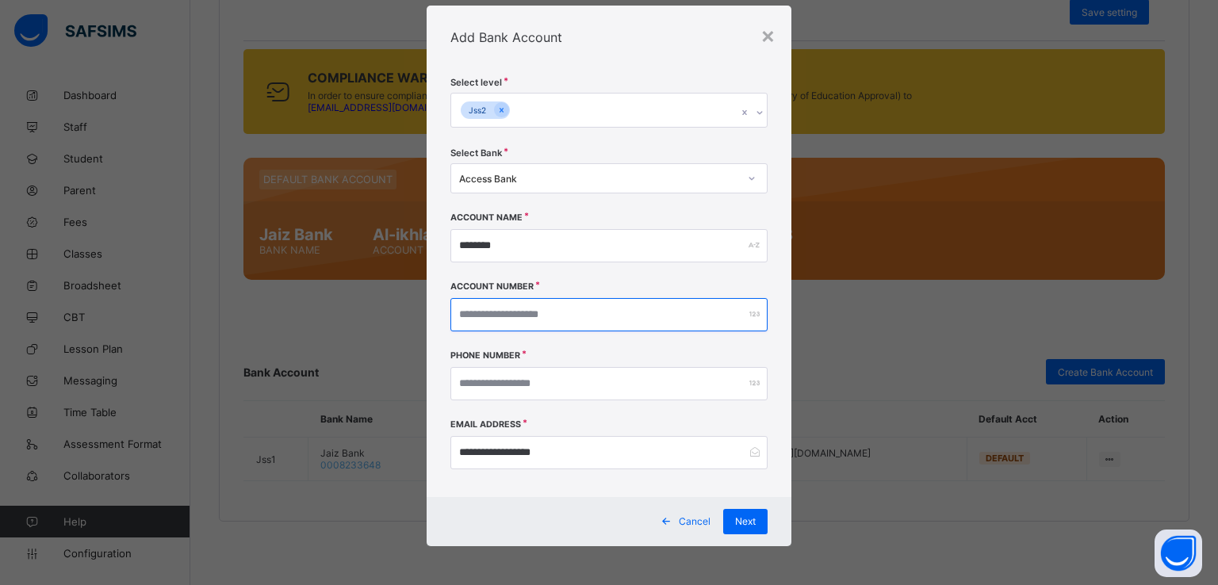
click at [523, 311] on input "********" at bounding box center [609, 314] width 318 height 33
type input "**********"
click at [736, 520] on span "Next" at bounding box center [745, 521] width 21 height 12
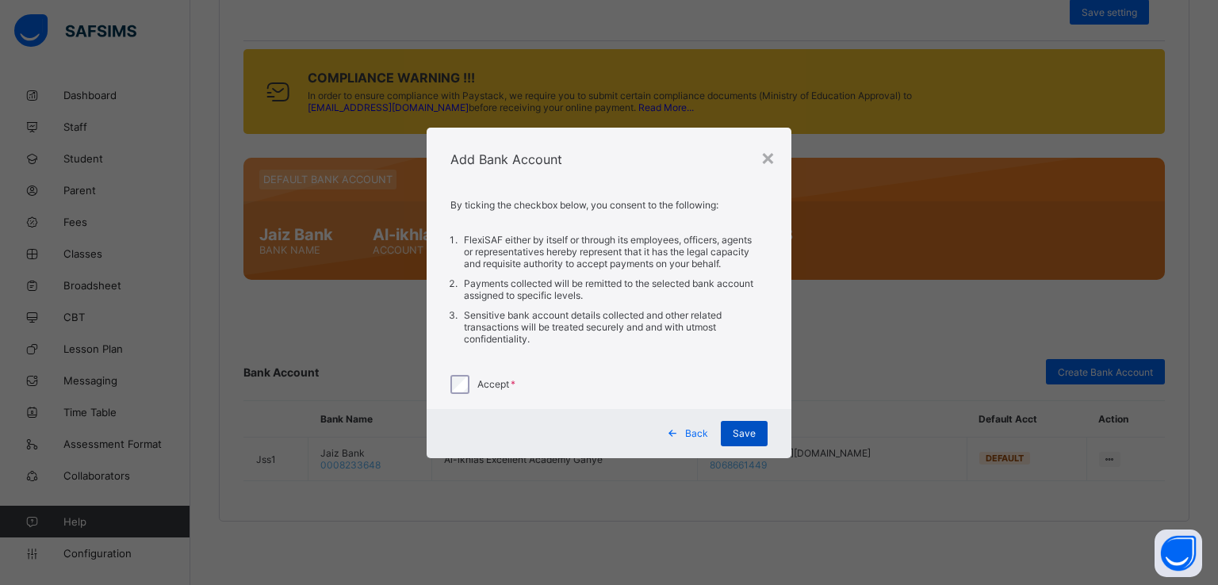
click at [742, 439] on span "Save" at bounding box center [744, 433] width 23 height 12
click at [688, 439] on span "Back" at bounding box center [696, 433] width 23 height 12
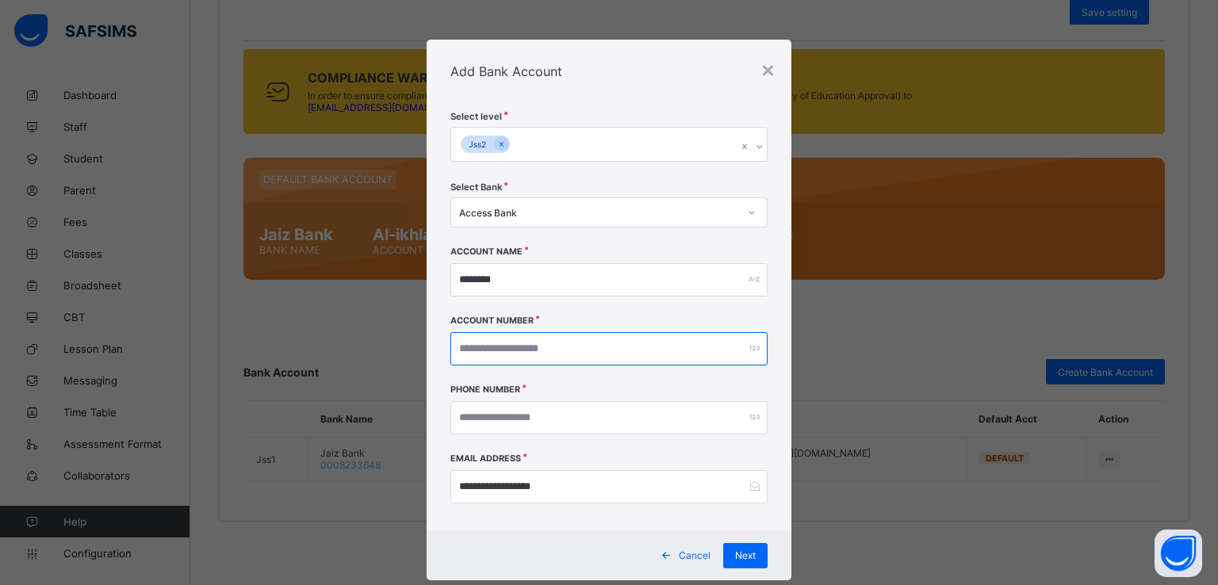
click at [505, 353] on input "**********" at bounding box center [609, 348] width 318 height 33
type input "**********"
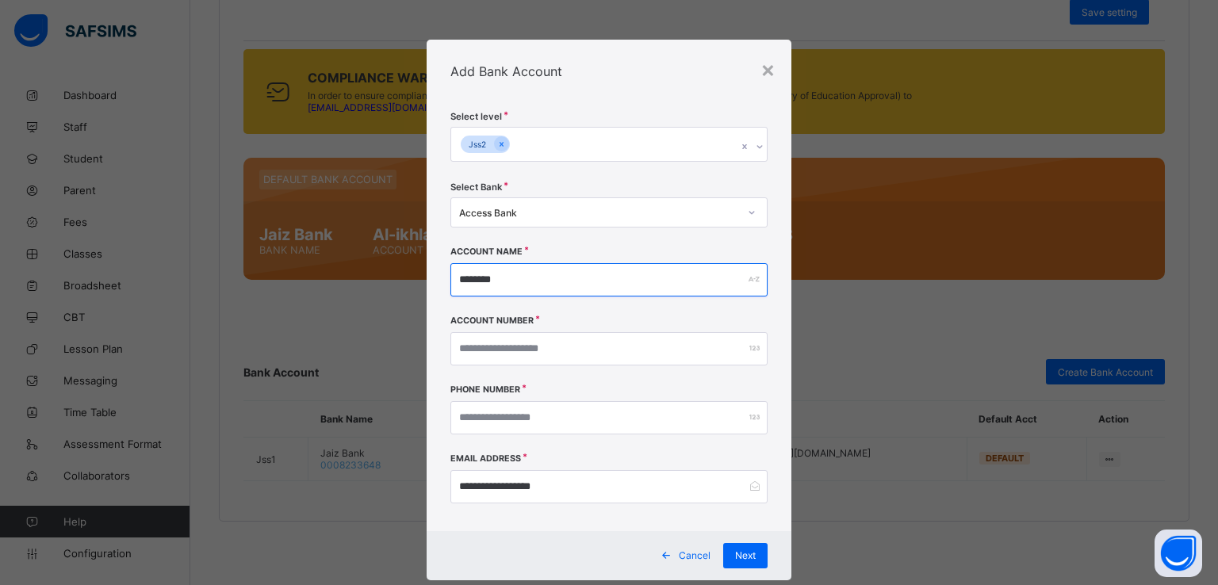
click at [488, 271] on input "********" at bounding box center [609, 279] width 318 height 33
type input "*"
type input "**********"
click at [580, 213] on div "Access Bank" at bounding box center [599, 212] width 280 height 12
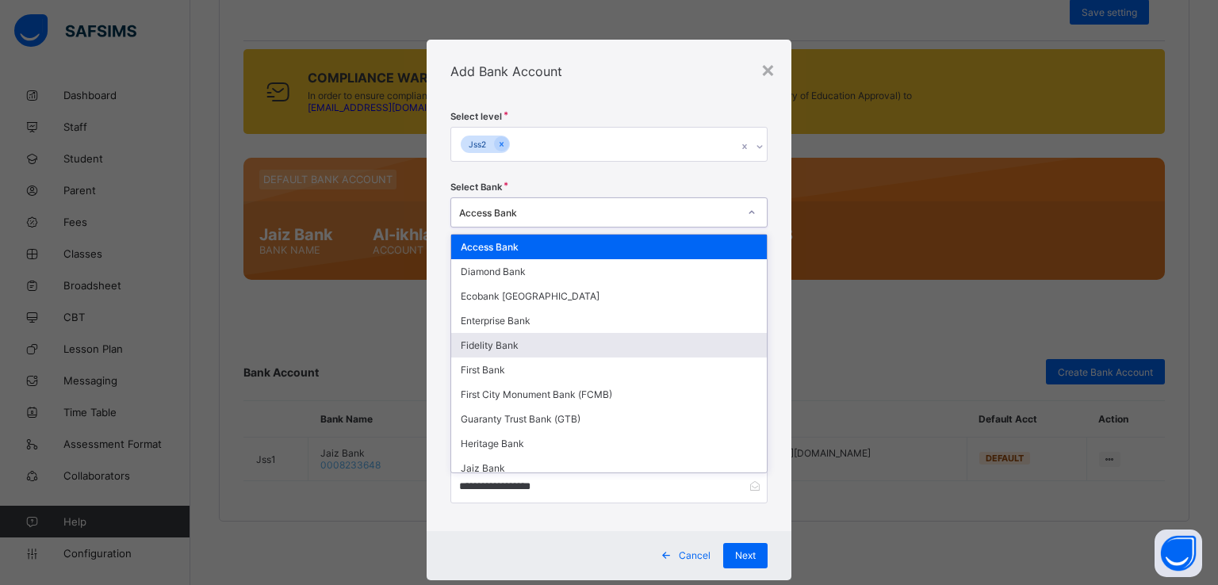
click at [490, 350] on div "Fidelity Bank" at bounding box center [609, 345] width 316 height 25
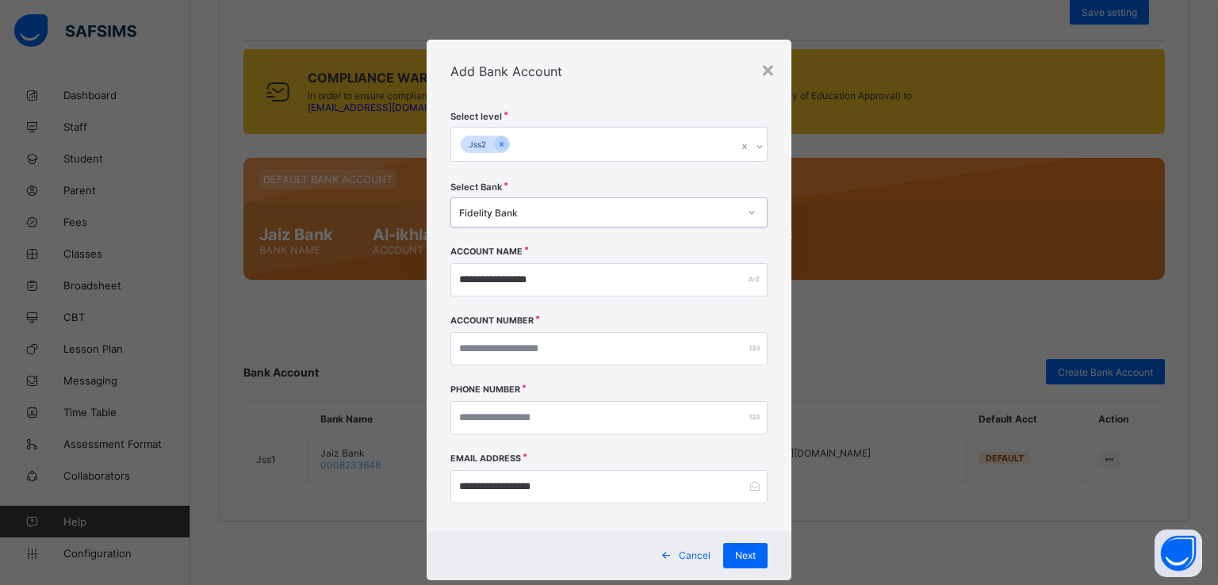
scroll to position [34, 0]
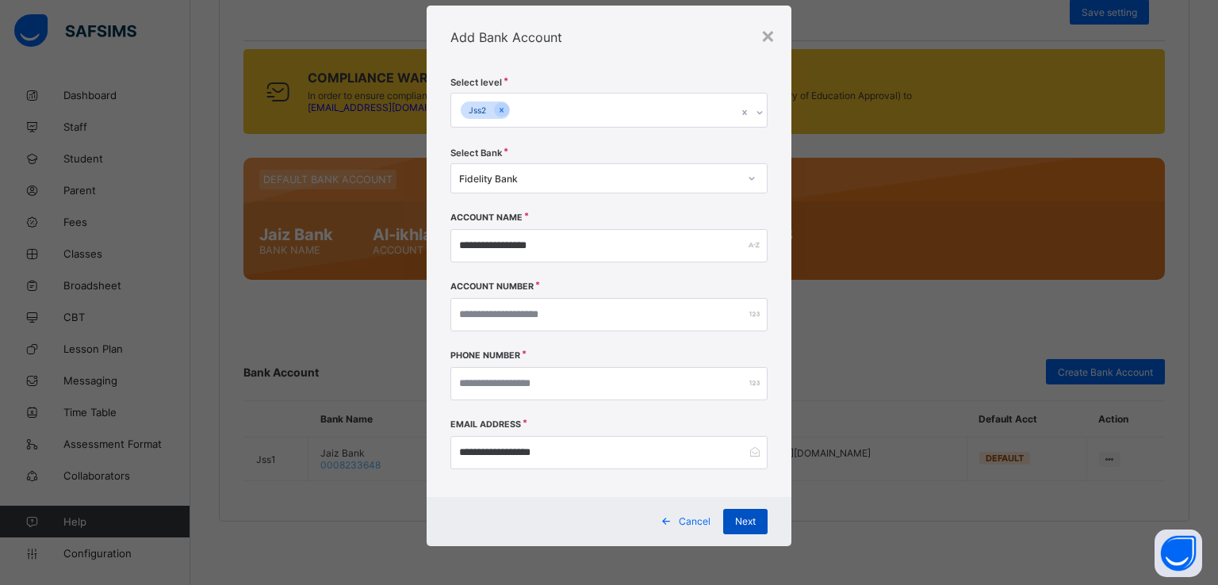
click at [739, 521] on span "Next" at bounding box center [745, 521] width 21 height 12
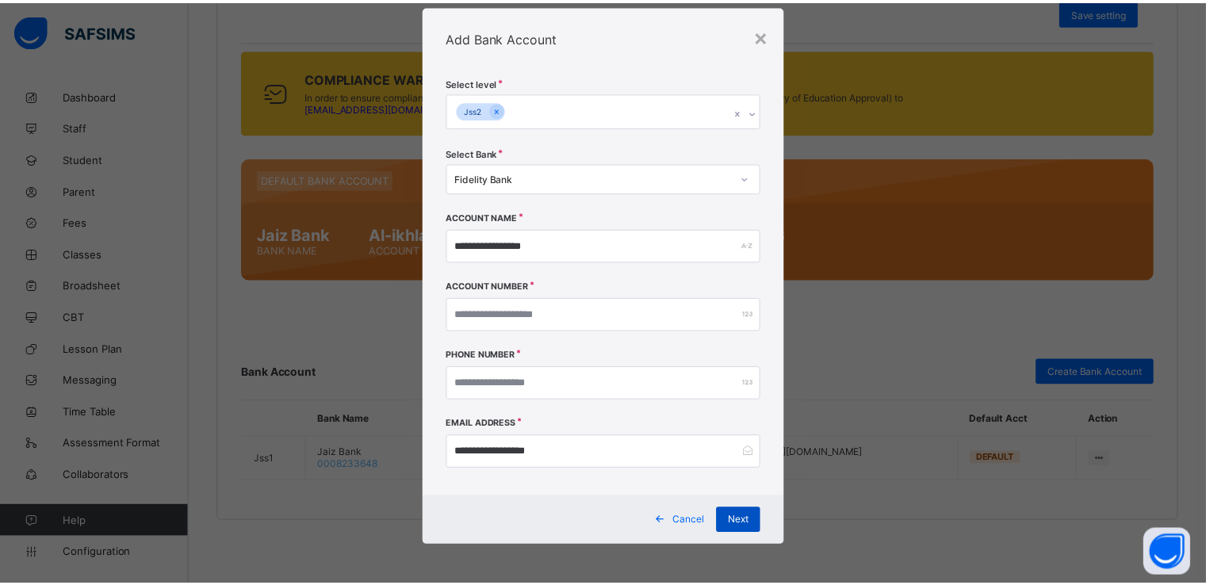
scroll to position [0, 0]
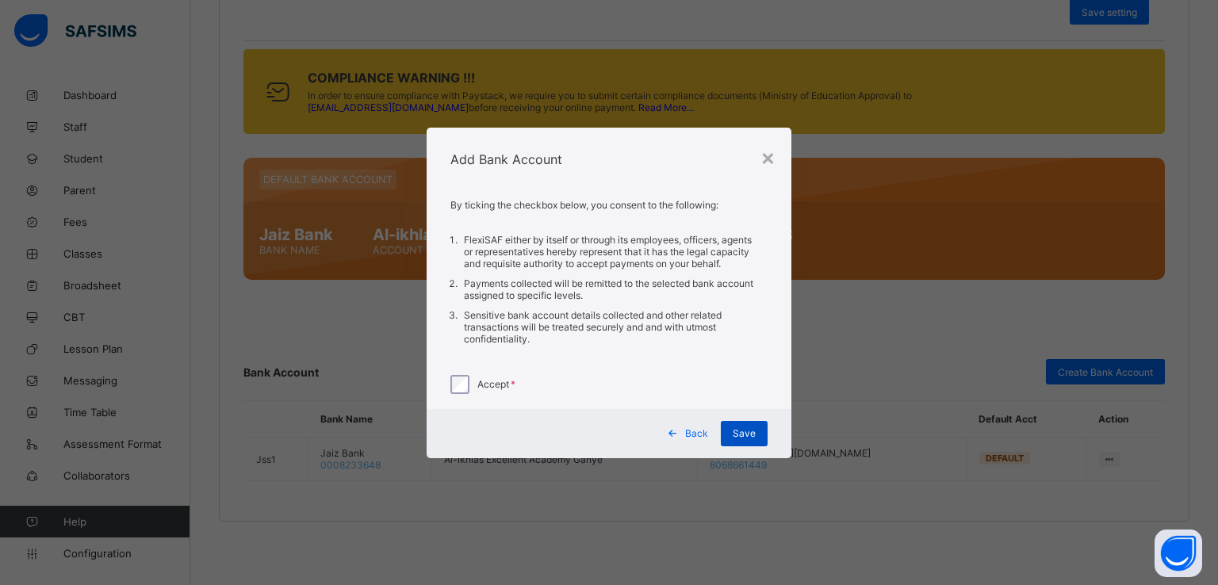
click at [741, 439] on span "Save" at bounding box center [744, 433] width 23 height 12
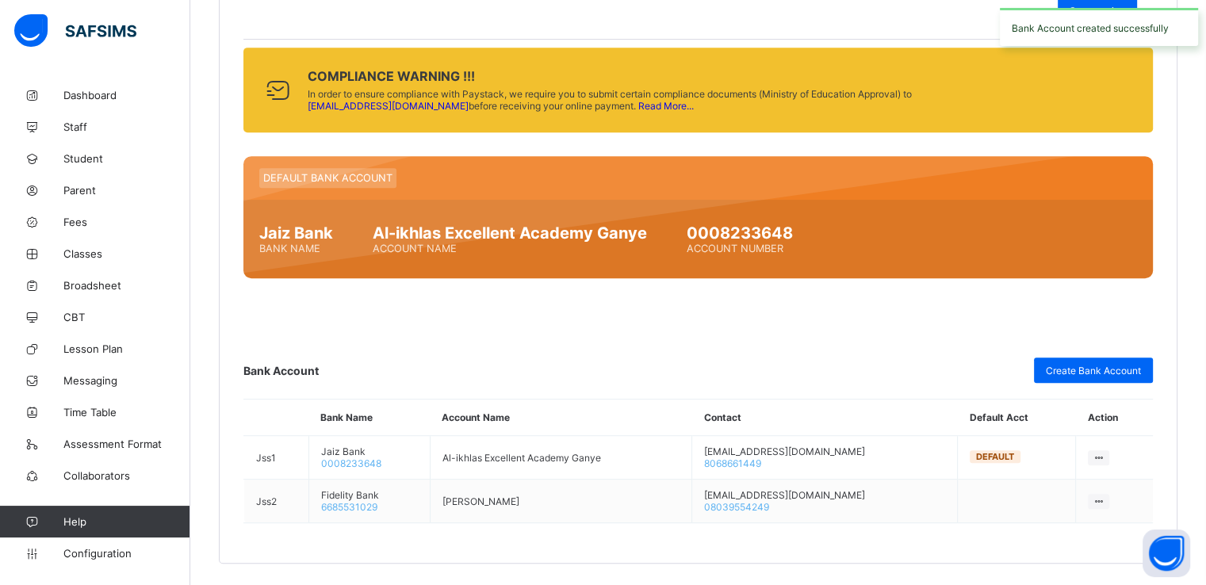
scroll to position [776, 0]
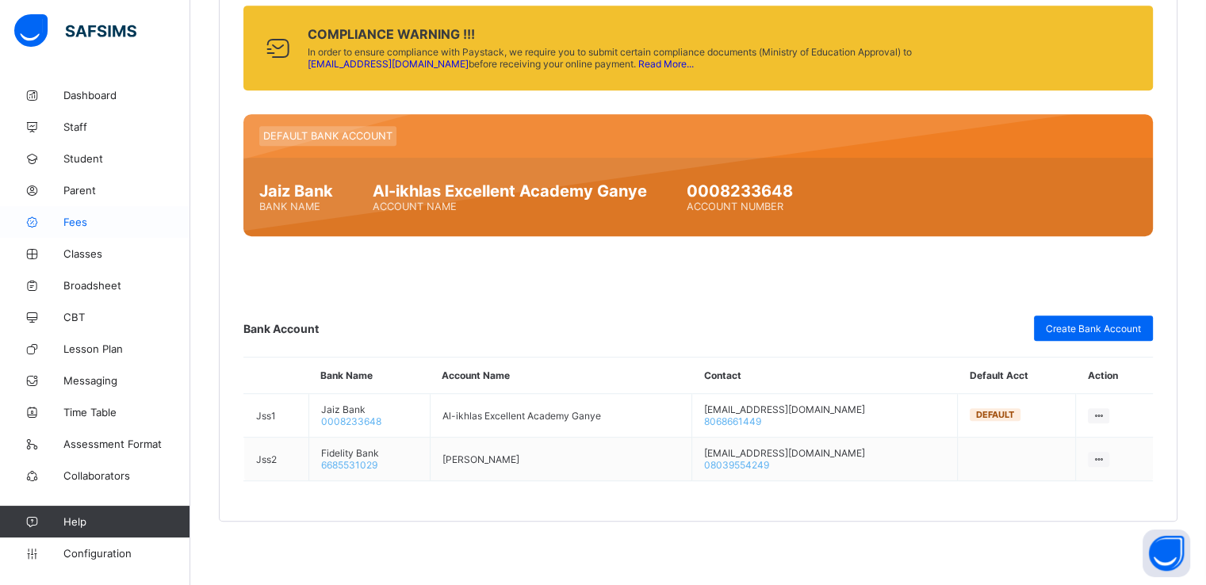
click at [76, 228] on span "Fees" at bounding box center [126, 222] width 127 height 13
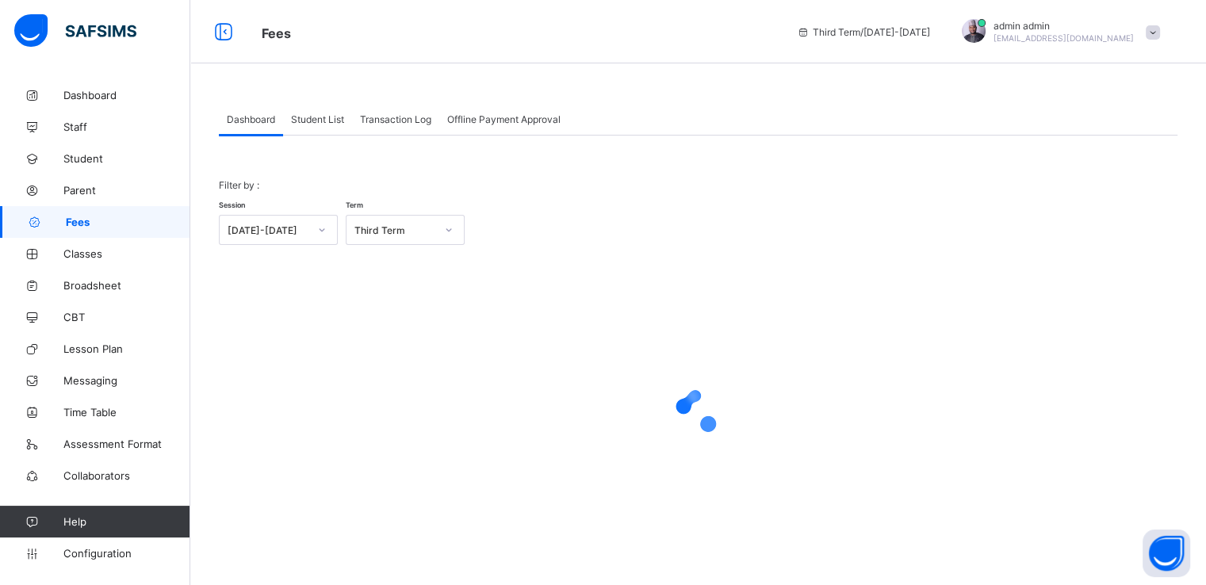
scroll to position [1, 0]
click at [94, 555] on span "Configuration" at bounding box center [126, 553] width 126 height 13
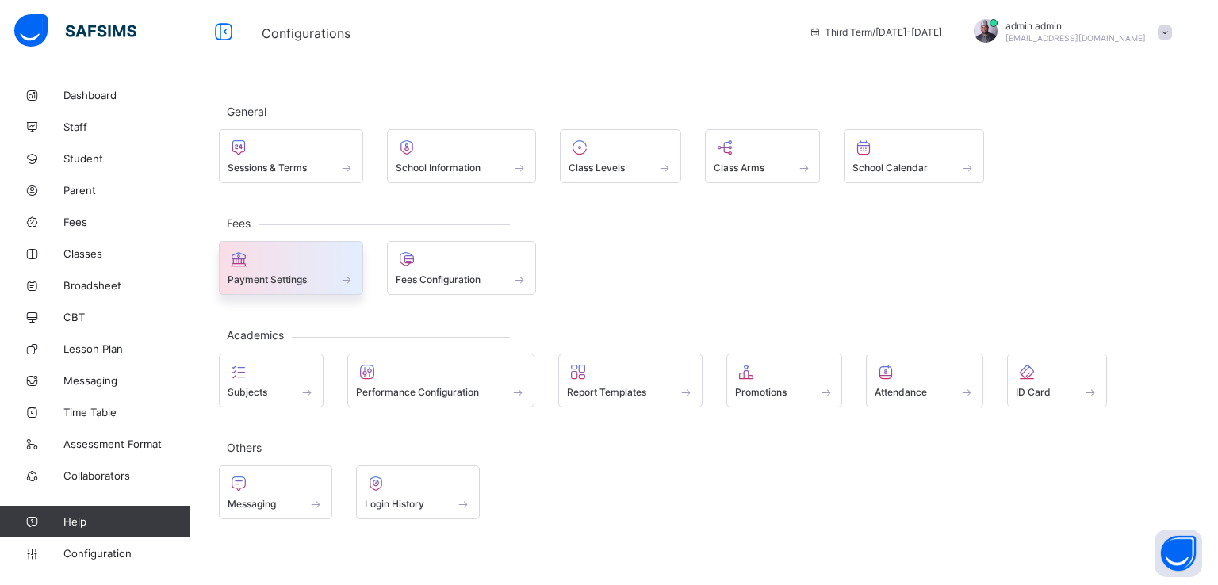
click at [301, 277] on span "Payment Settings" at bounding box center [267, 280] width 79 height 12
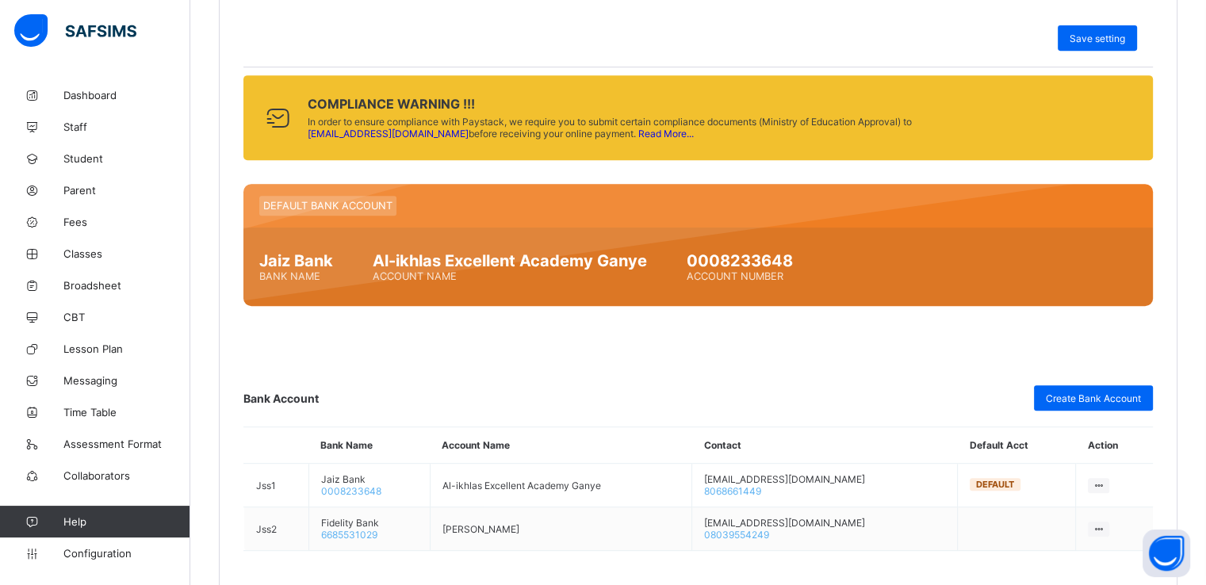
scroll to position [776, 0]
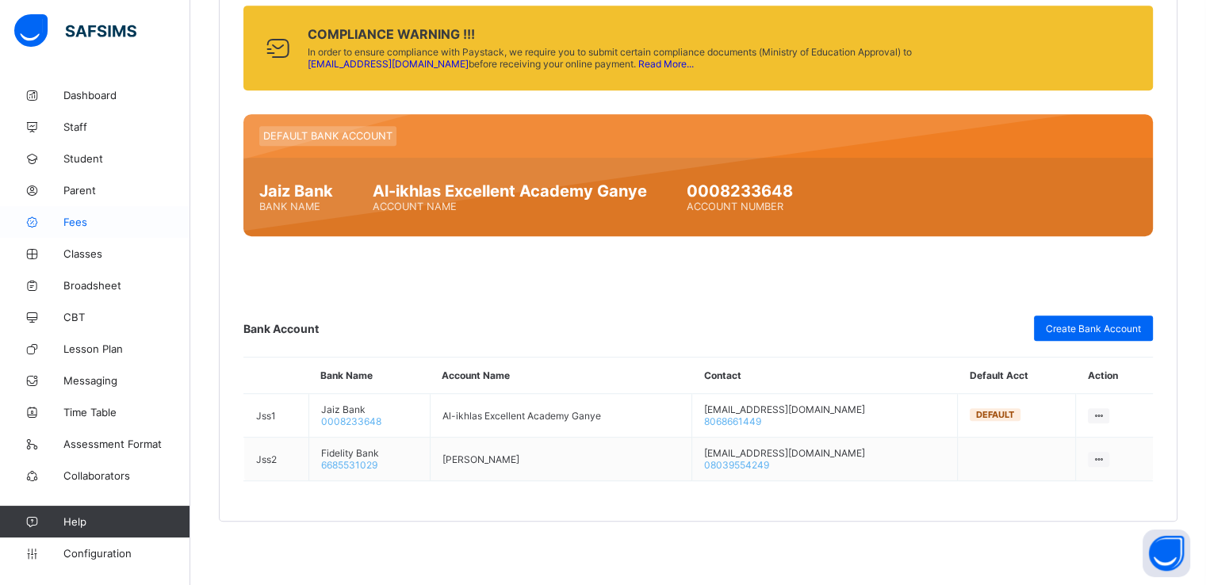
click at [76, 220] on span "Fees" at bounding box center [126, 222] width 127 height 13
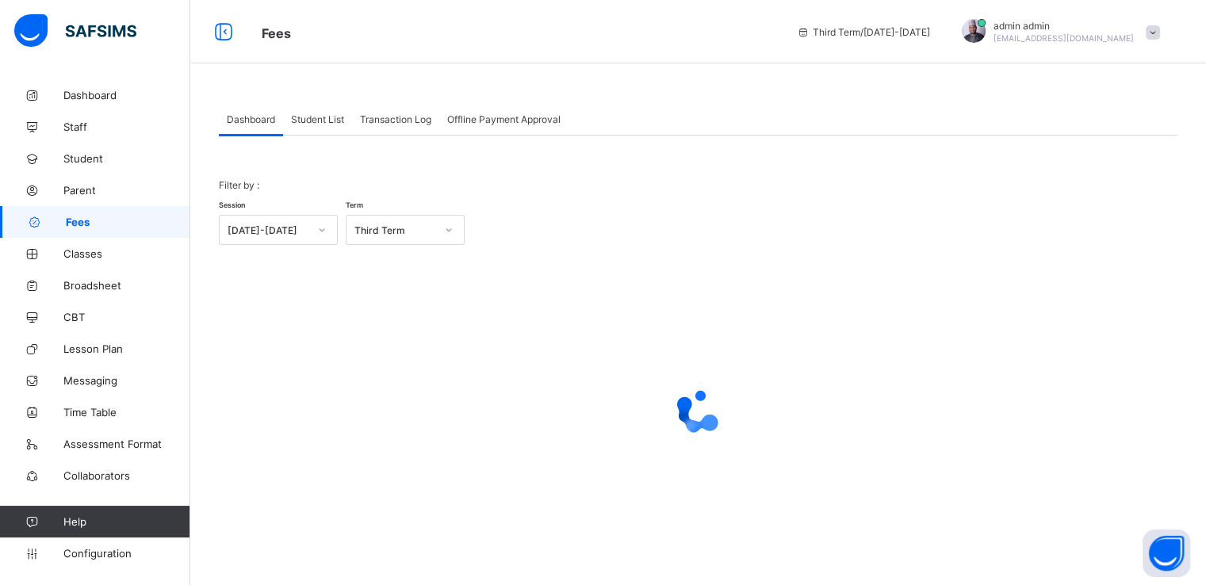
click at [311, 113] on span "Student List" at bounding box center [317, 119] width 53 height 12
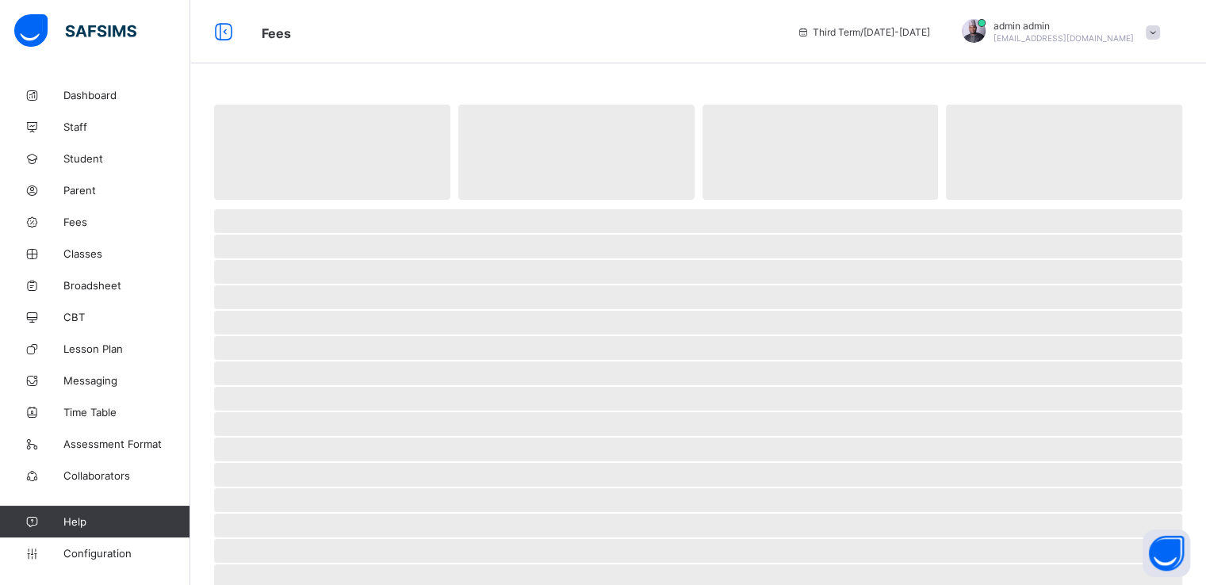
click at [1136, 514] on span "‌" at bounding box center [698, 526] width 968 height 24
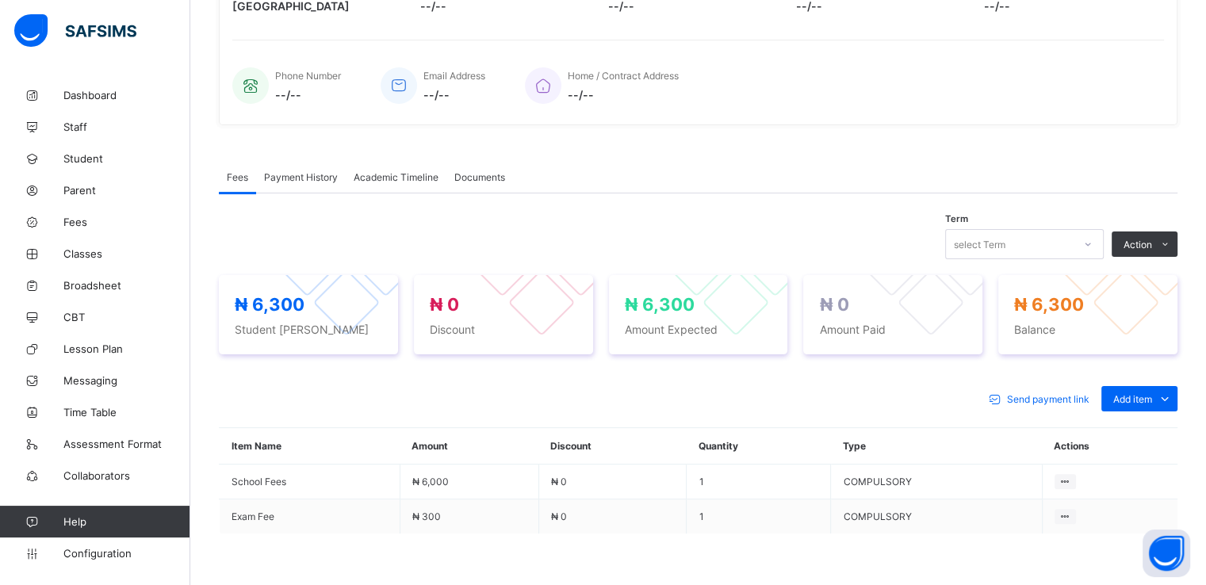
scroll to position [344, 0]
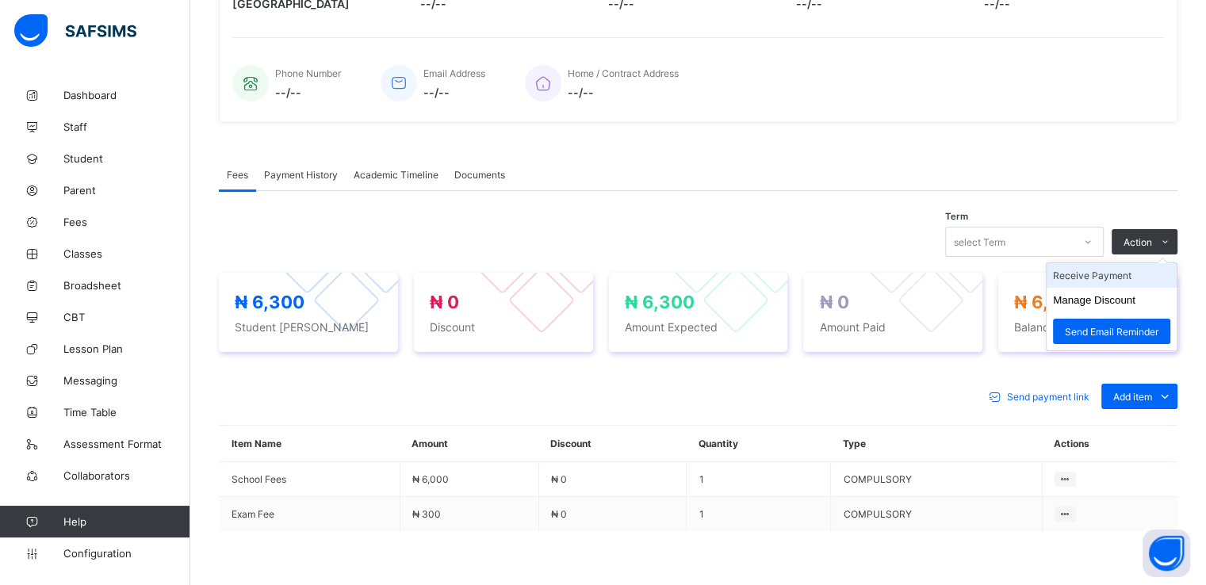
click at [1097, 273] on li "Receive Payment" at bounding box center [1112, 275] width 130 height 25
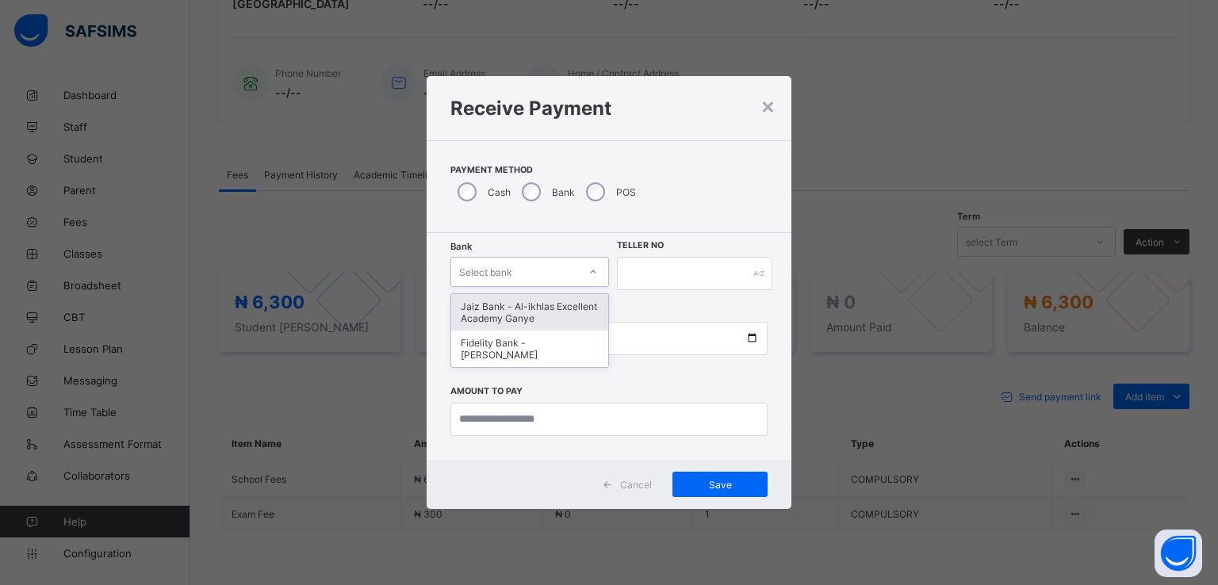
click at [531, 270] on div "Select bank" at bounding box center [514, 272] width 127 height 22
click at [504, 316] on div "Jaiz Bank - Al-ikhlas Excellent Academy Ganye" at bounding box center [529, 312] width 157 height 36
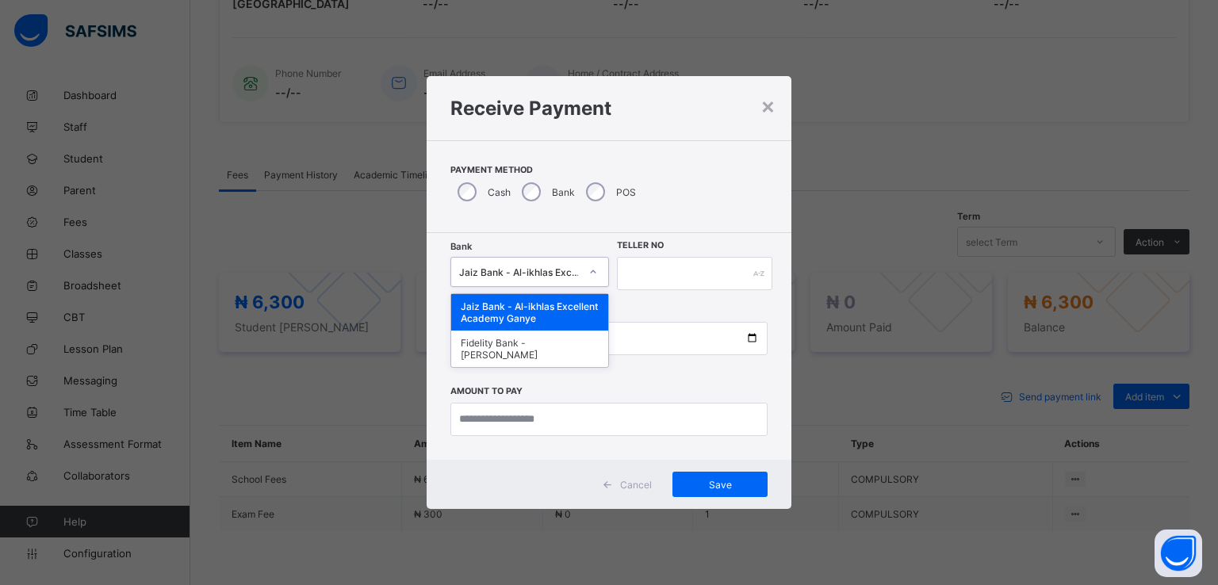
click at [526, 274] on div "Jaiz Bank - Al-ikhlas Excellent Academy Ganye" at bounding box center [519, 272] width 121 height 12
click at [488, 348] on div "Fidelity Bank - Aliyu Umar Halilu" at bounding box center [529, 349] width 157 height 36
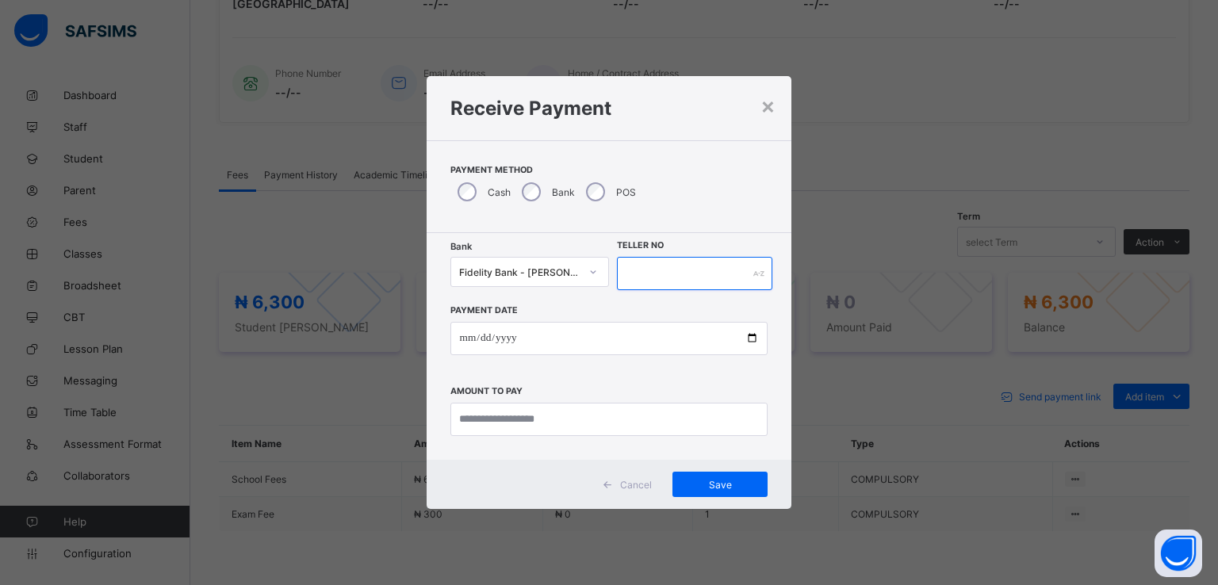
click at [666, 268] on input "text" at bounding box center [694, 273] width 155 height 33
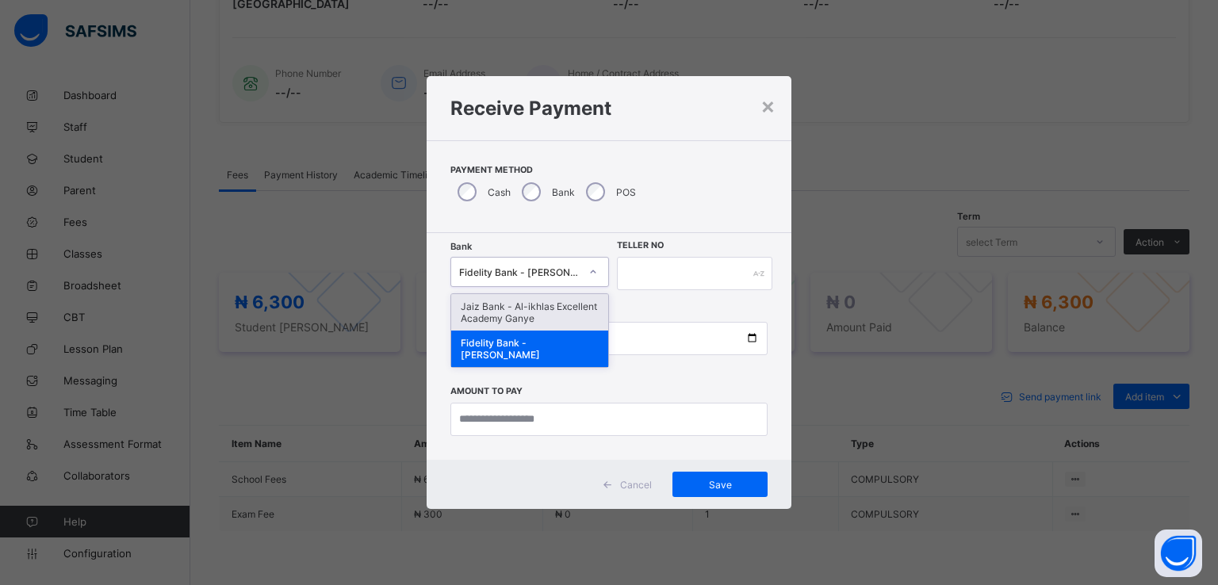
click at [578, 272] on div at bounding box center [593, 272] width 30 height 29
click at [518, 316] on div "Jaiz Bank - Al-ikhlas Excellent Academy Ganye" at bounding box center [529, 312] width 157 height 36
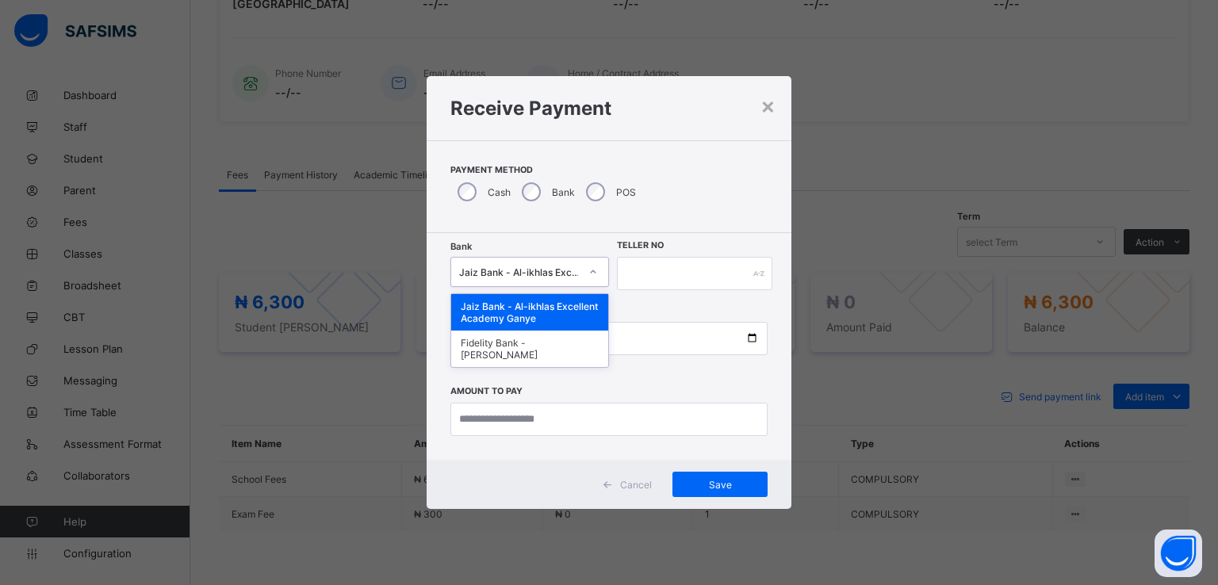
click at [568, 270] on div "Jaiz Bank - Al-ikhlas Excellent Academy Ganye" at bounding box center [519, 272] width 121 height 12
click at [504, 350] on div "Fidelity Bank - Aliyu Umar Halilu" at bounding box center [529, 349] width 157 height 36
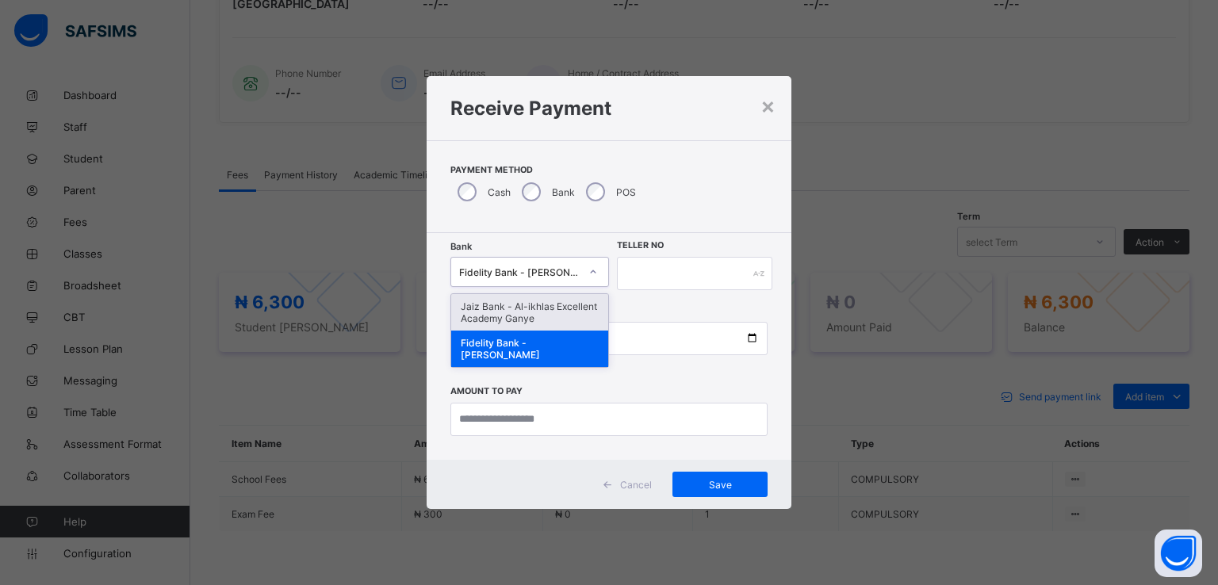
click at [571, 276] on div "Fidelity Bank - Aliyu Umar Halilu" at bounding box center [519, 272] width 121 height 12
click at [532, 312] on div "Jaiz Bank - Al-ikhlas Excellent Academy Ganye" at bounding box center [529, 312] width 157 height 36
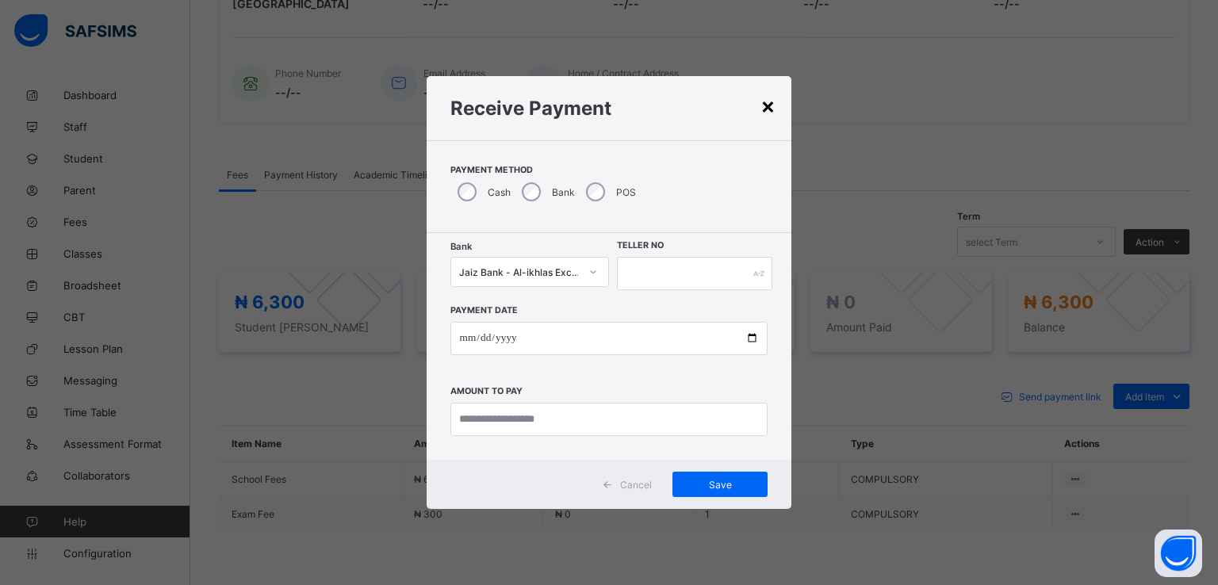
click at [766, 109] on div "×" at bounding box center [767, 105] width 15 height 27
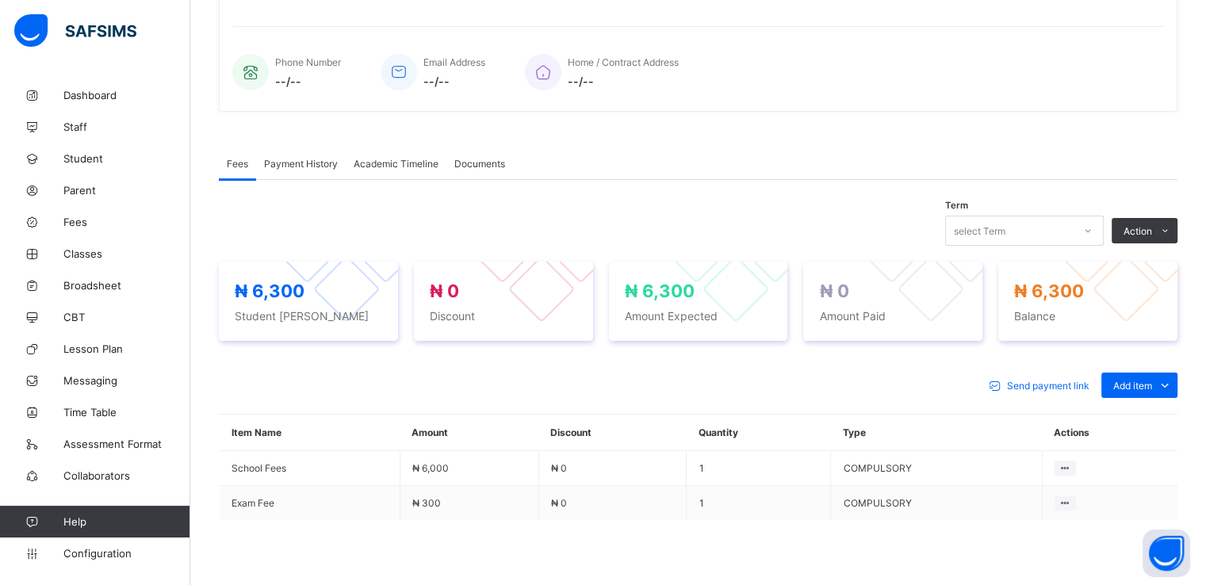
scroll to position [351, 0]
